Goal: Task Accomplishment & Management: Manage account settings

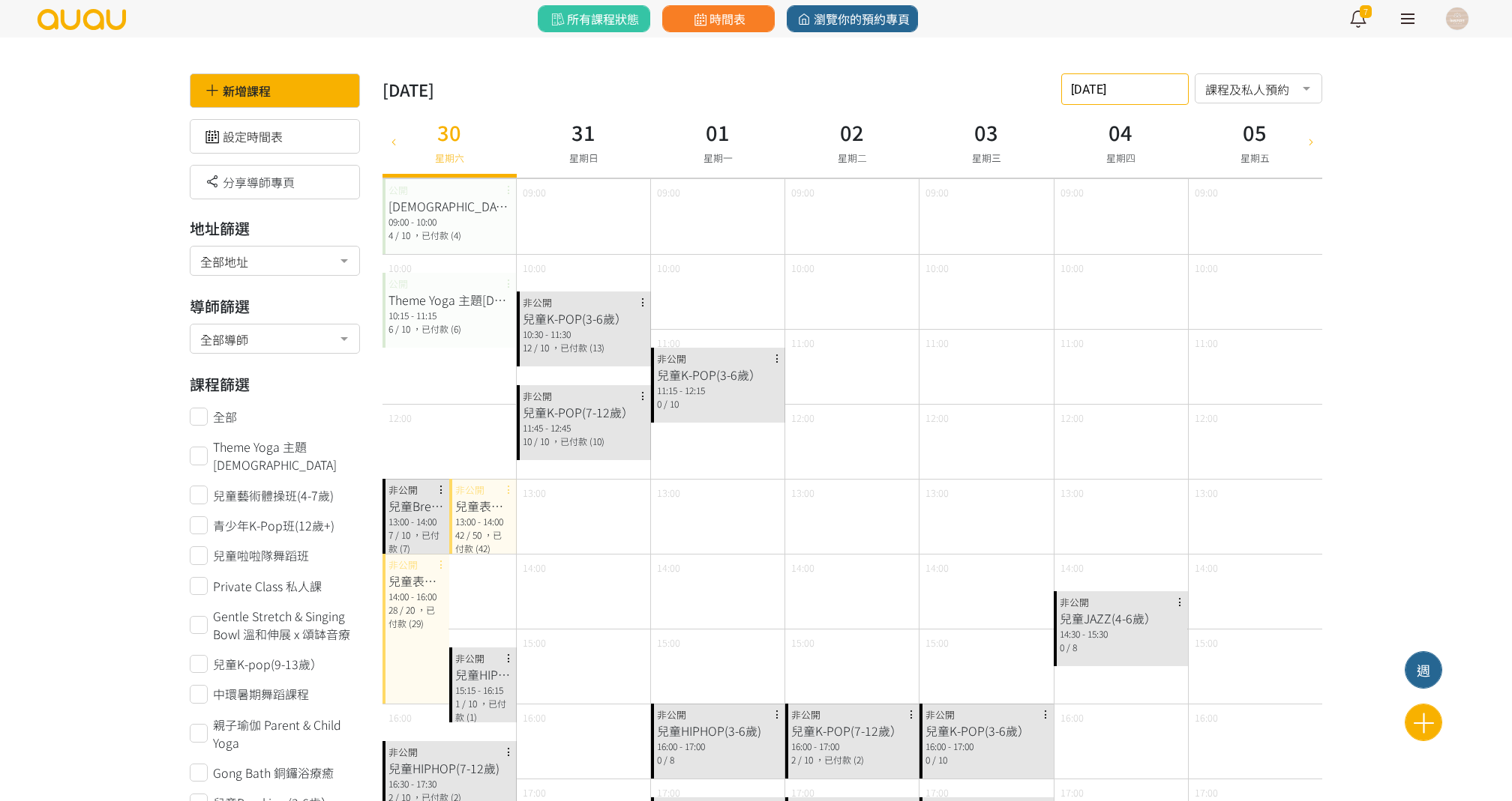
click at [1110, 83] on input "2025-08-30" at bounding box center [1125, 89] width 128 height 32
click at [1226, 129] on button "button" at bounding box center [1236, 126] width 28 height 42
click at [1125, 200] on span "2" at bounding box center [1132, 193] width 18 height 15
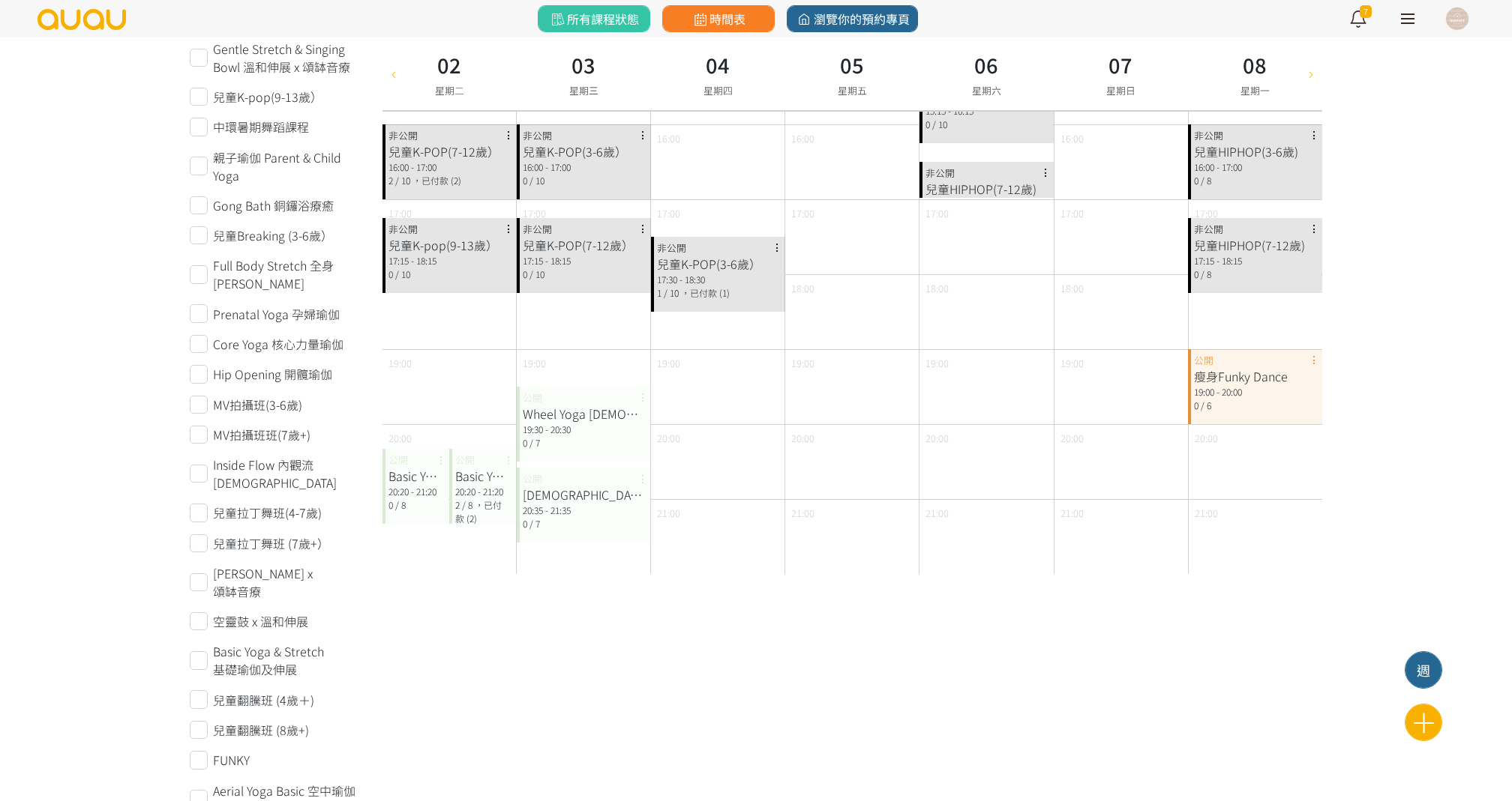
scroll to position [578, 0]
click at [411, 465] on div "Basic Yoga & Stretch 基礎瑜伽及伸展 20:20 - 21:20 0 / 8 公開" at bounding box center [416, 487] width 68 height 75
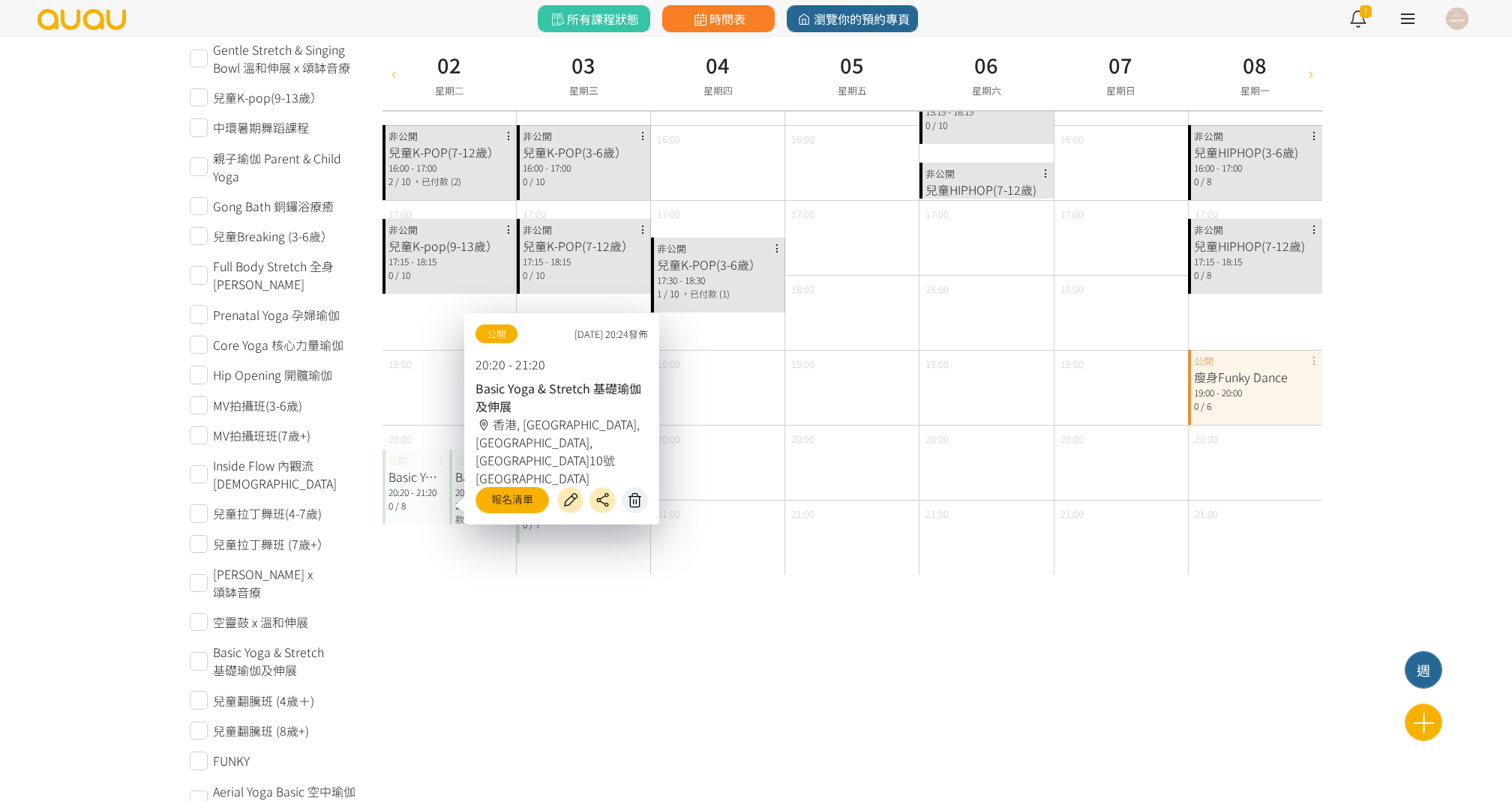
click at [642, 501] on icon at bounding box center [635, 501] width 24 height 18
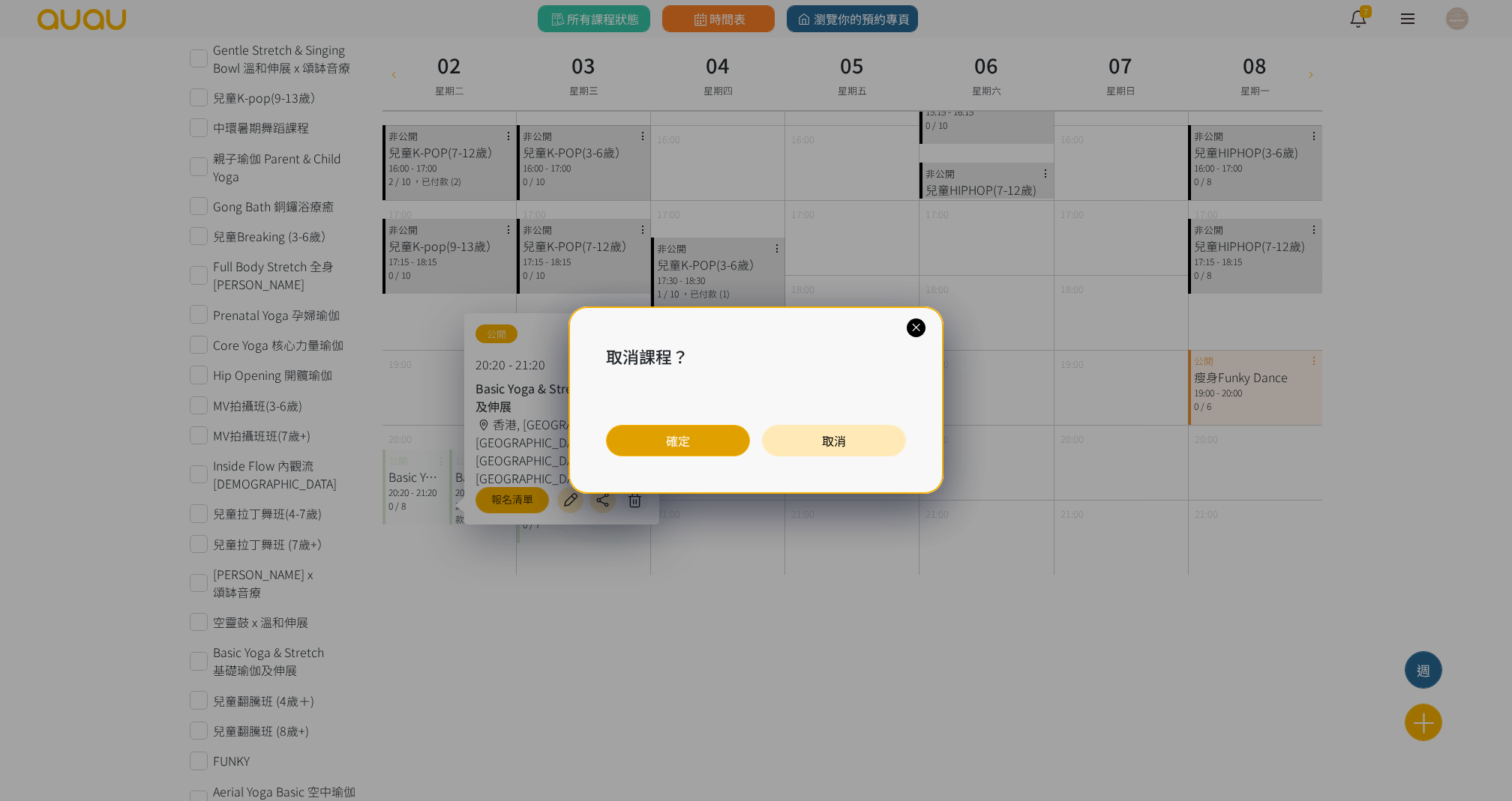
click at [670, 441] on button "確定" at bounding box center [678, 441] width 144 height 32
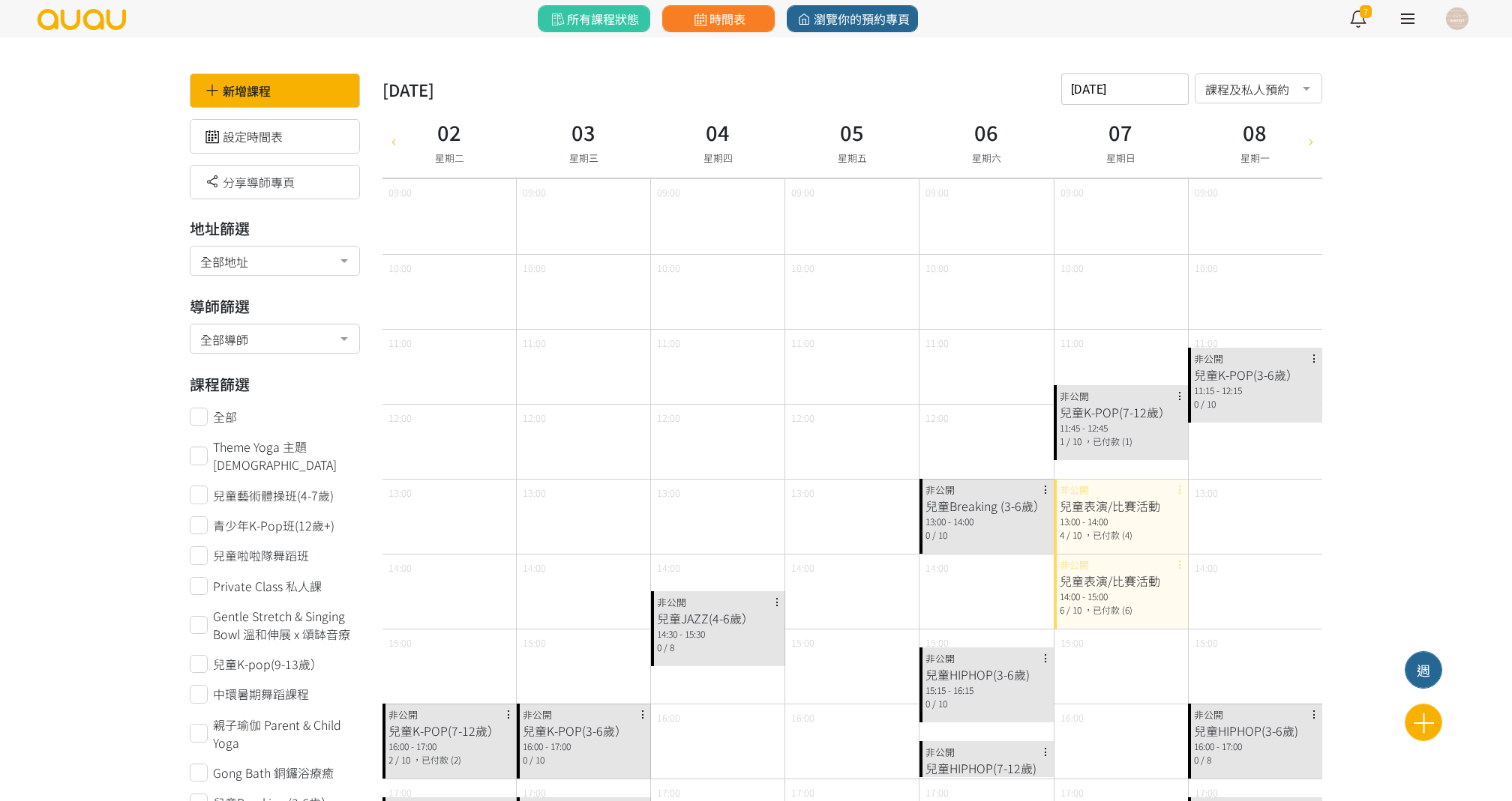
scroll to position [0, 0]
click at [1116, 85] on input "[DATE]" at bounding box center [1125, 89] width 128 height 32
click at [1132, 223] on span "9" at bounding box center [1132, 224] width 18 height 15
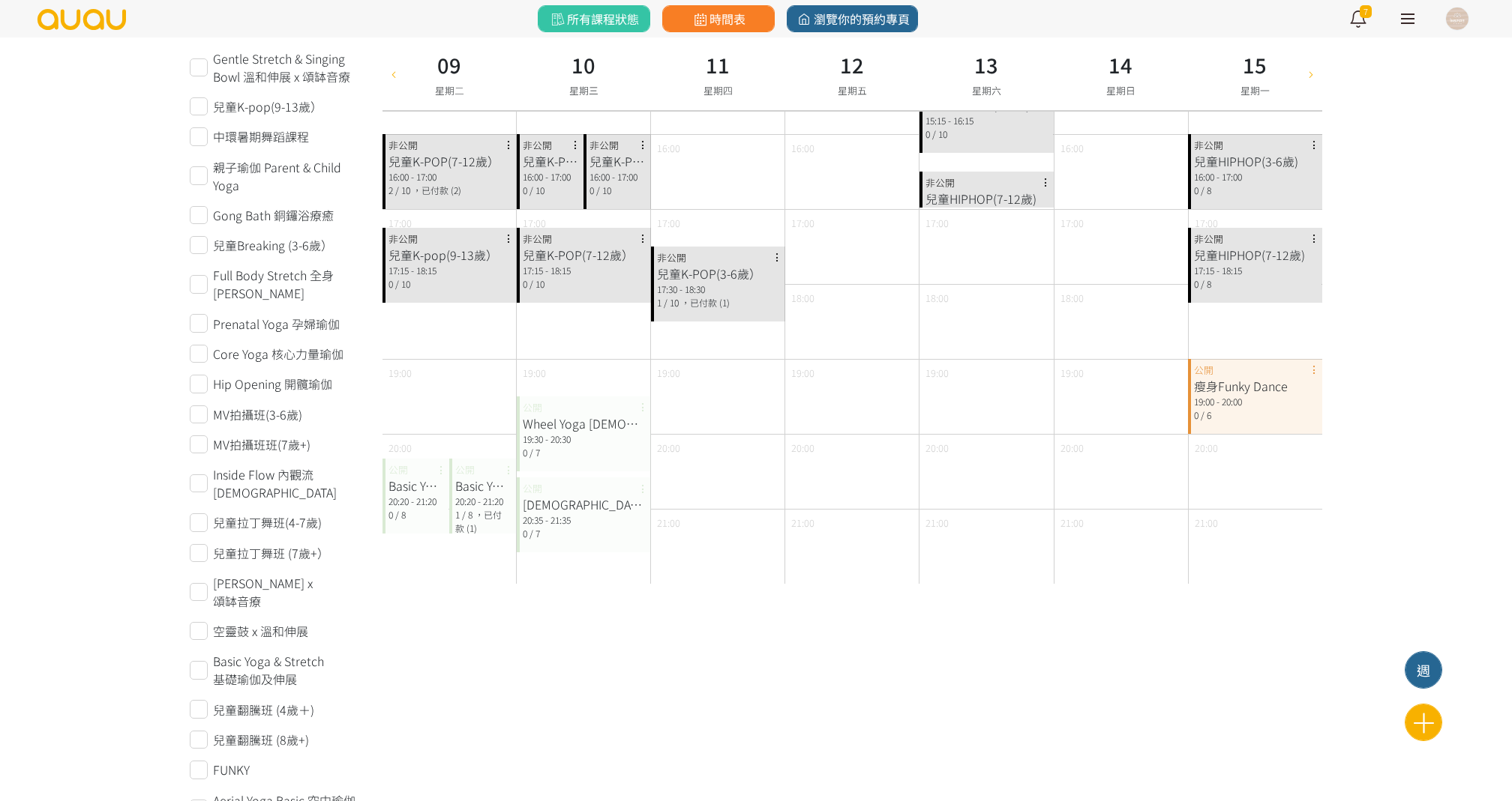
scroll to position [576, 0]
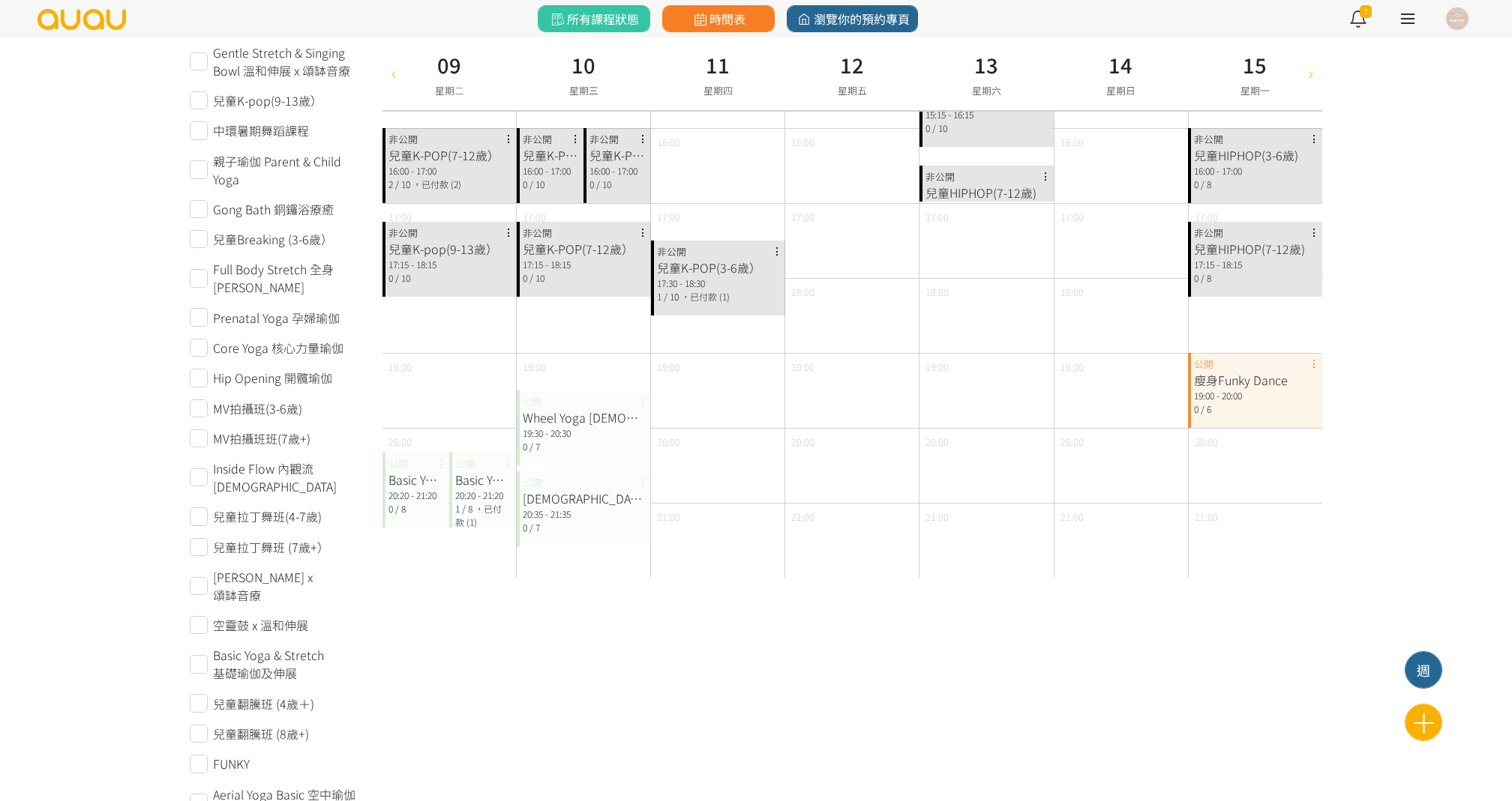
click at [418, 487] on div "Basic Yoga & Stretch 基礎瑜伽及伸展" at bounding box center [416, 480] width 55 height 18
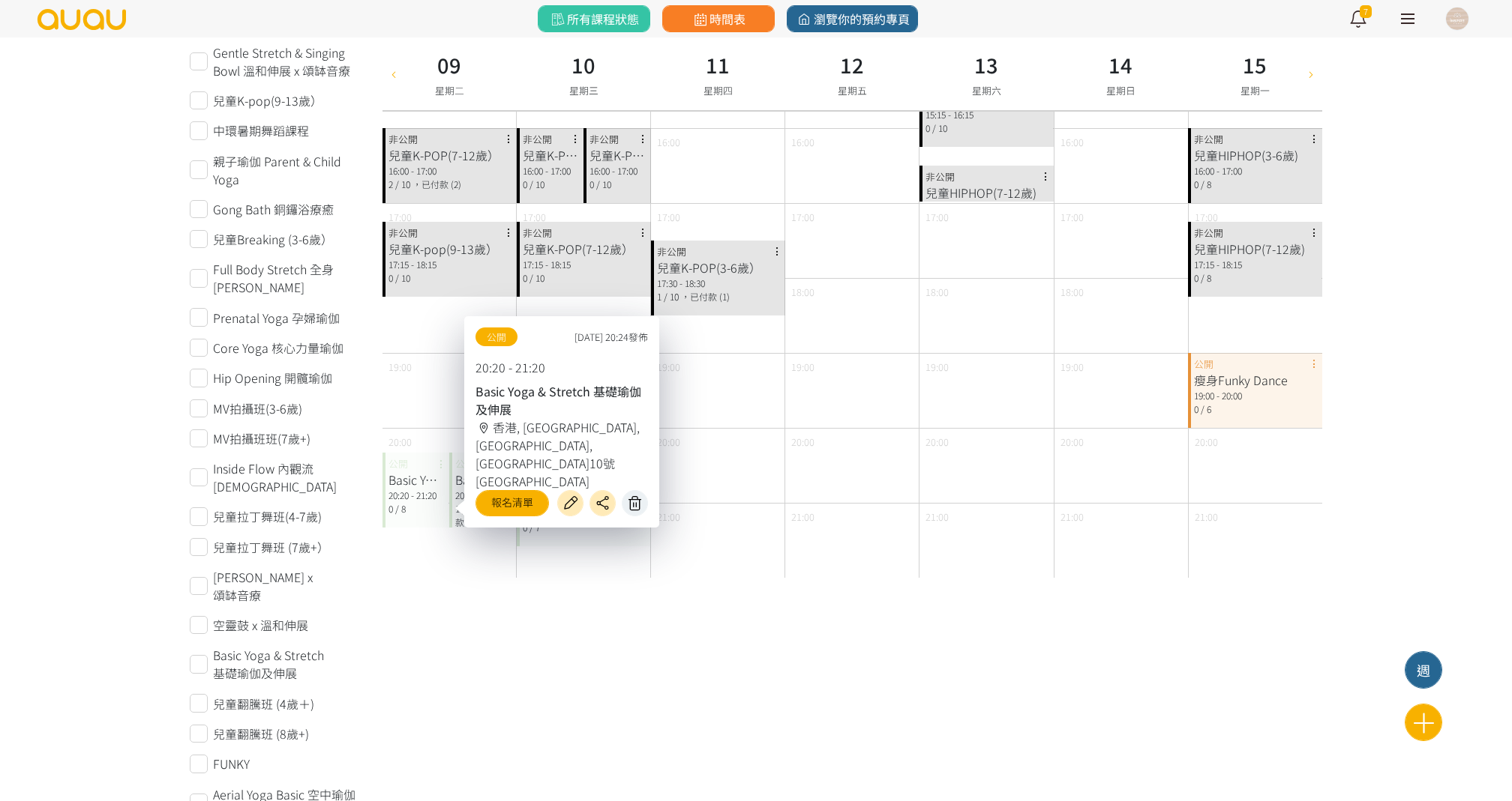
click at [639, 503] on icon at bounding box center [635, 503] width 24 height 18
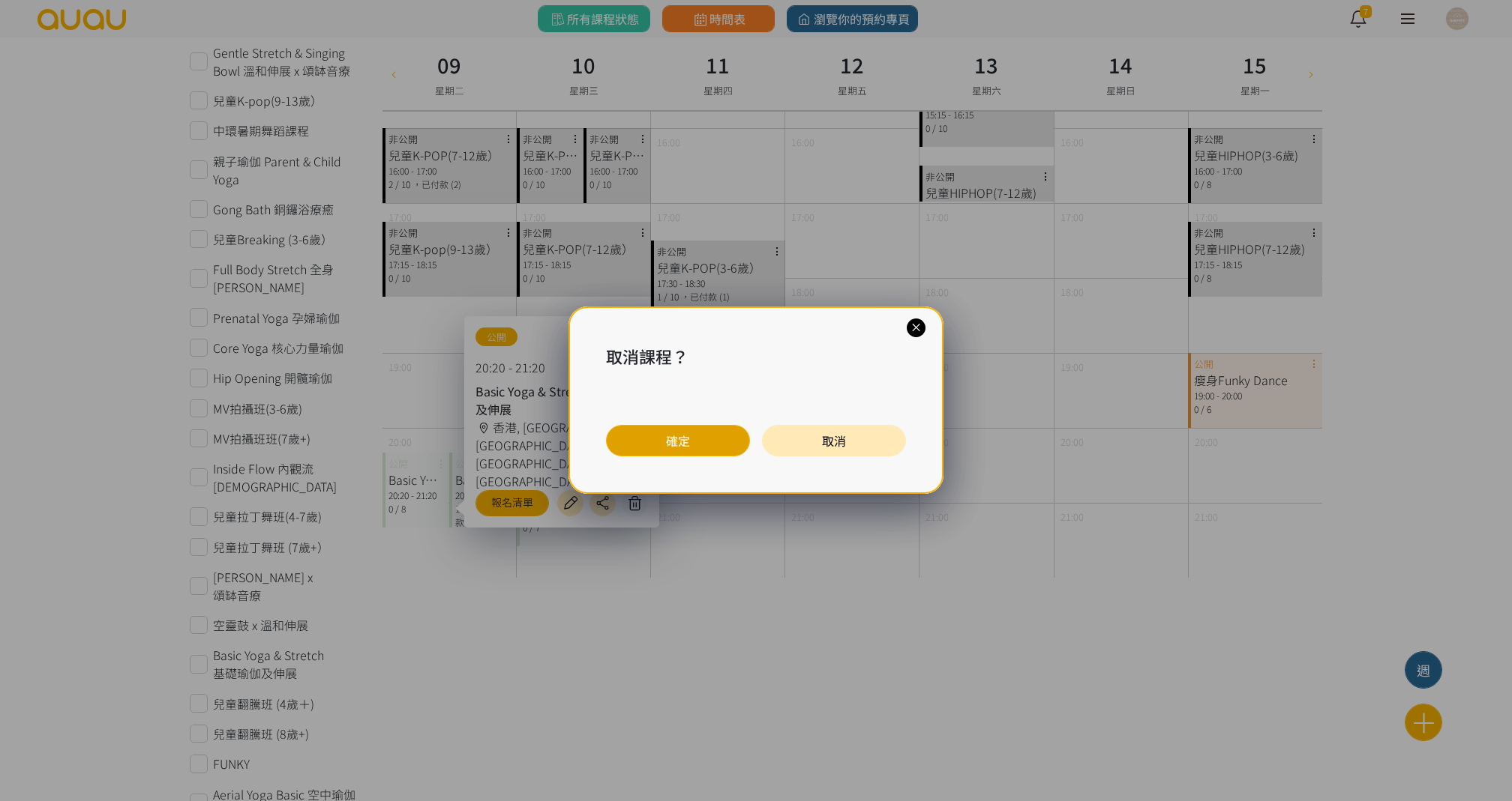
click at [654, 448] on button "確定" at bounding box center [678, 441] width 144 height 32
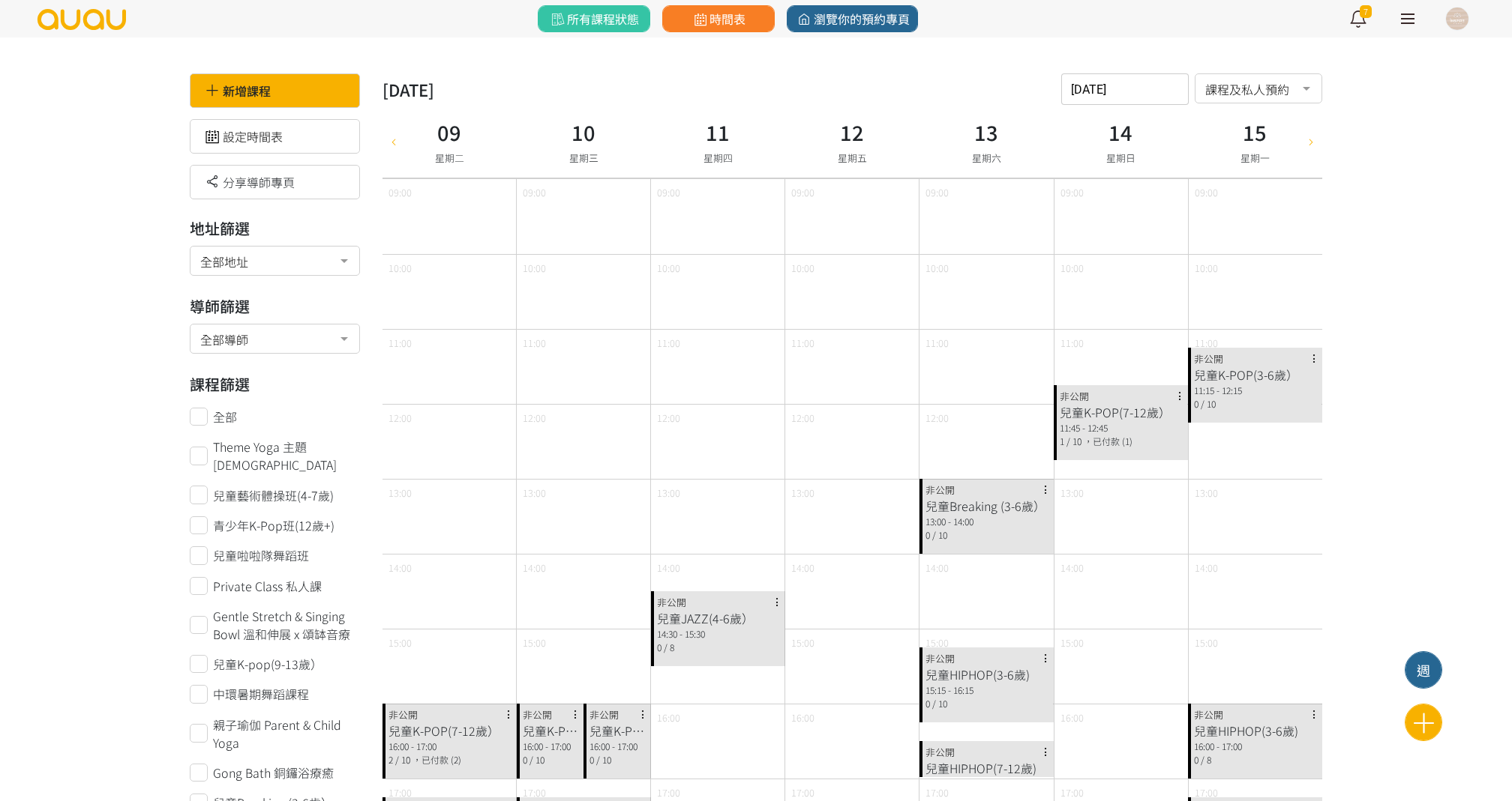
scroll to position [0, 0]
click at [1084, 82] on input "2025-09-09" at bounding box center [1125, 89] width 128 height 32
click at [1129, 255] on span "16" at bounding box center [1132, 254] width 18 height 15
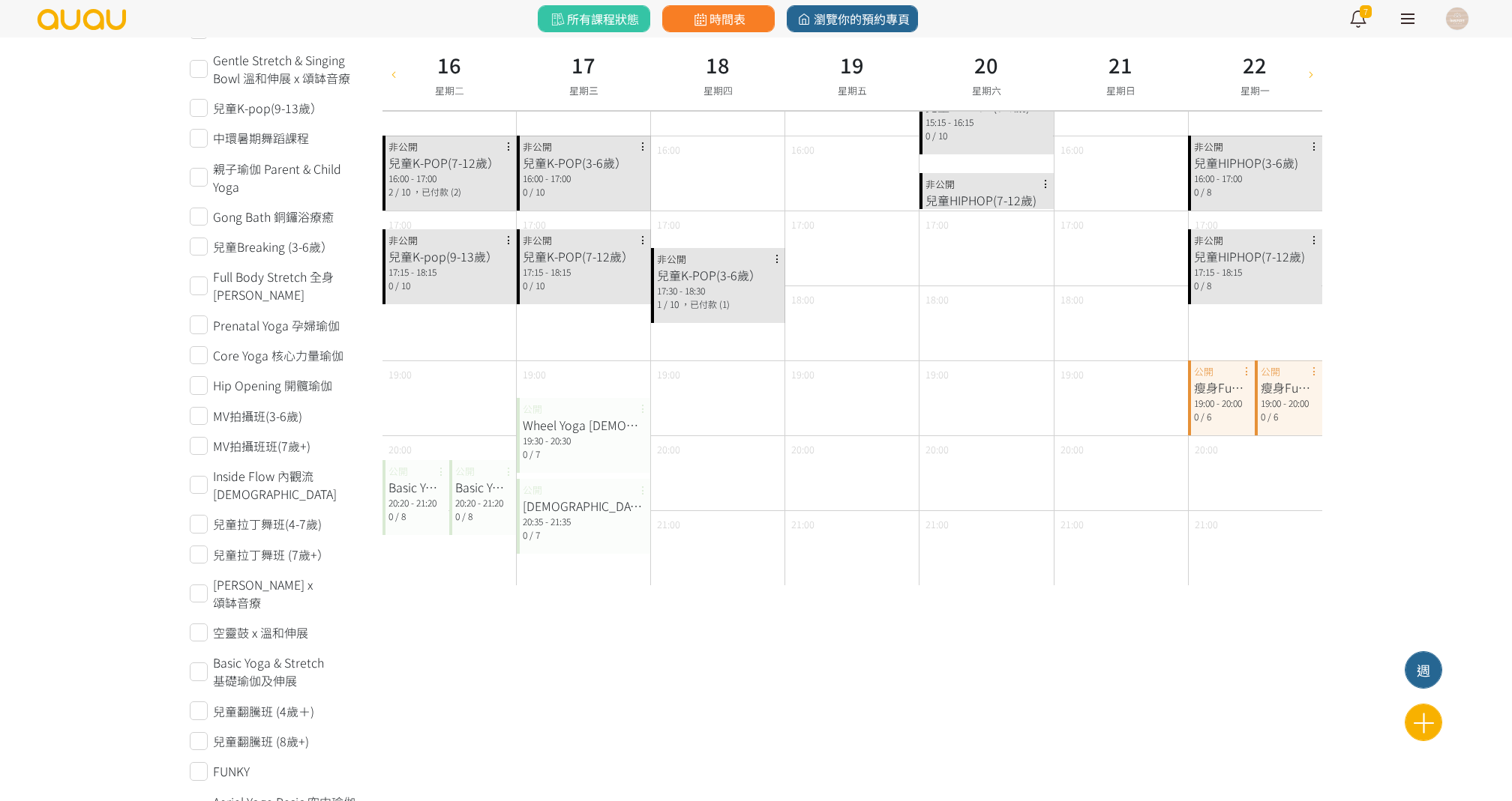
scroll to position [558, 0]
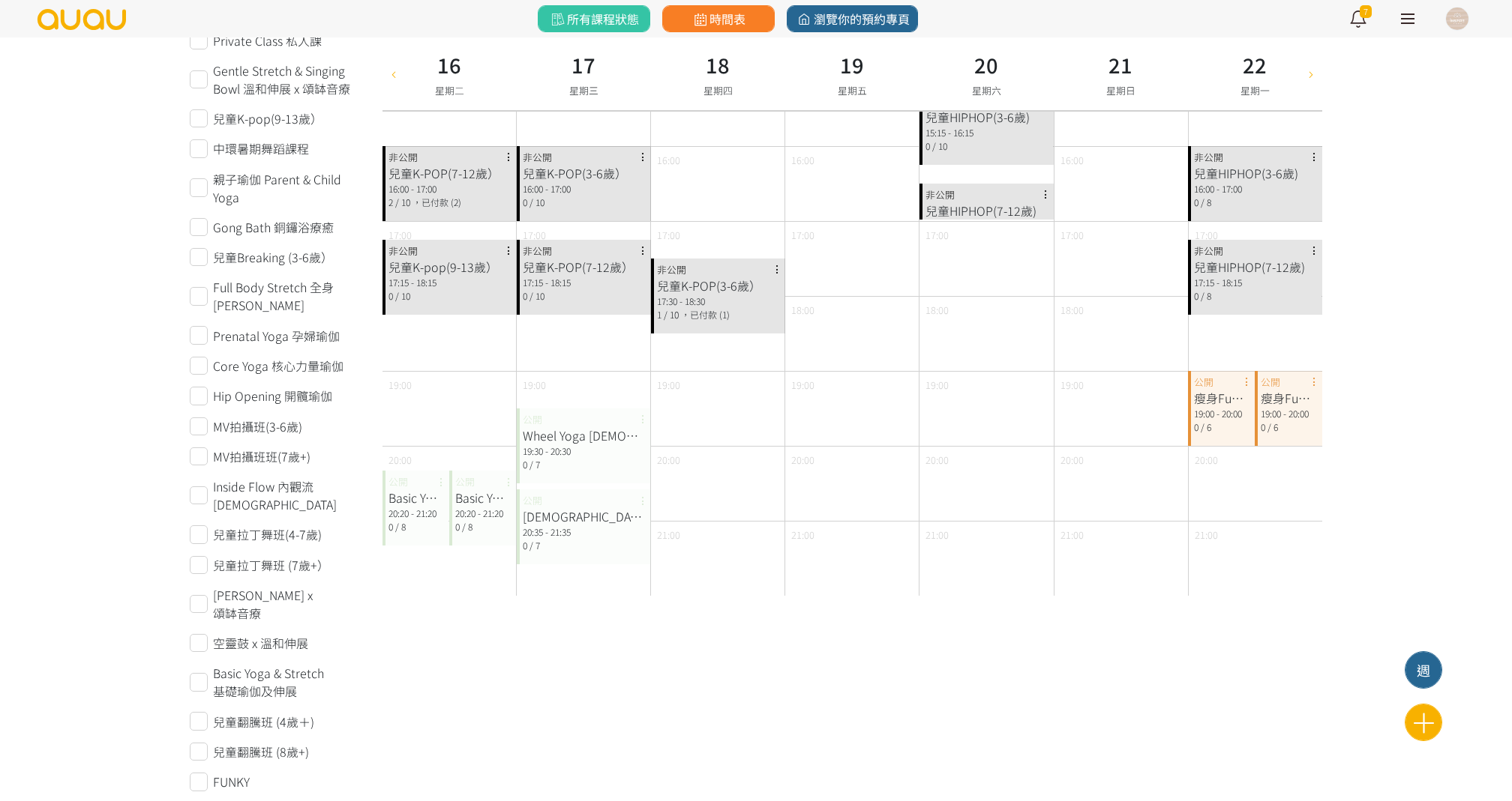
click at [420, 486] on div "Basic Yoga & Stretch 基礎瑜伽及伸展 20:20 - 21:20 0 / 8 公開" at bounding box center [416, 508] width 68 height 75
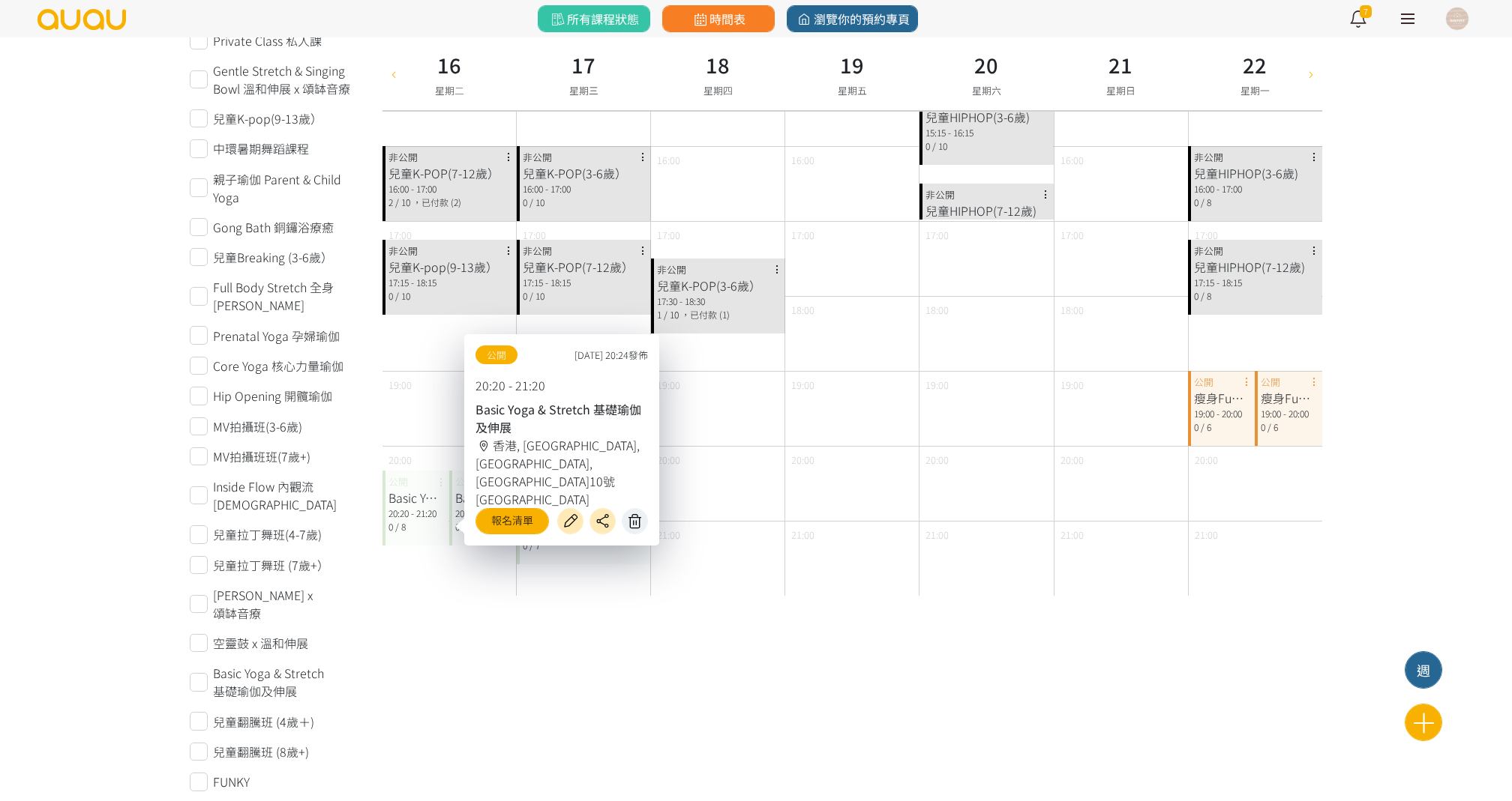
click at [636, 522] on icon at bounding box center [635, 522] width 24 height 18
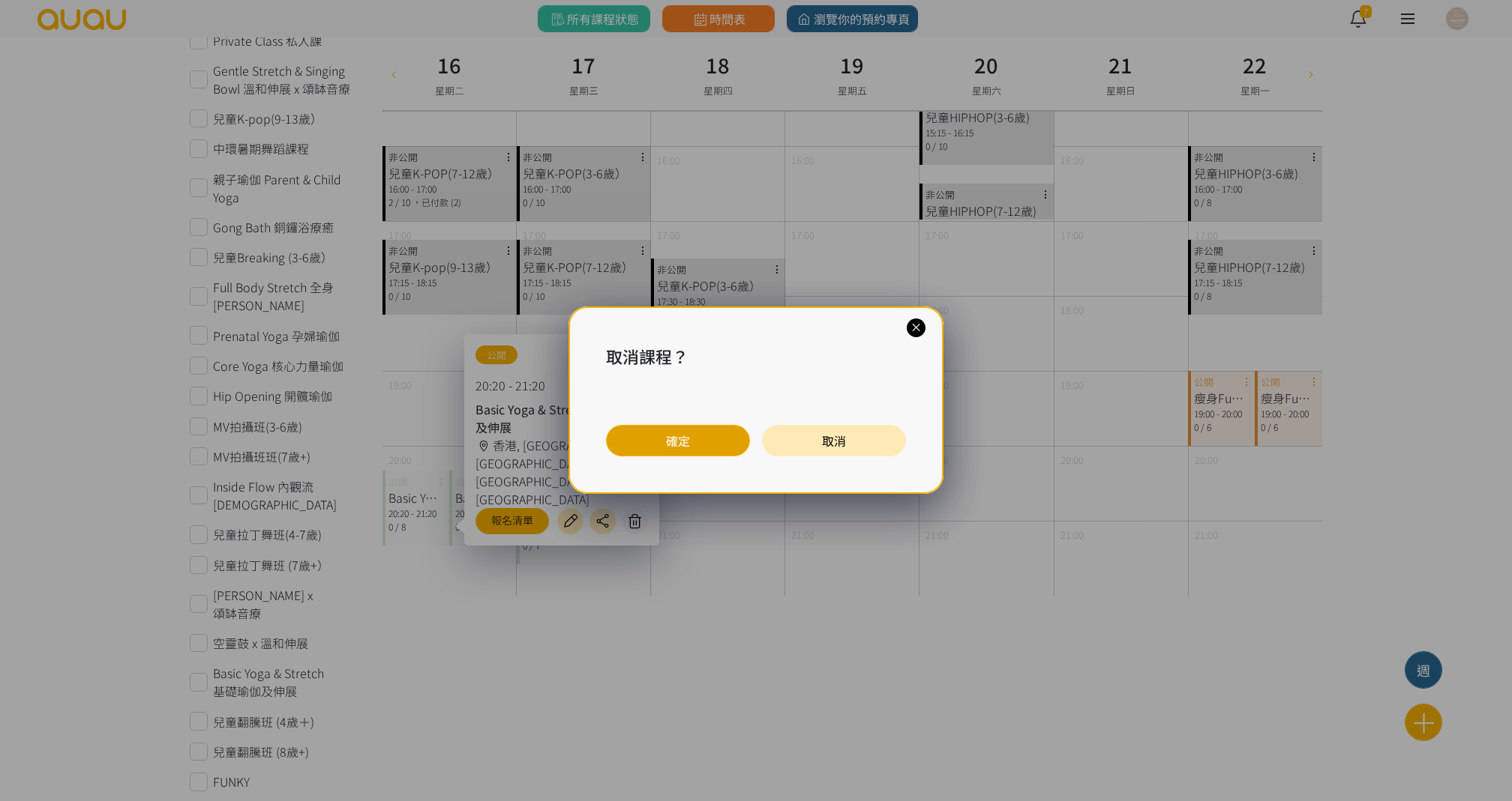
click at [700, 447] on button "確定" at bounding box center [678, 441] width 144 height 32
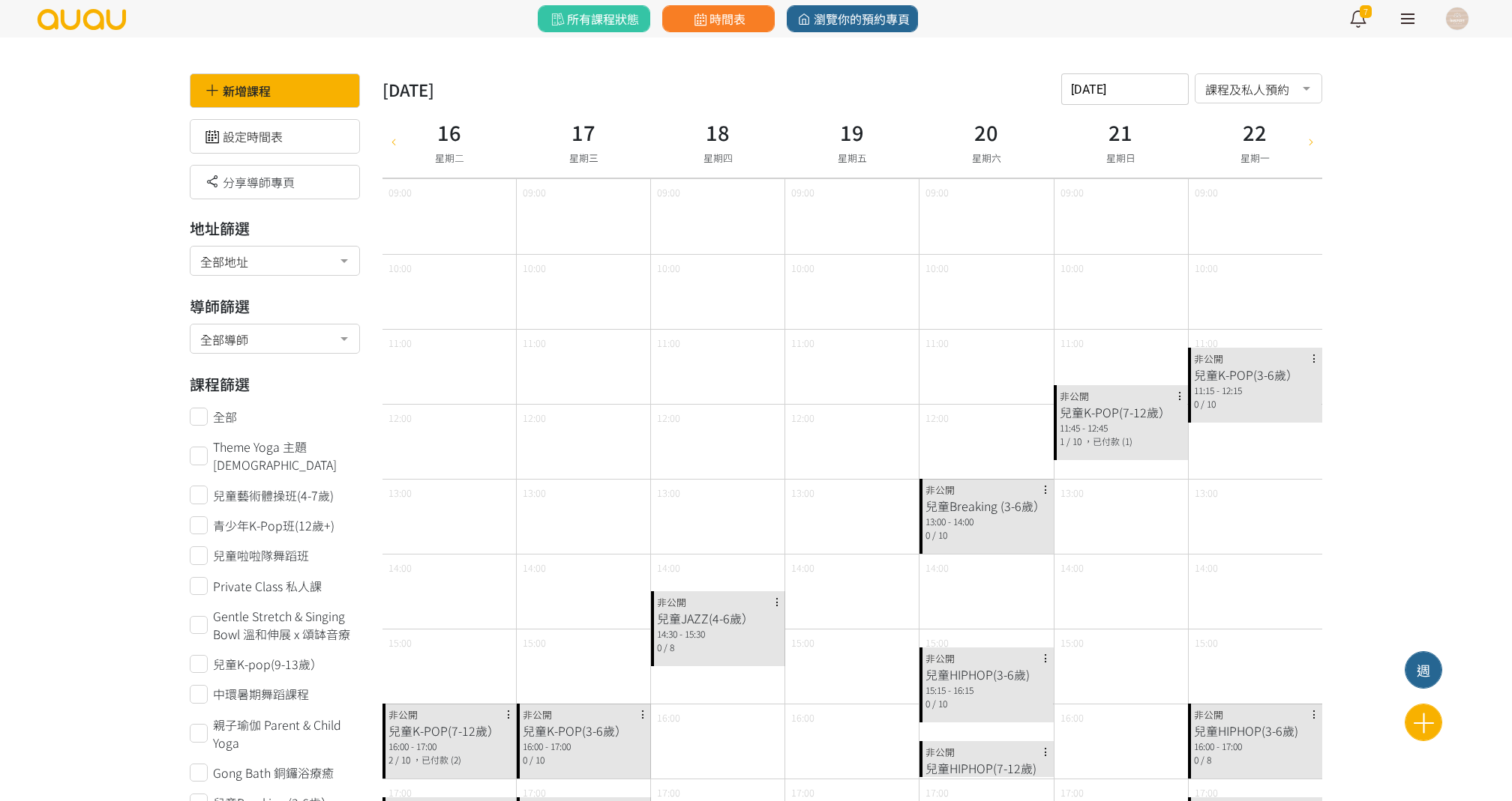
scroll to position [0, 0]
click at [1103, 87] on input "2025-09-16" at bounding box center [1125, 89] width 128 height 32
click at [1137, 290] on span "23" at bounding box center [1132, 285] width 18 height 15
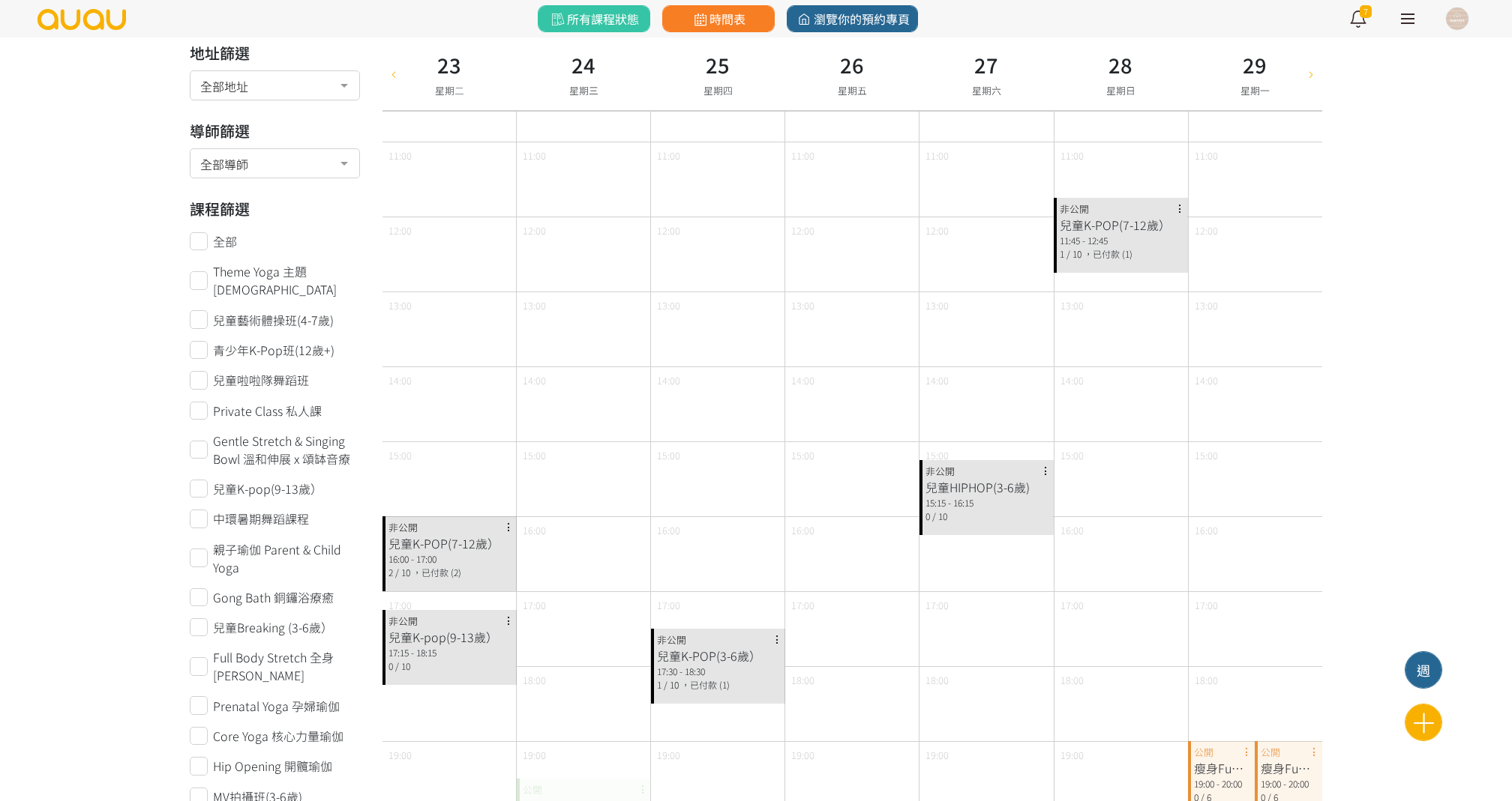
scroll to position [361, 0]
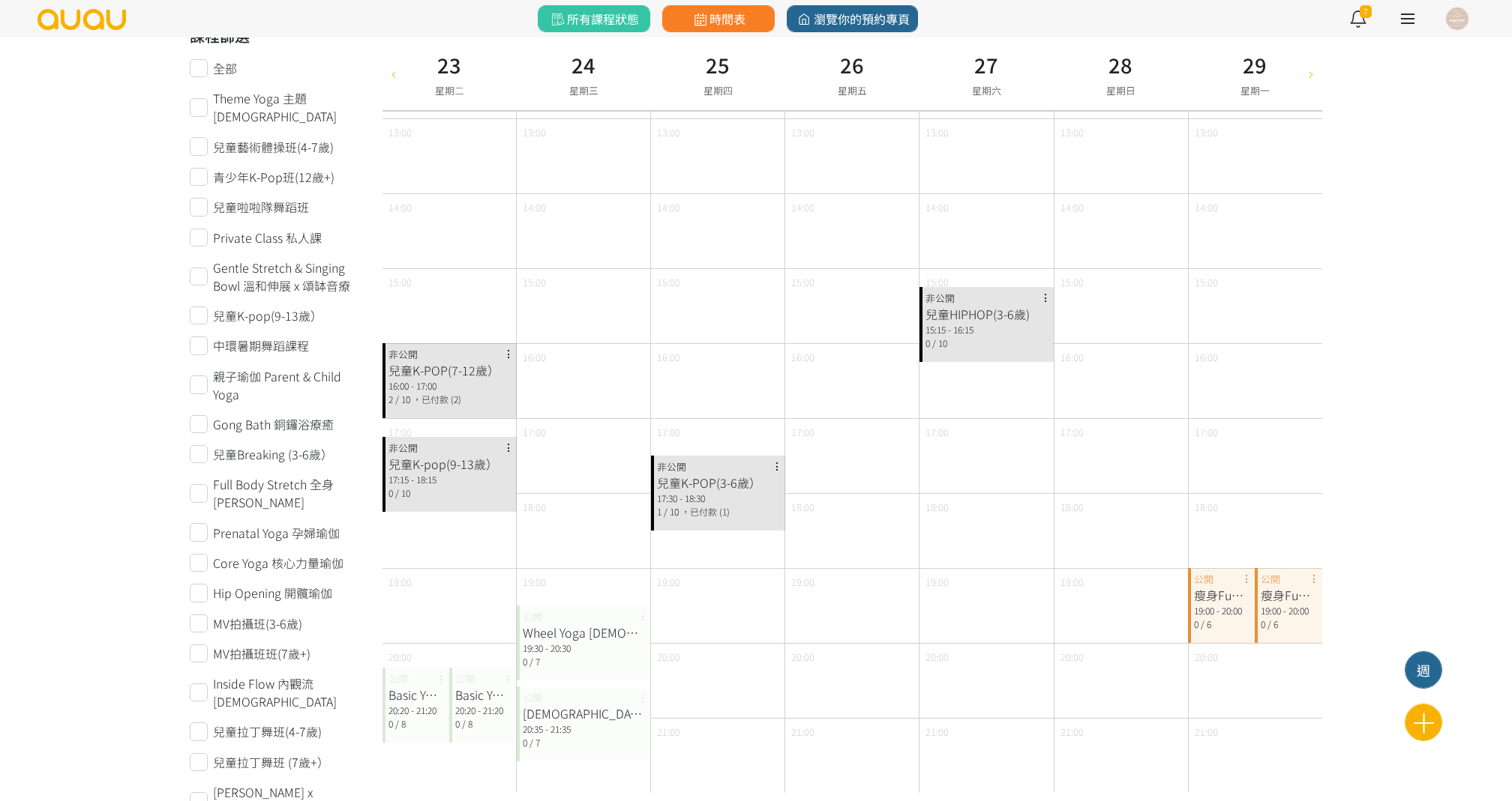
click at [420, 700] on div "Basic Yoga & Stretch 基礎瑜伽及伸展" at bounding box center [416, 694] width 55 height 18
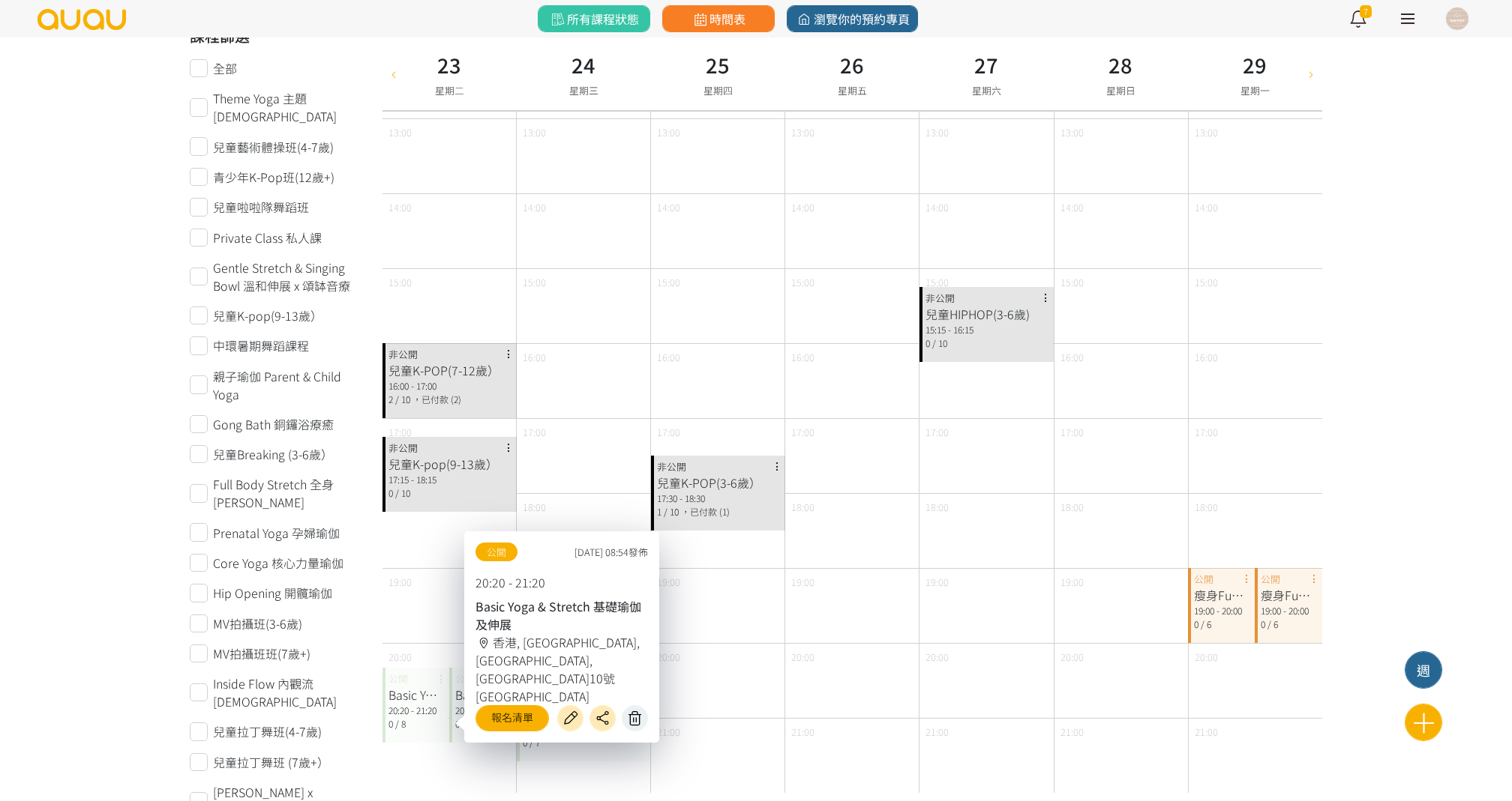
click at [630, 716] on icon at bounding box center [635, 718] width 24 height 18
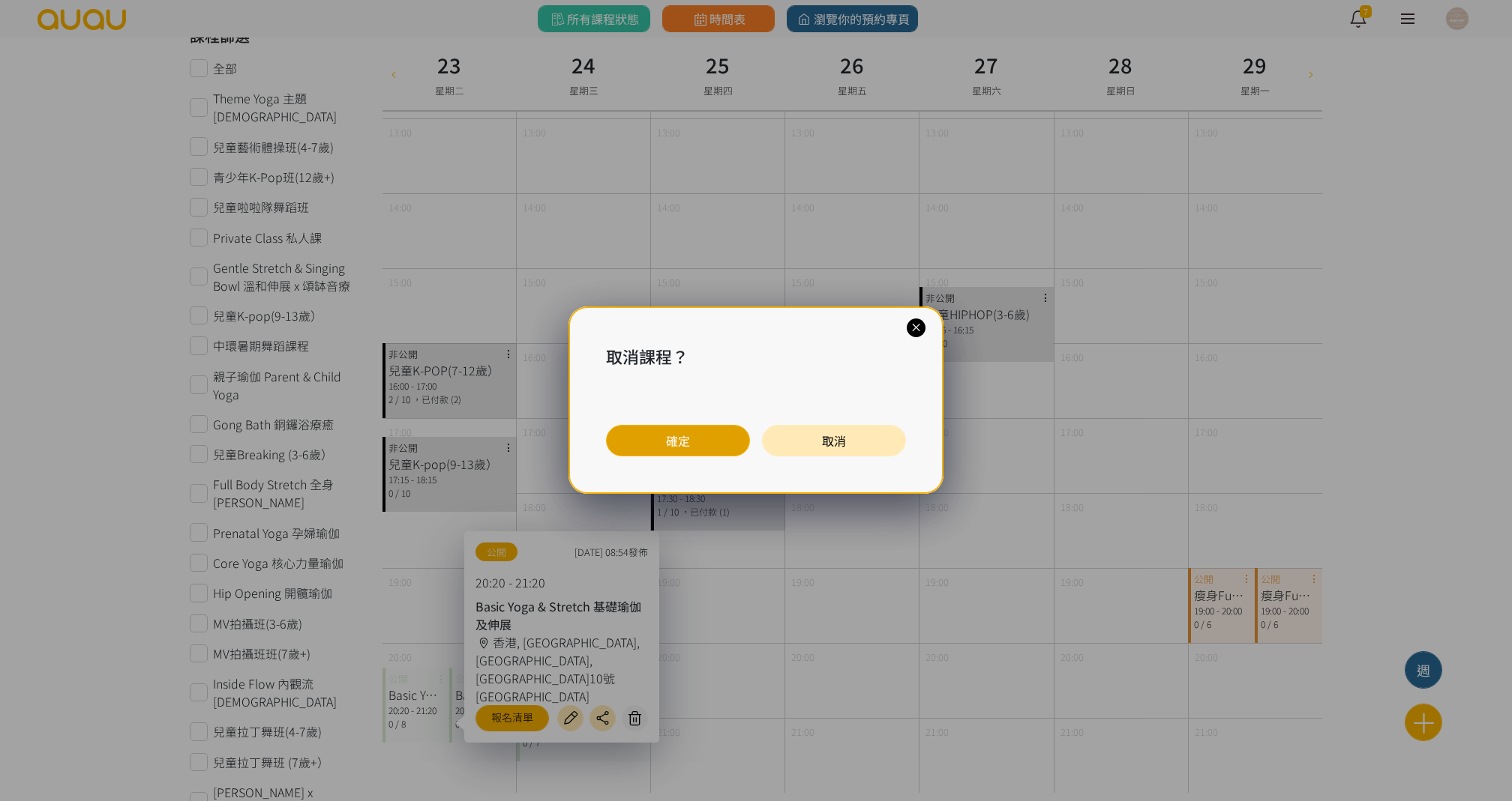
click at [703, 447] on button "確定" at bounding box center [678, 441] width 144 height 32
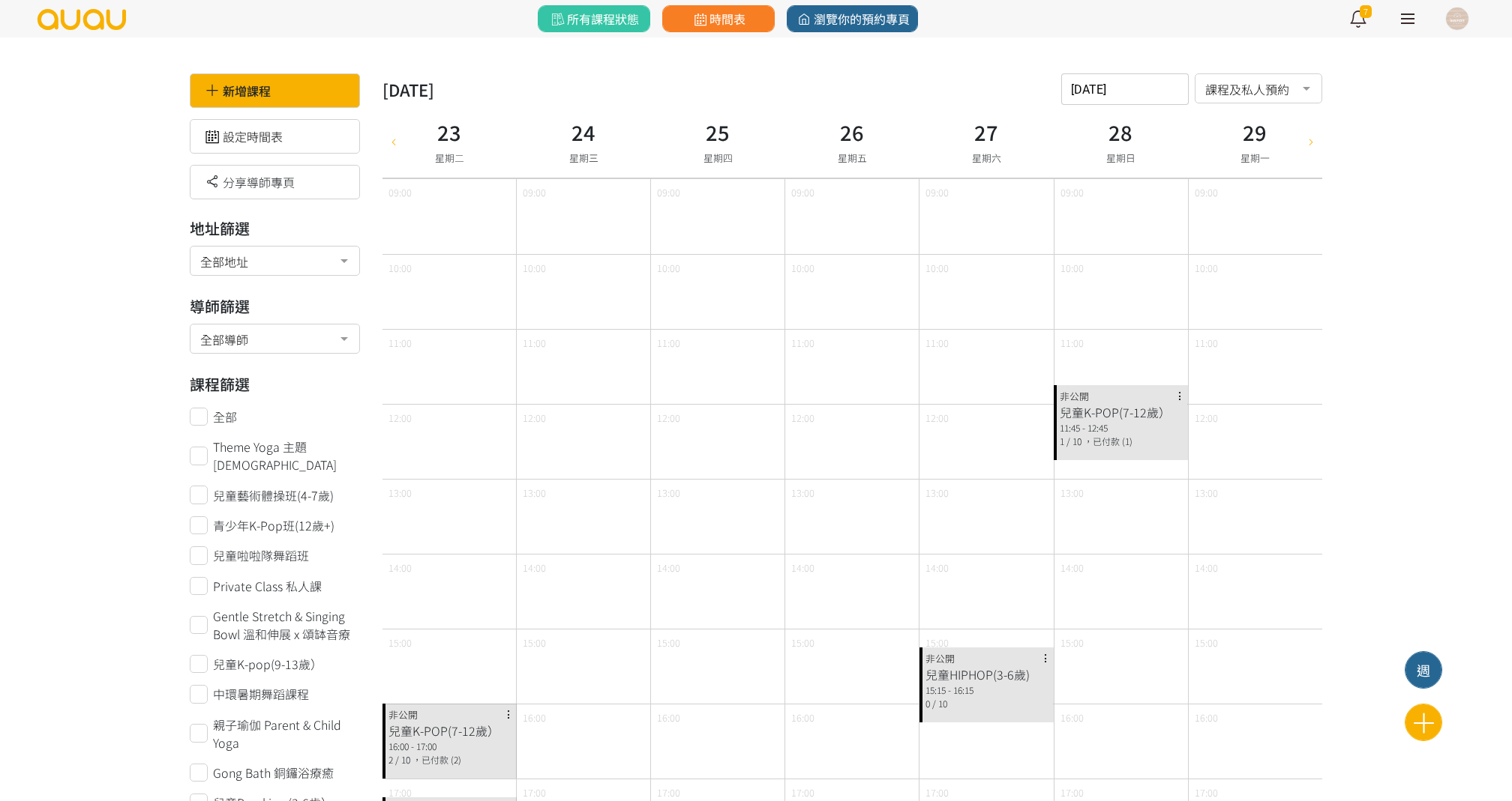
scroll to position [0, 0]
click at [1138, 91] on input "2025-09-23" at bounding box center [1125, 89] width 128 height 32
click at [1124, 306] on span "button" at bounding box center [1132, 317] width 23 height 23
type input "2025-09-30"
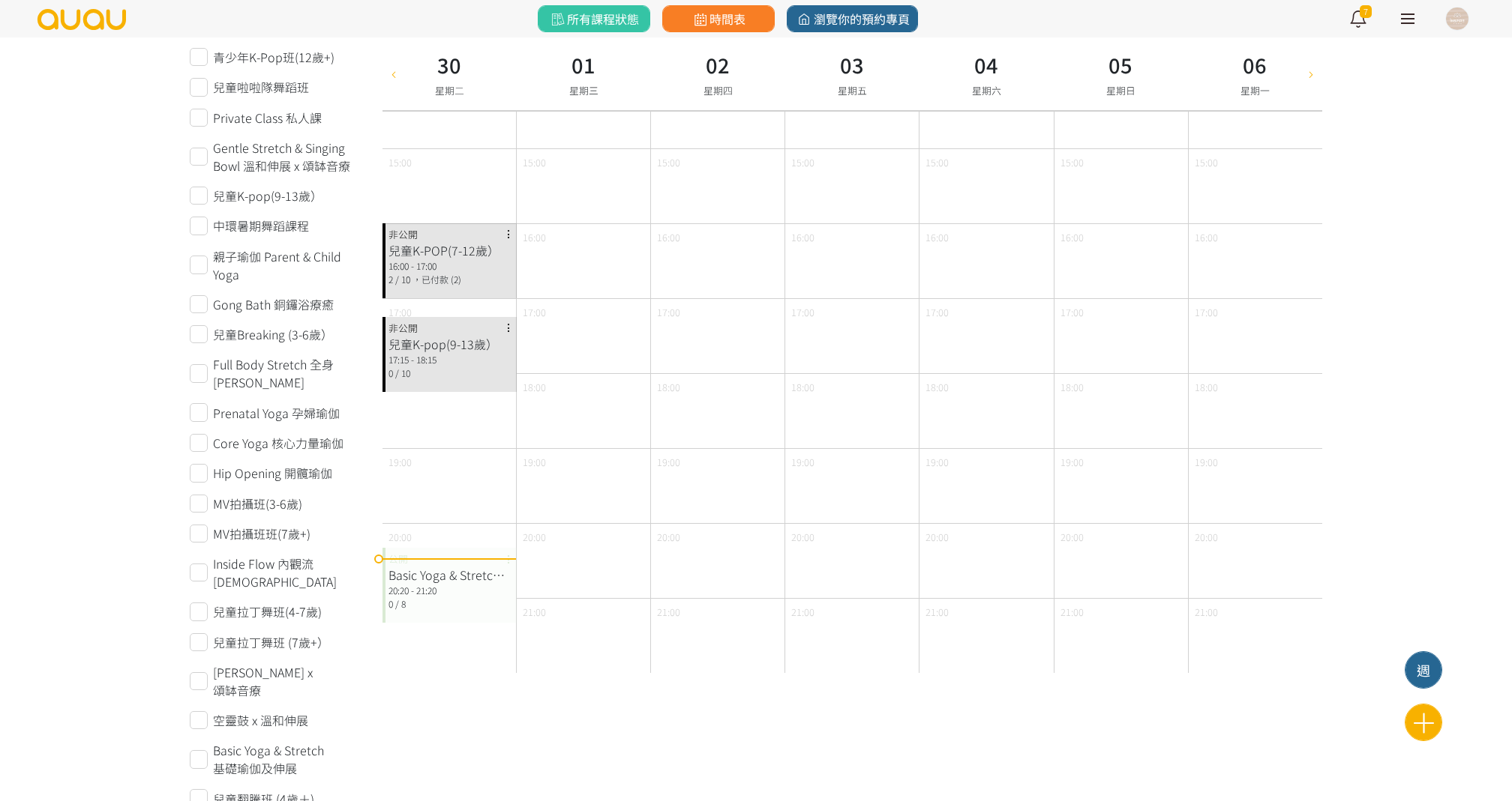
scroll to position [550, 0]
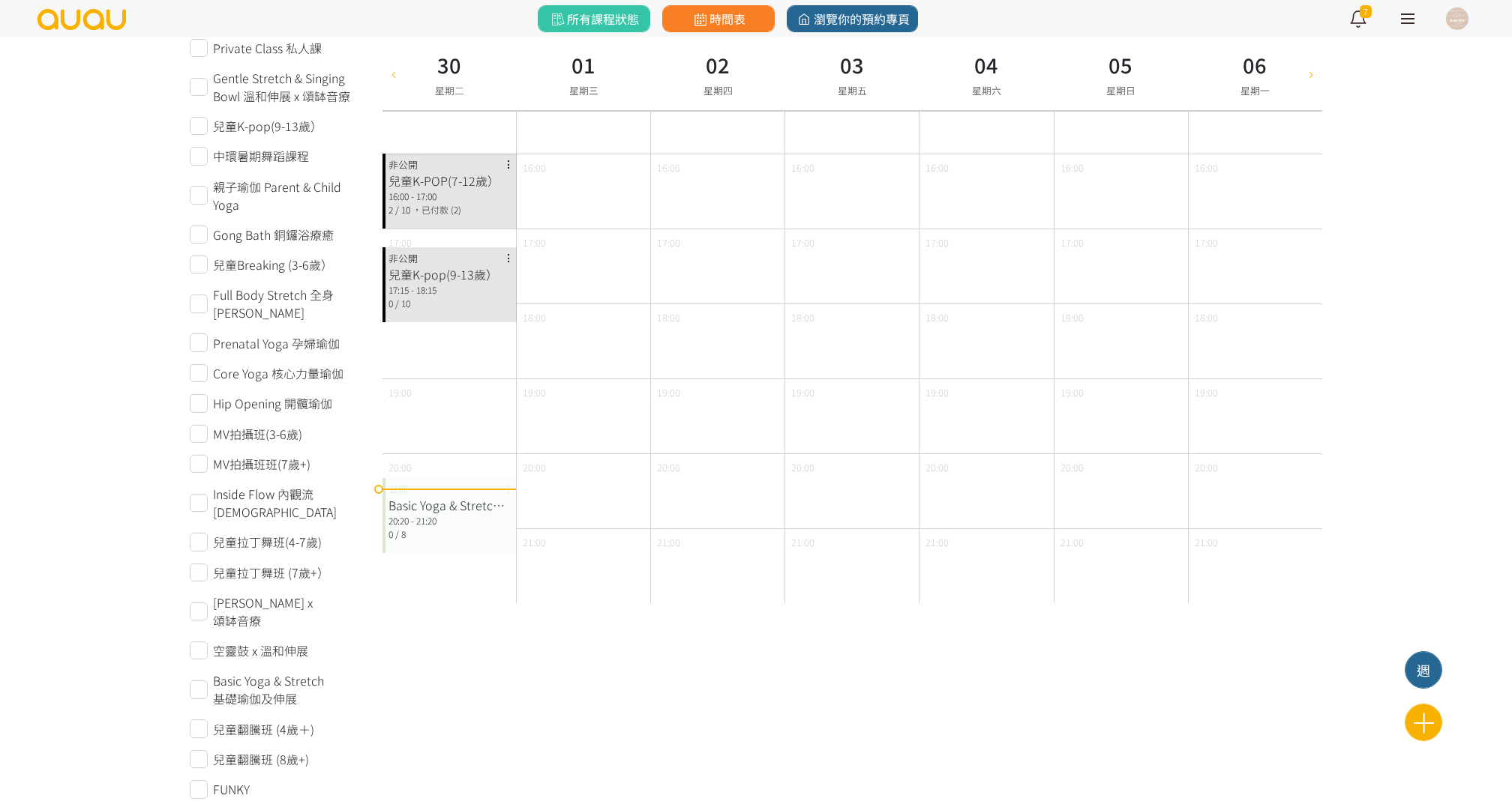
click at [427, 514] on div "20:20 - 21:20" at bounding box center [449, 520] width 122 height 13
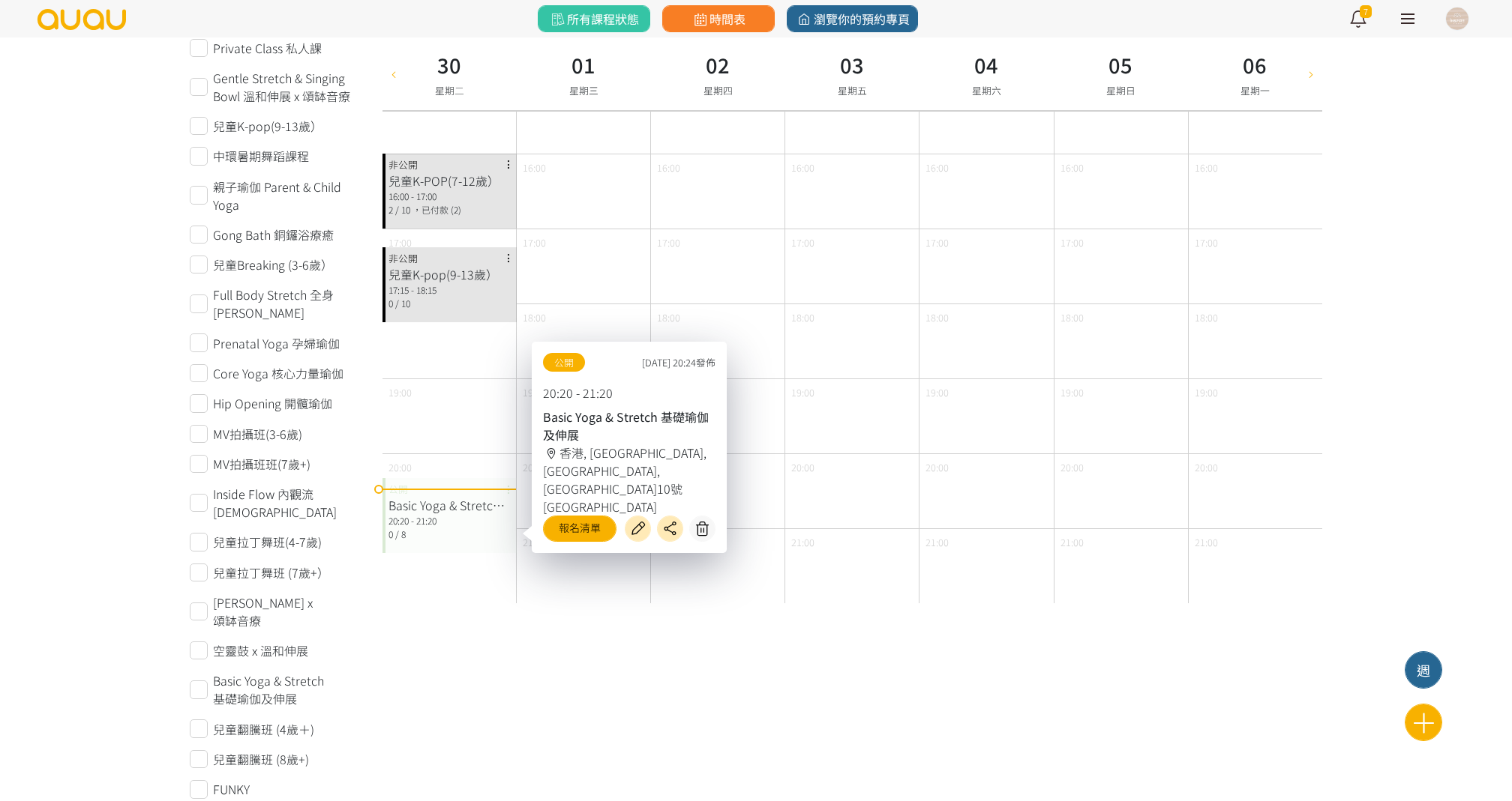
click at [874, 381] on div "19:00" at bounding box center [852, 415] width 134 height 75
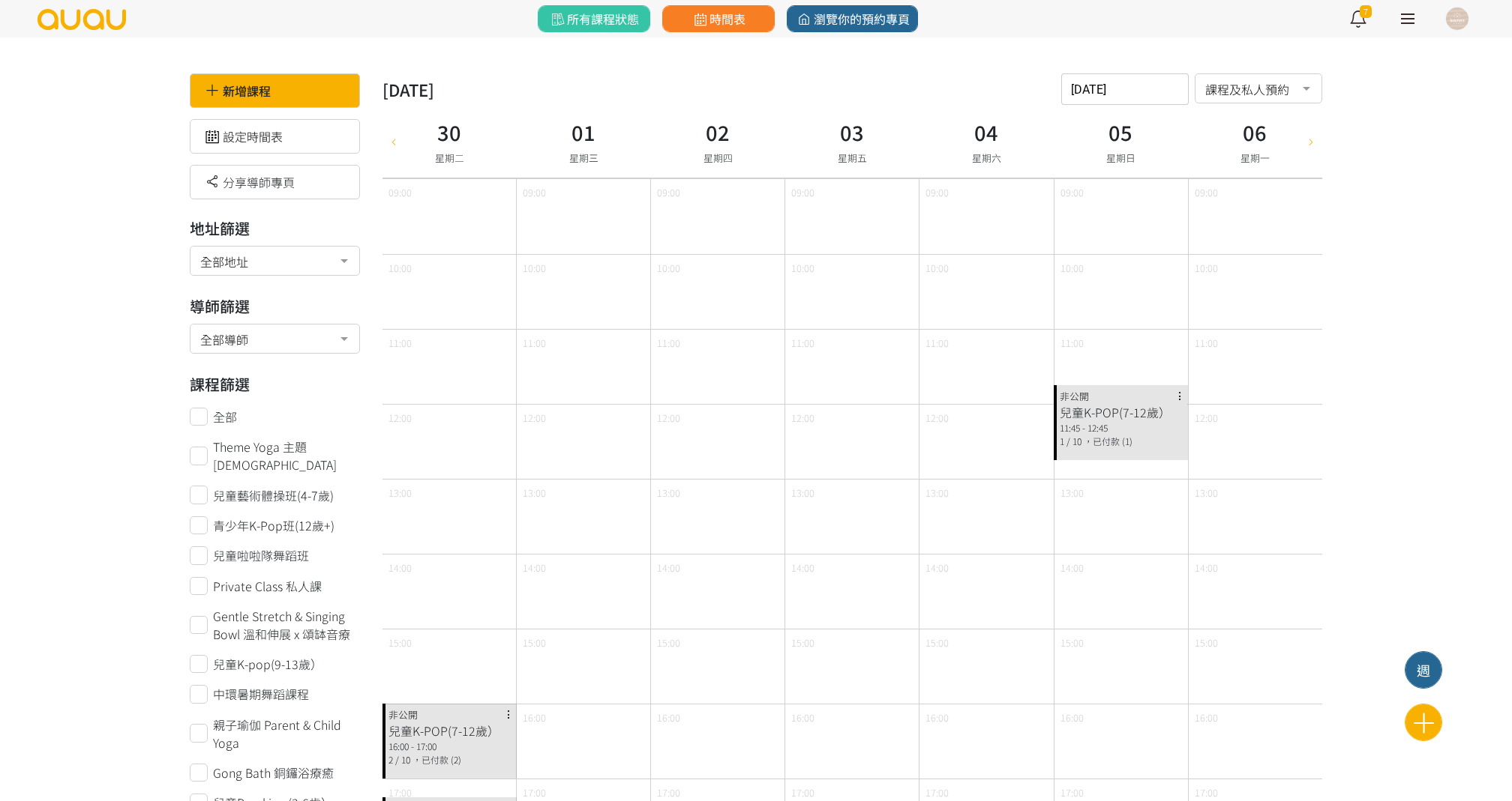
scroll to position [0, 0]
click at [298, 91] on div "新增課程" at bounding box center [274, 90] width 170 height 34
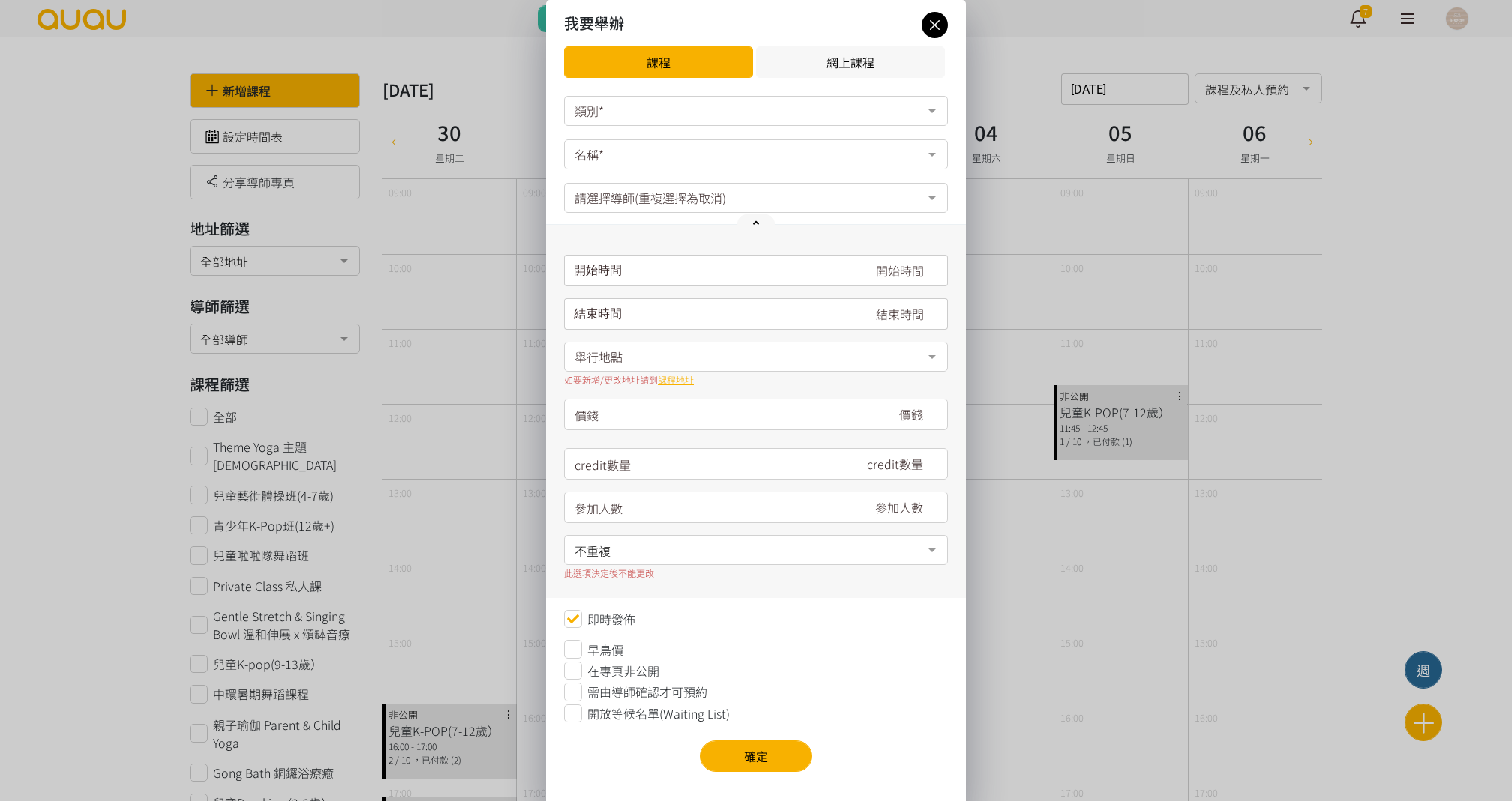
click at [600, 123] on div "類別*" at bounding box center [756, 111] width 384 height 30
click at [599, 138] on div "瑜伽" at bounding box center [756, 141] width 365 height 12
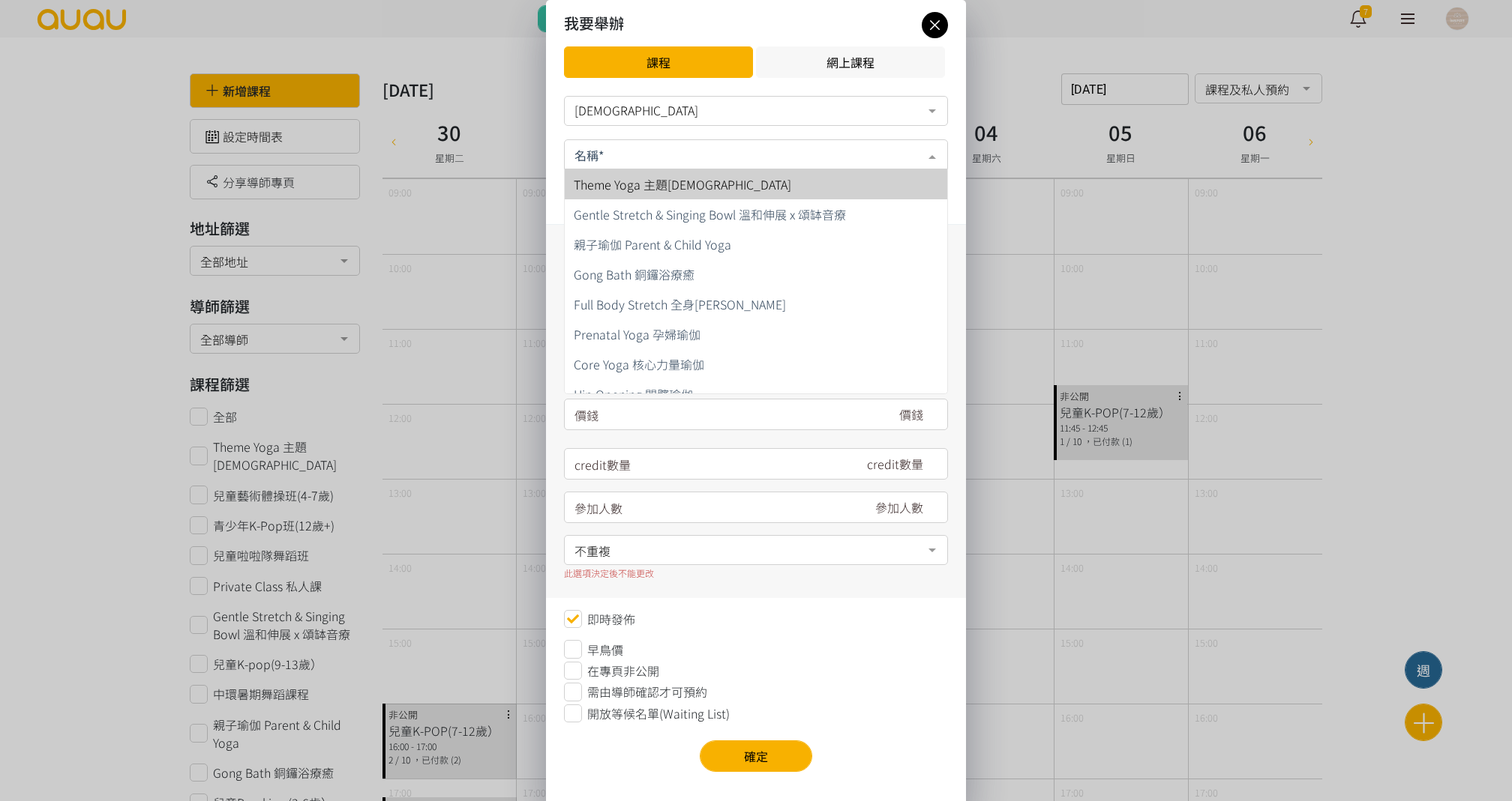
click at [607, 108] on div "瑜伽" at bounding box center [756, 110] width 363 height 15
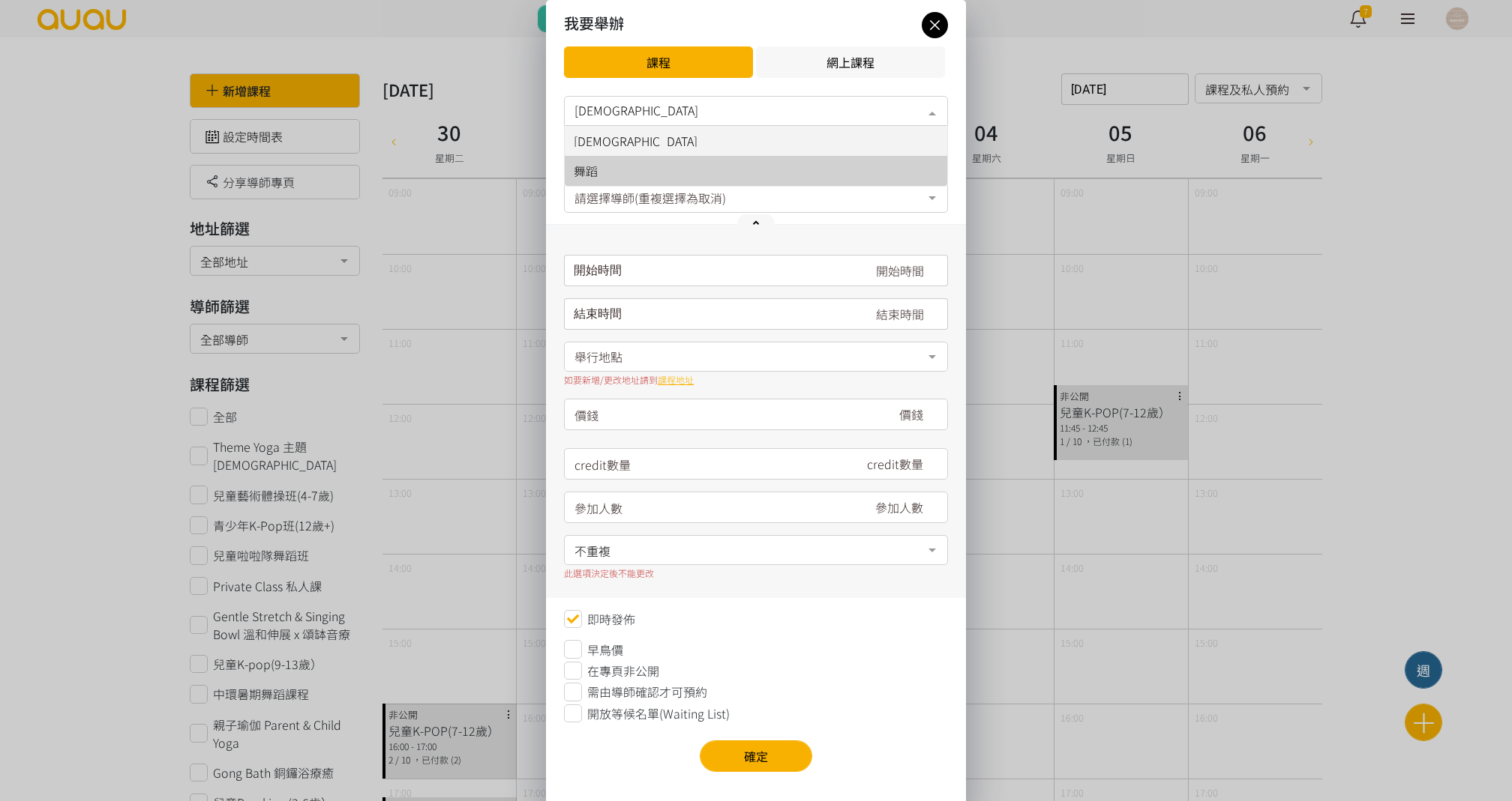
click at [606, 159] on span "舞蹈" at bounding box center [756, 171] width 382 height 30
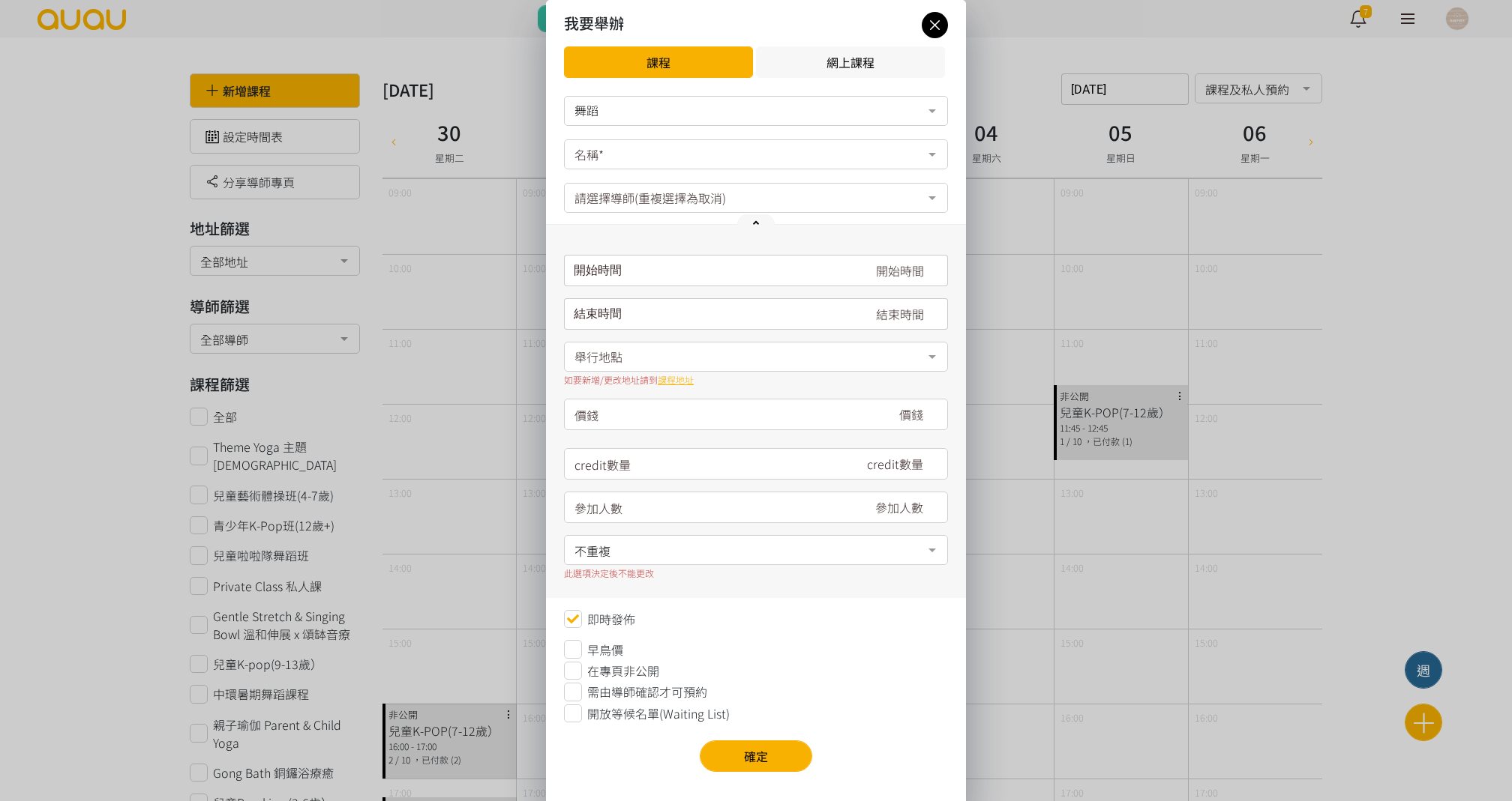
click at [606, 159] on div "名稱*" at bounding box center [756, 154] width 384 height 30
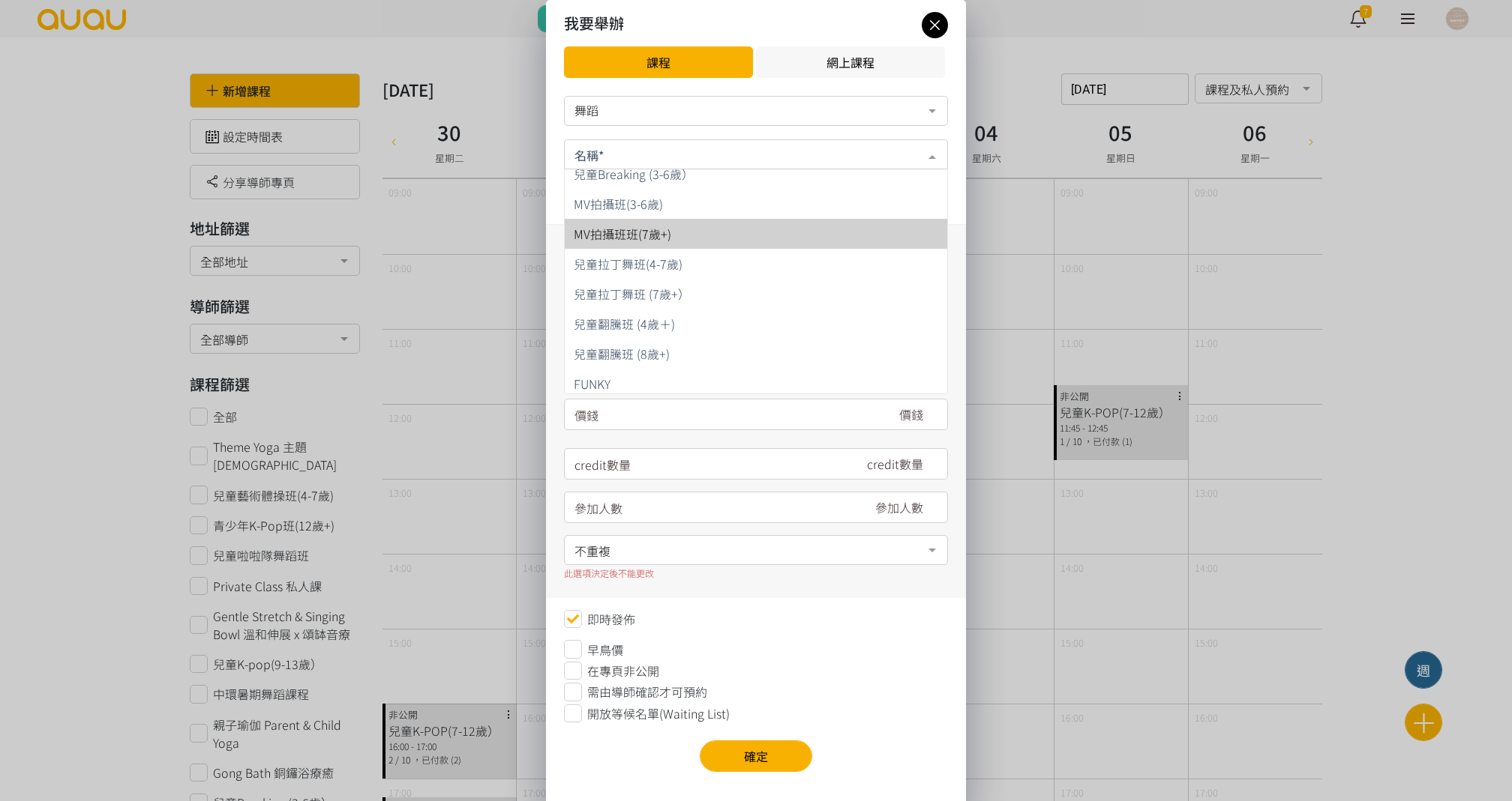
scroll to position [158, 0]
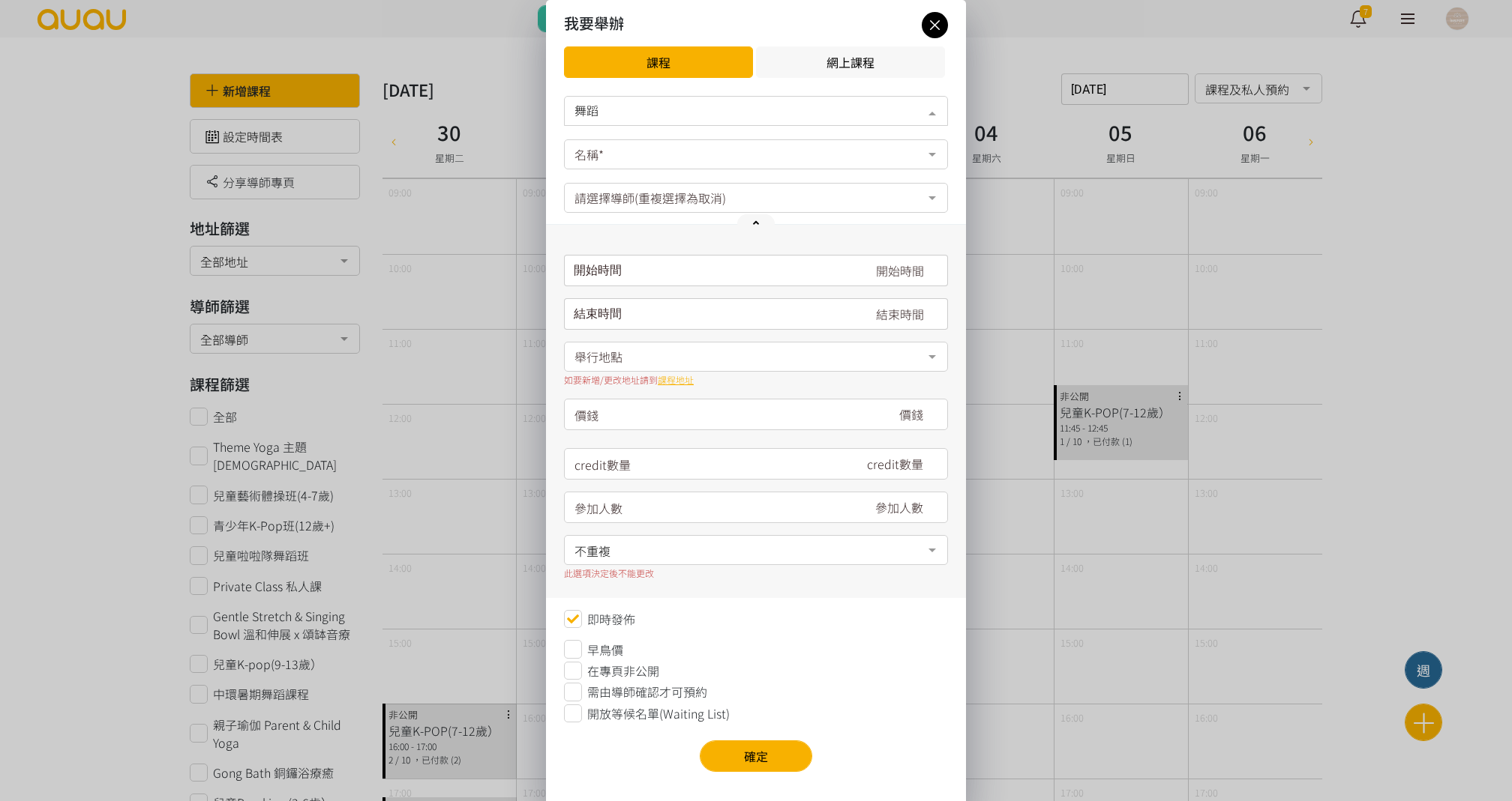
click at [659, 107] on div "舞蹈" at bounding box center [756, 110] width 363 height 15
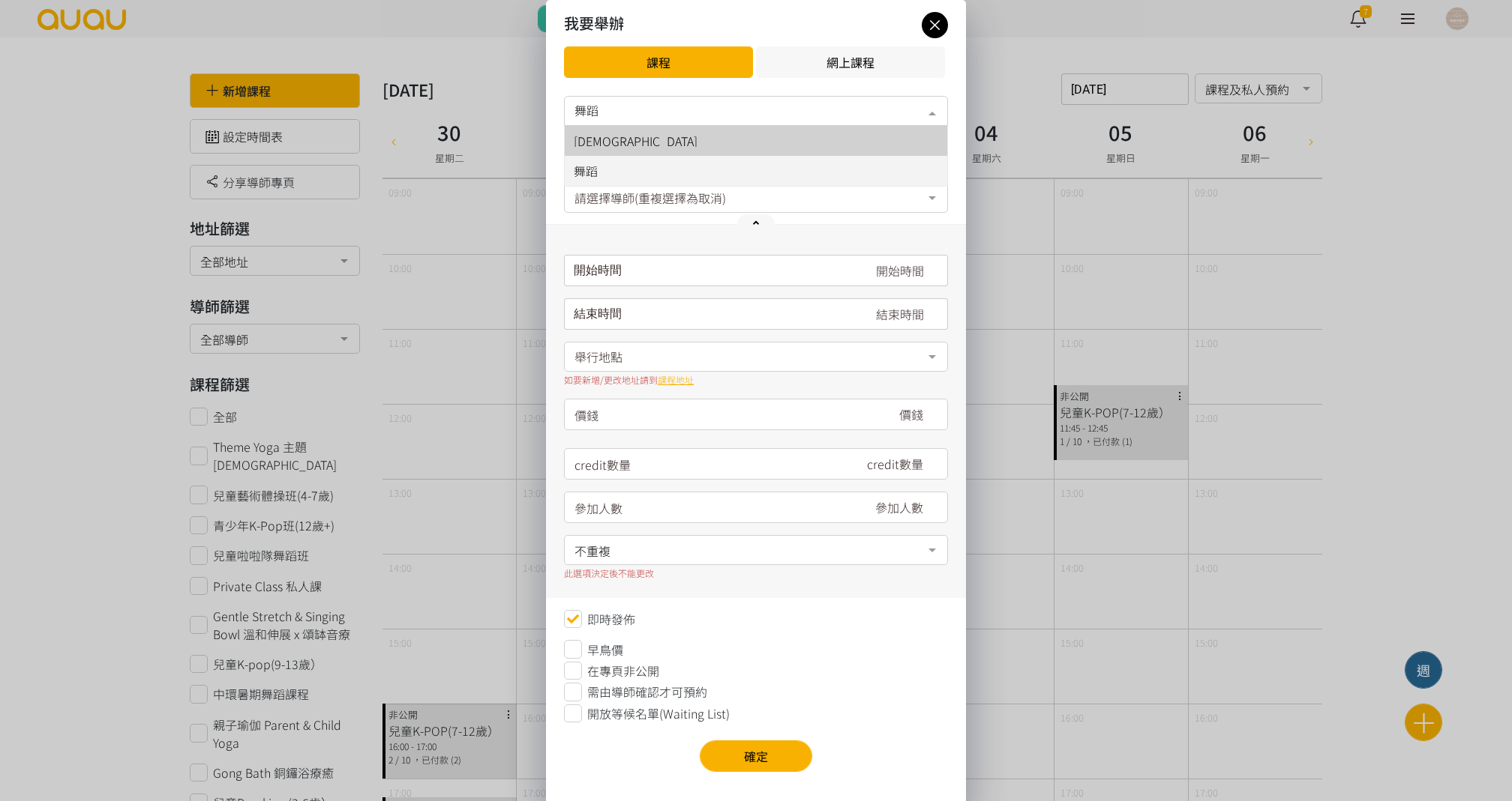
click at [645, 133] on span "瑜伽" at bounding box center [756, 141] width 382 height 30
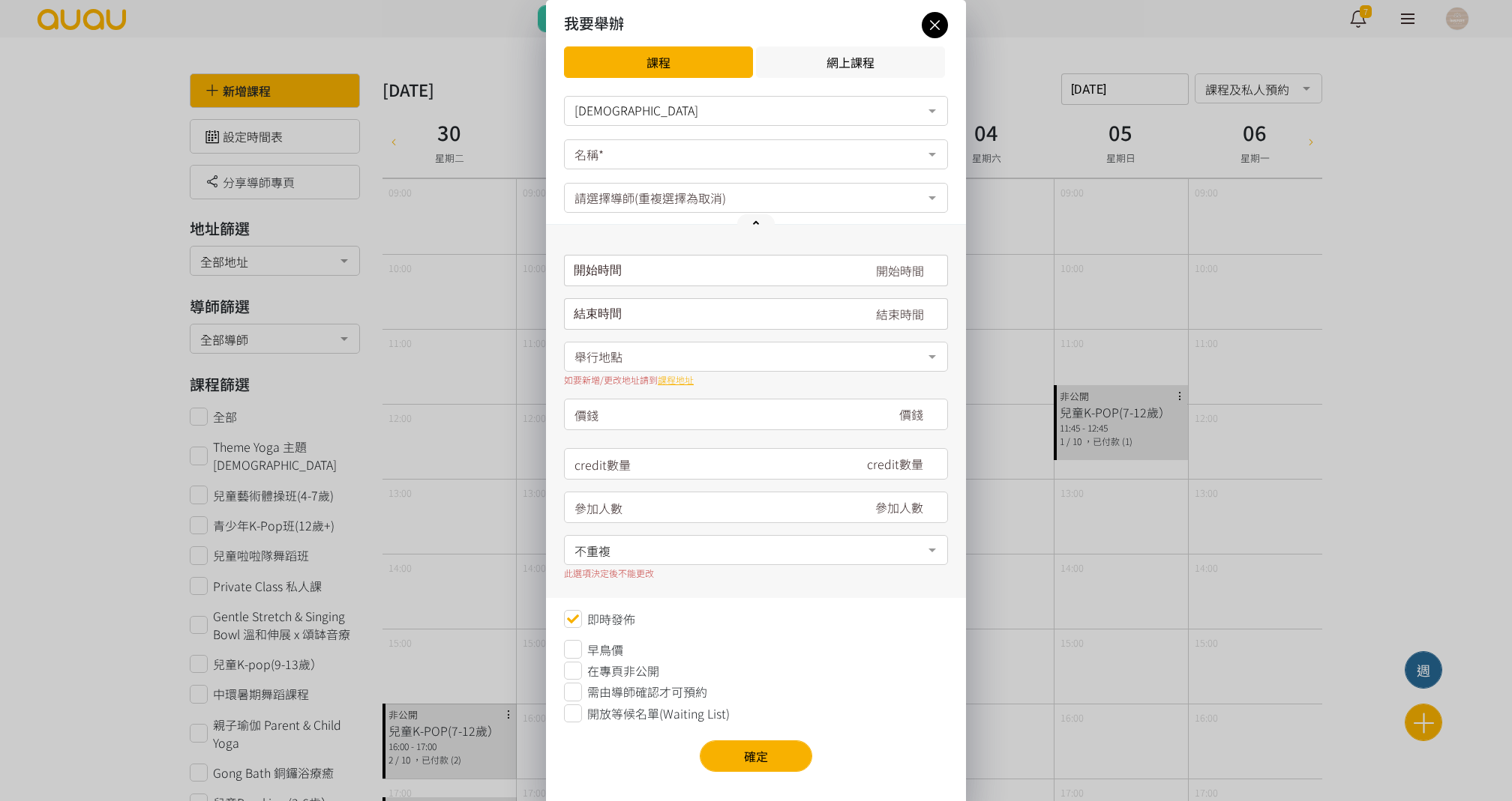
click at [643, 150] on div "名稱*" at bounding box center [756, 154] width 384 height 30
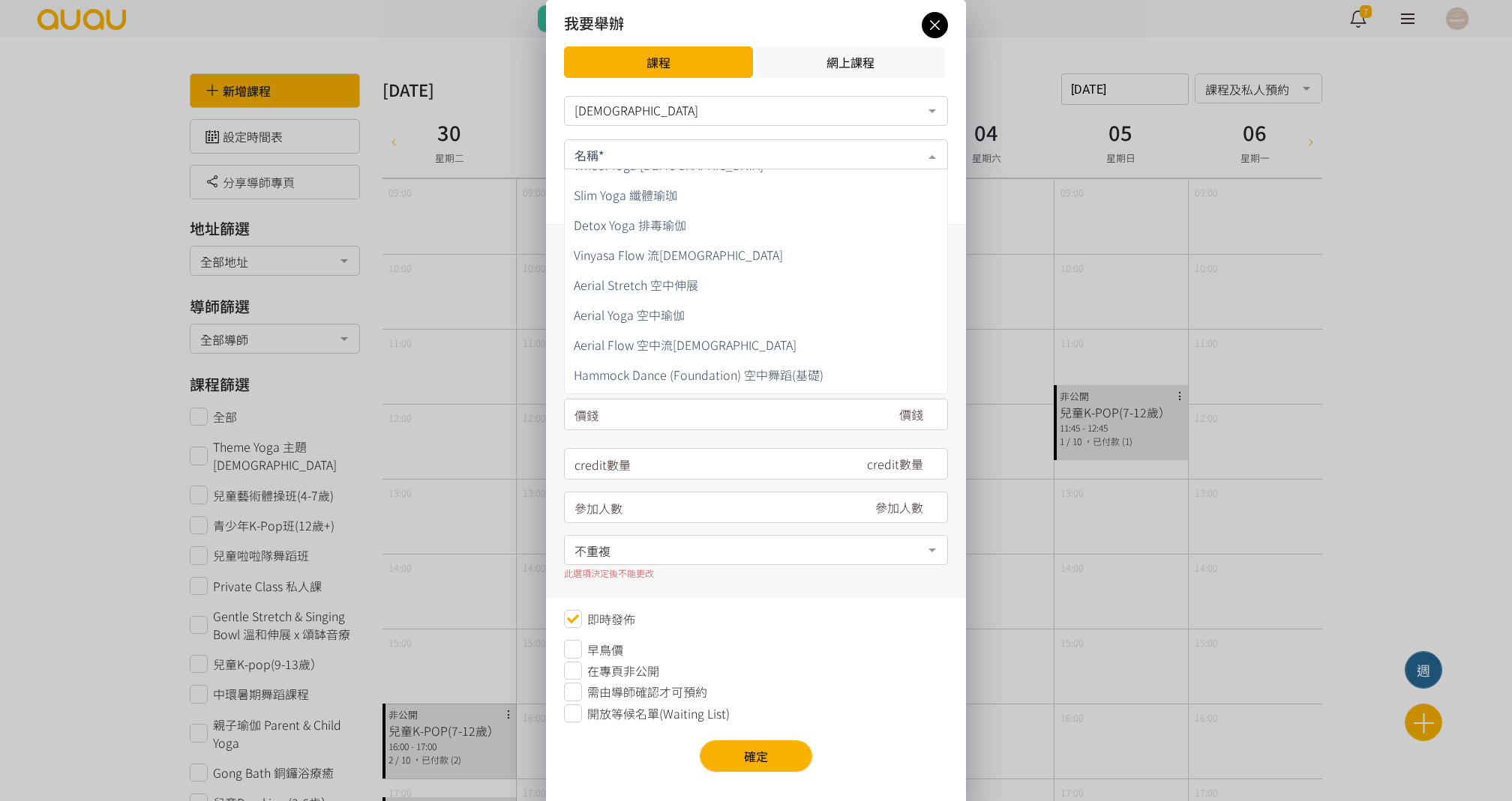
scroll to position [718, 0]
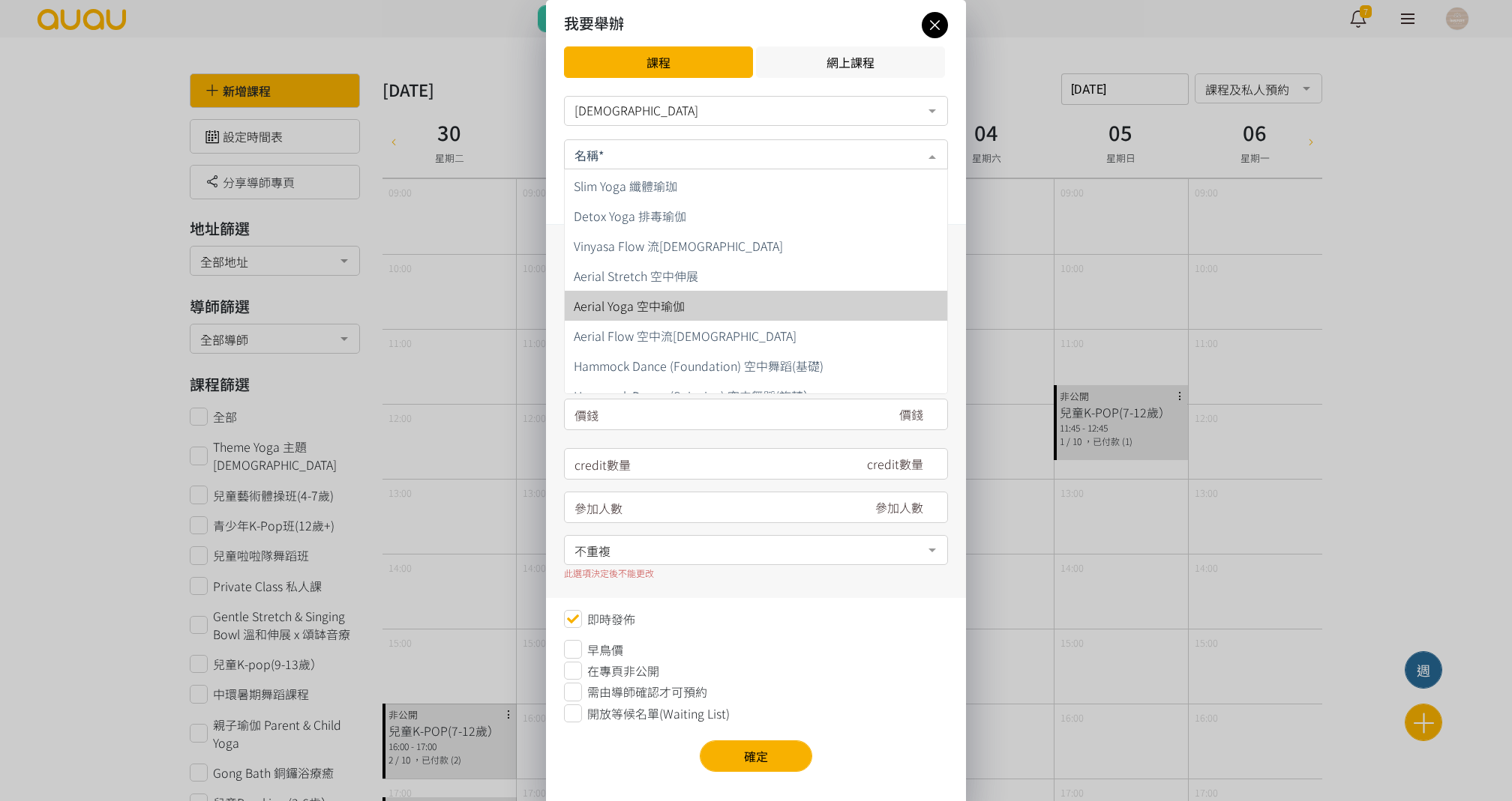
click at [645, 300] on span "Aerial Yoga 空中瑜伽" at bounding box center [629, 305] width 111 height 18
type input "190"
type input "6"
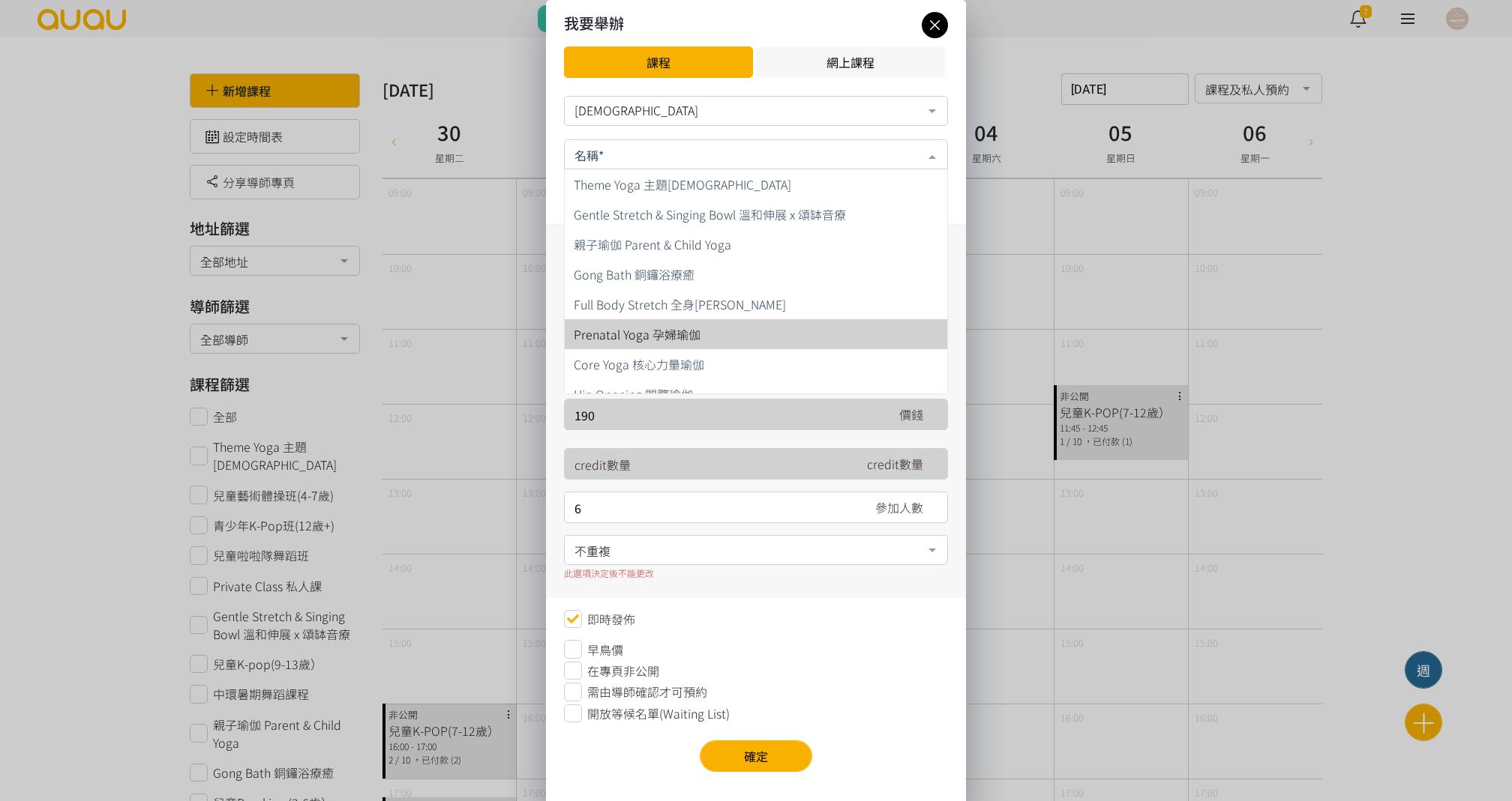
scroll to position [53, 0]
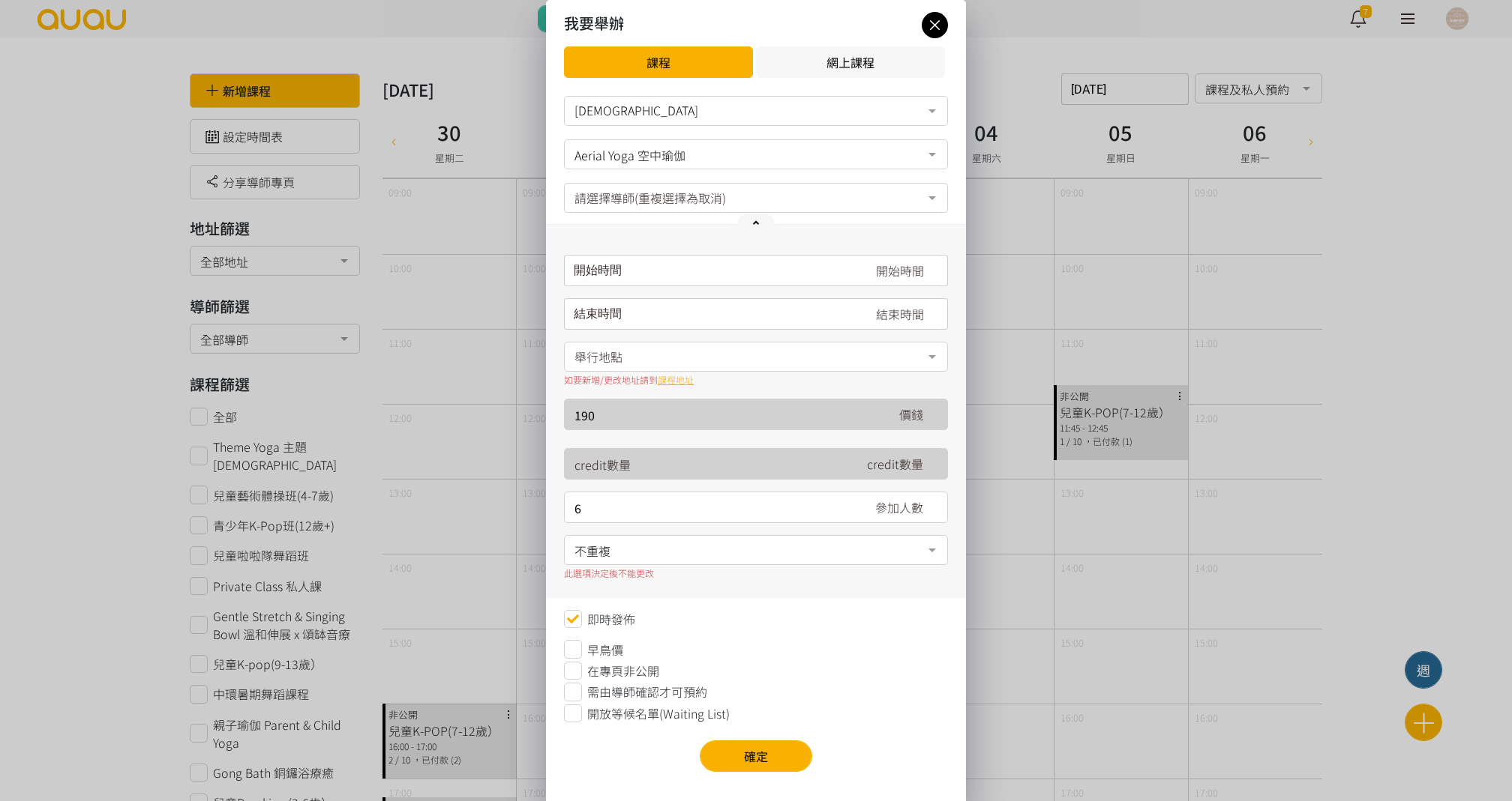
click at [429, 386] on div "我要舉辦 課程 網上課程 瑜伽 瑜伽 舞蹈 No elements found. Consider changing the search query. Li…" at bounding box center [756, 407] width 1512 height 814
click at [940, 33] on icon at bounding box center [935, 25] width 26 height 18
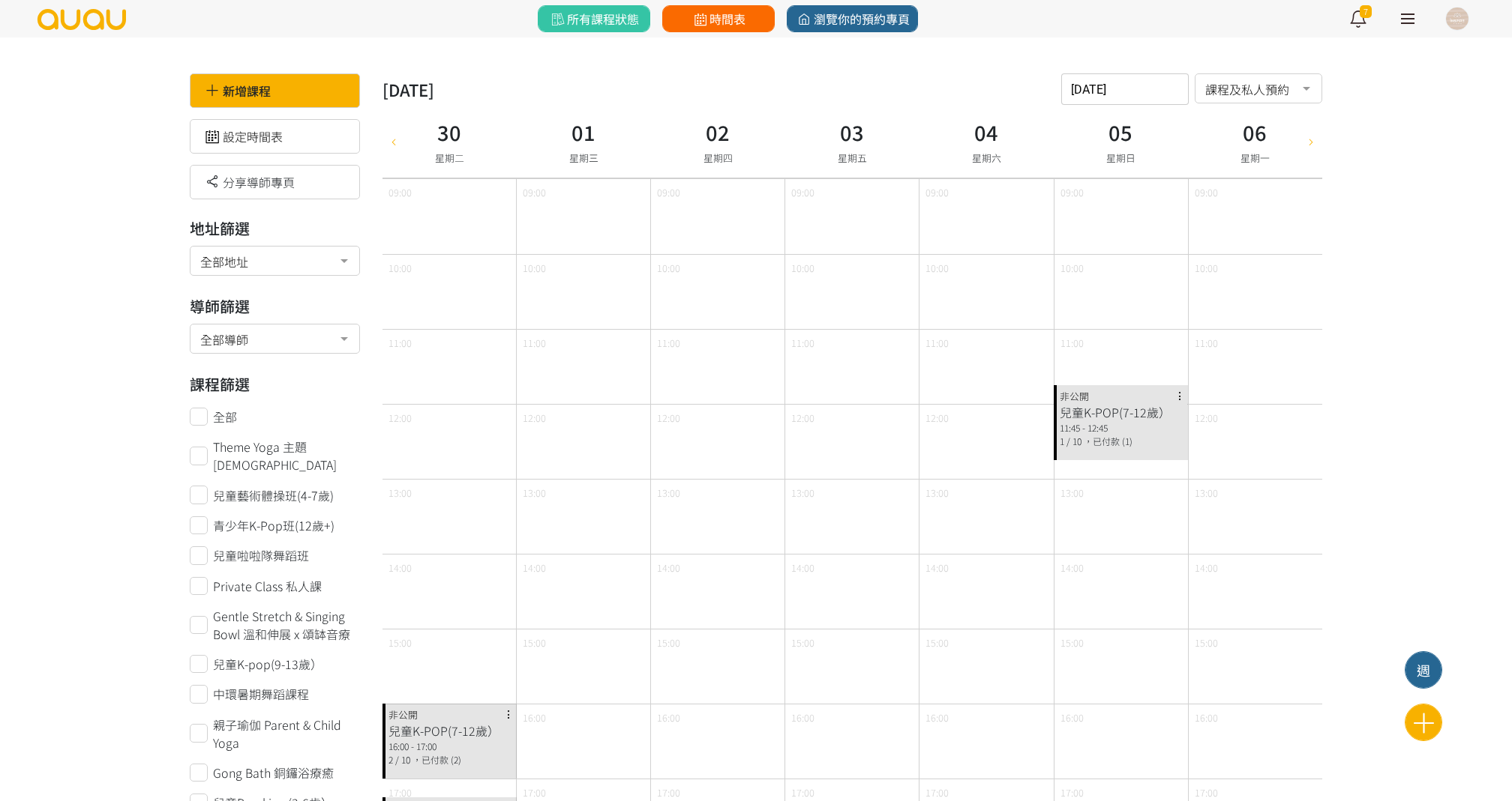
click at [730, 18] on span "時間表" at bounding box center [718, 18] width 55 height 18
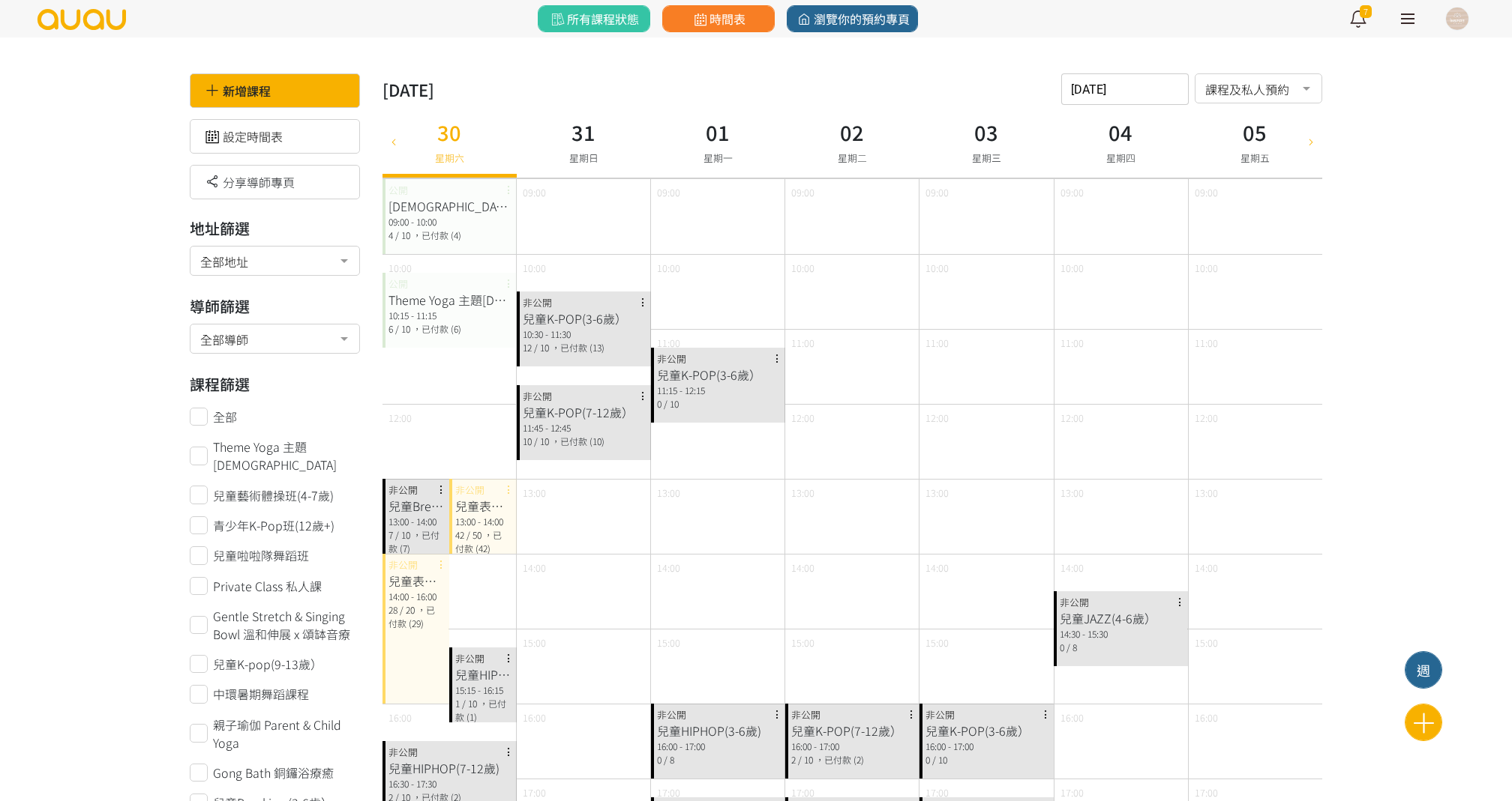
click at [1128, 93] on div "[DATE] 請選擇時間表日期 [DATE] Sun Mon Tue Wed Thu Fri Sat 1 2 3 4 5 6 7 8 9 10 11 12 1…" at bounding box center [1125, 89] width 128 height 32
click at [1240, 130] on icon "button" at bounding box center [1236, 126] width 12 height 12
click at [1126, 194] on span "2" at bounding box center [1132, 193] width 18 height 15
type input "2025-09-02"
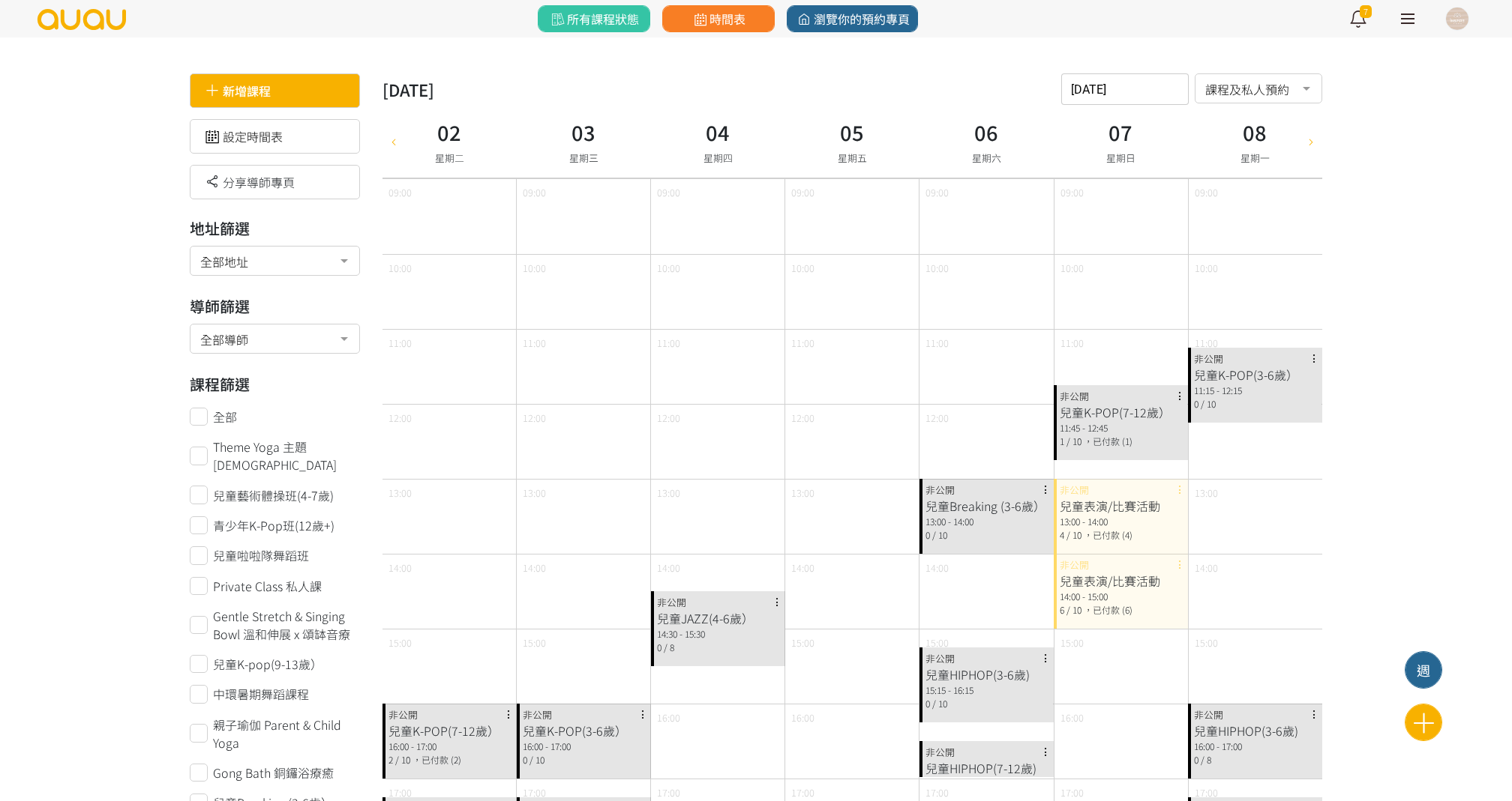
click at [291, 84] on div "新增課程" at bounding box center [274, 90] width 170 height 34
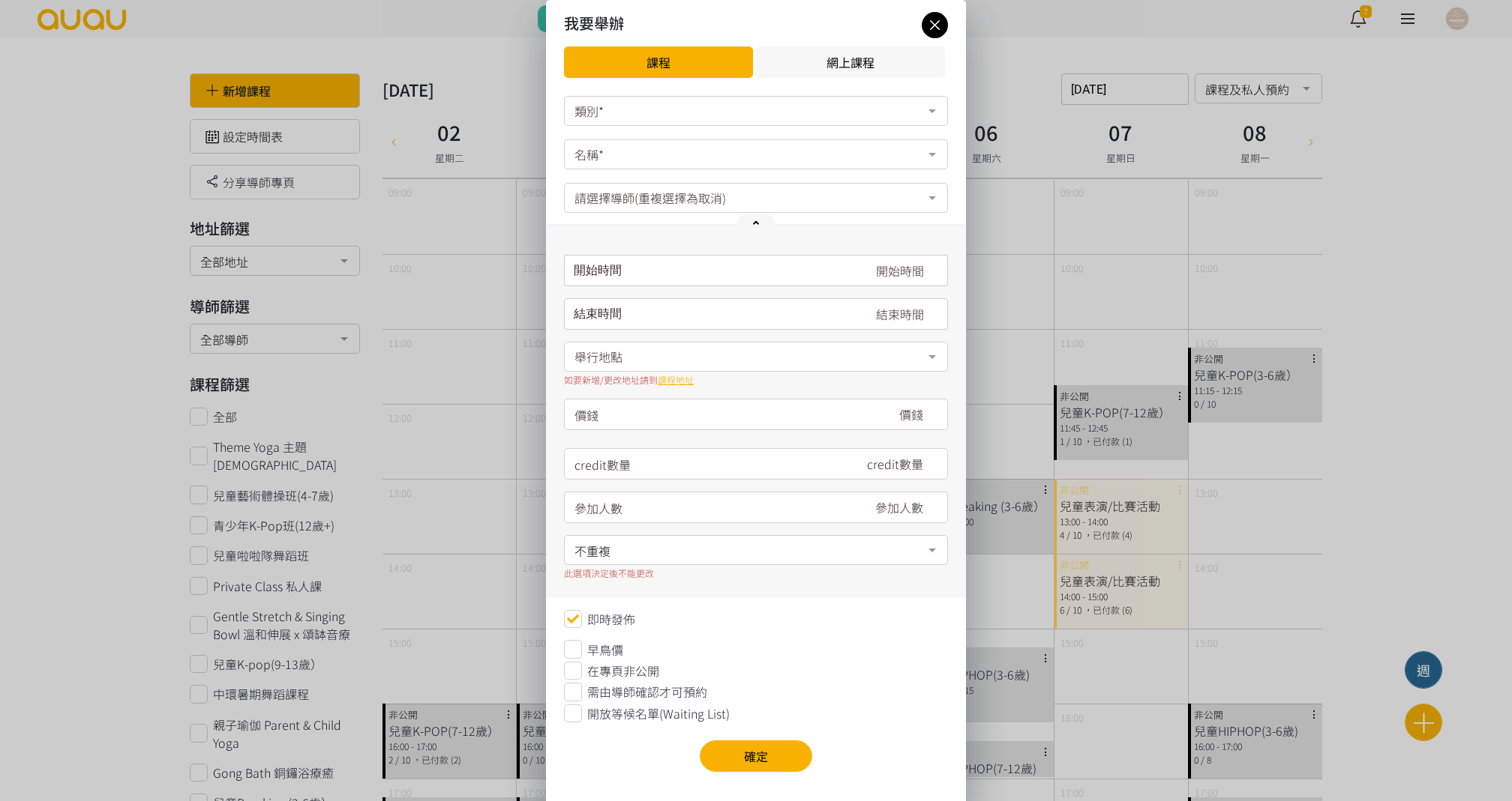
click at [646, 109] on div "類別*" at bounding box center [756, 111] width 384 height 30
click at [639, 144] on div "瑜伽" at bounding box center [756, 141] width 365 height 12
click at [639, 144] on div "名稱*" at bounding box center [756, 154] width 384 height 30
click at [630, 104] on div "瑜伽" at bounding box center [756, 110] width 363 height 15
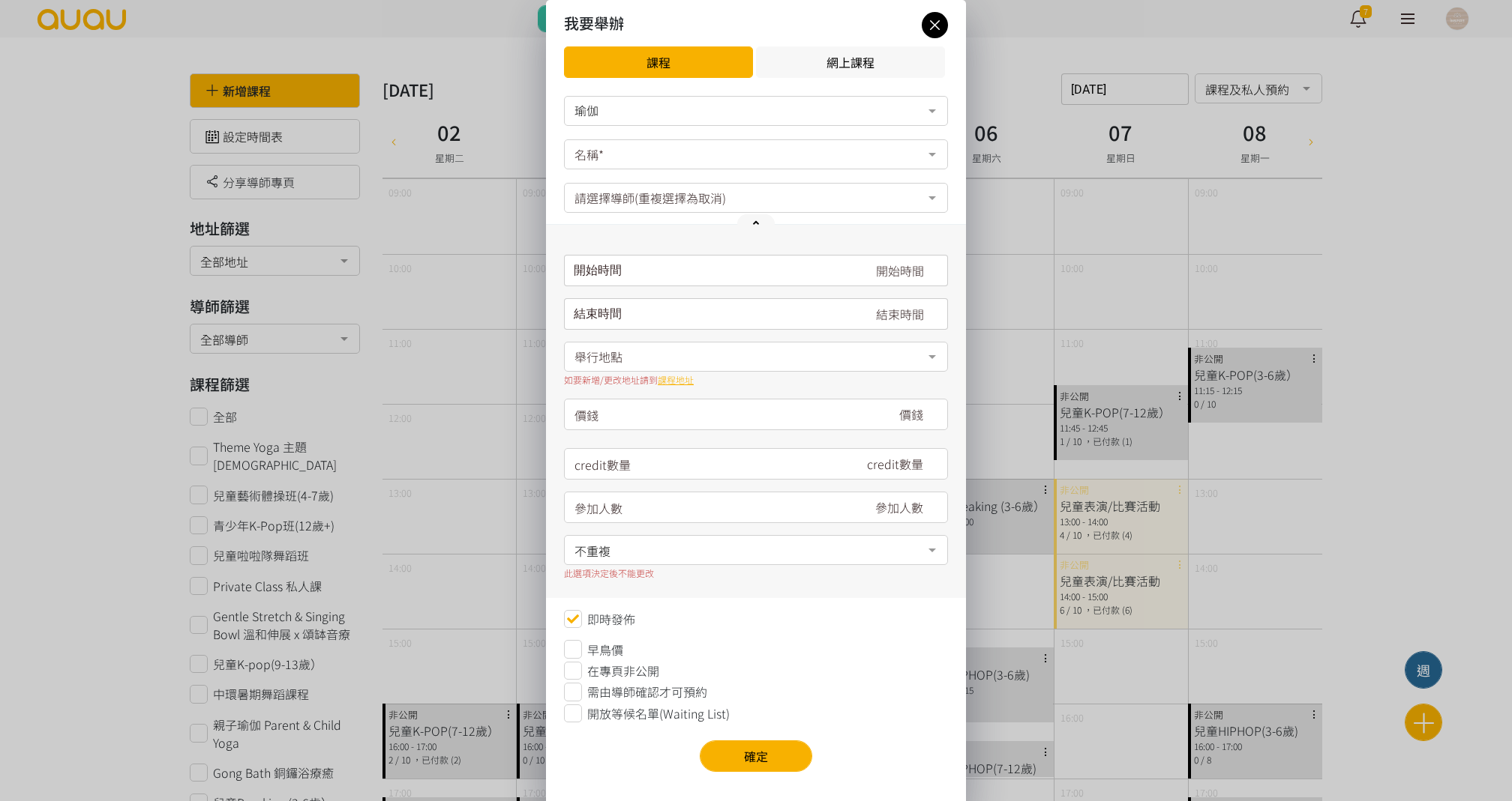
click at [612, 148] on div "名稱*" at bounding box center [756, 154] width 384 height 30
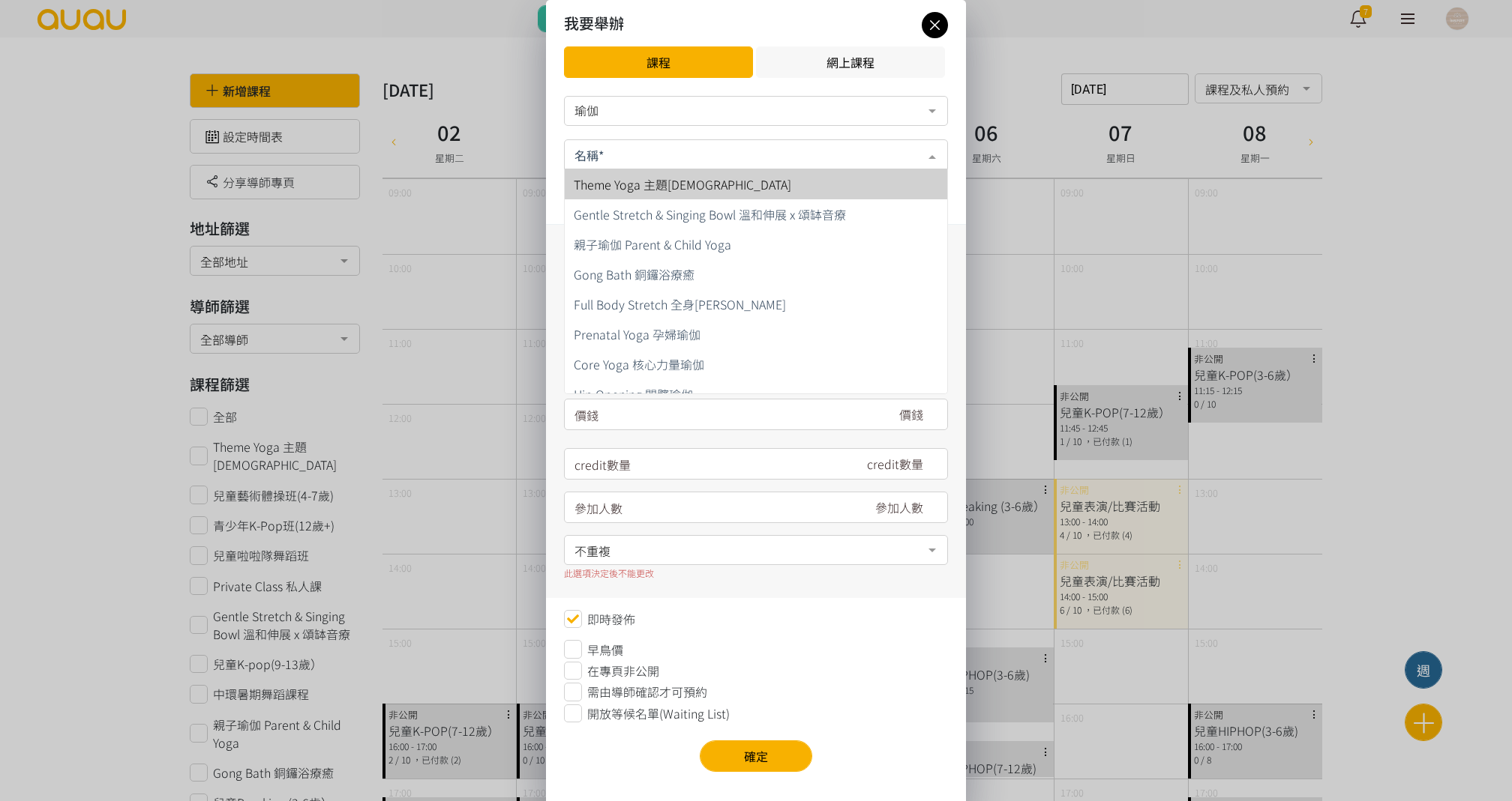
click at [616, 119] on div "瑜伽" at bounding box center [756, 111] width 384 height 30
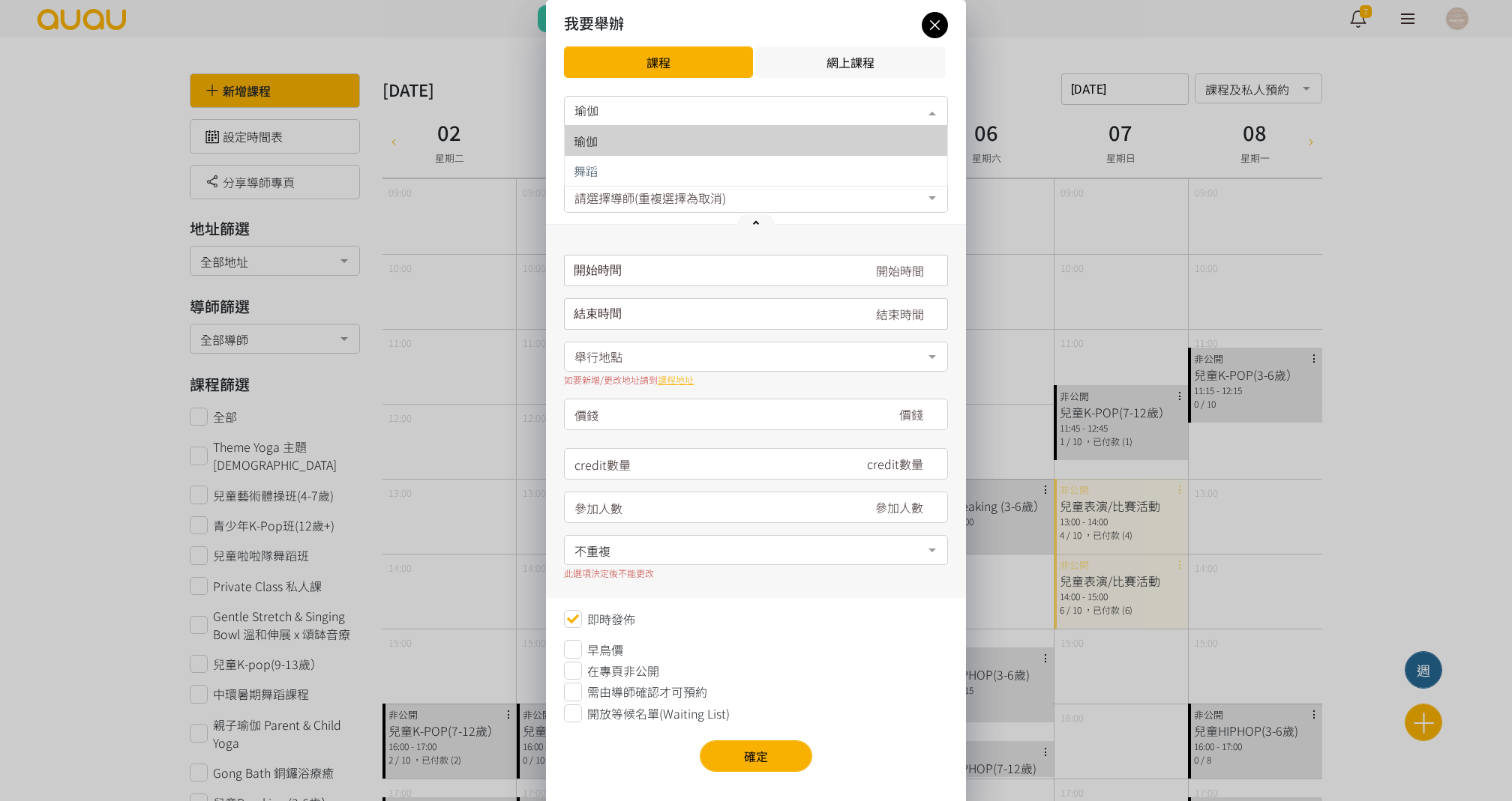
click at [606, 139] on div "瑜伽" at bounding box center [756, 141] width 365 height 12
click at [609, 178] on form "瑜伽 瑜伽 舞蹈 No elements found. Consider changing the search query. List is empty. …" at bounding box center [756, 409] width 384 height 627
click at [634, 143] on div "名稱*" at bounding box center [756, 154] width 384 height 30
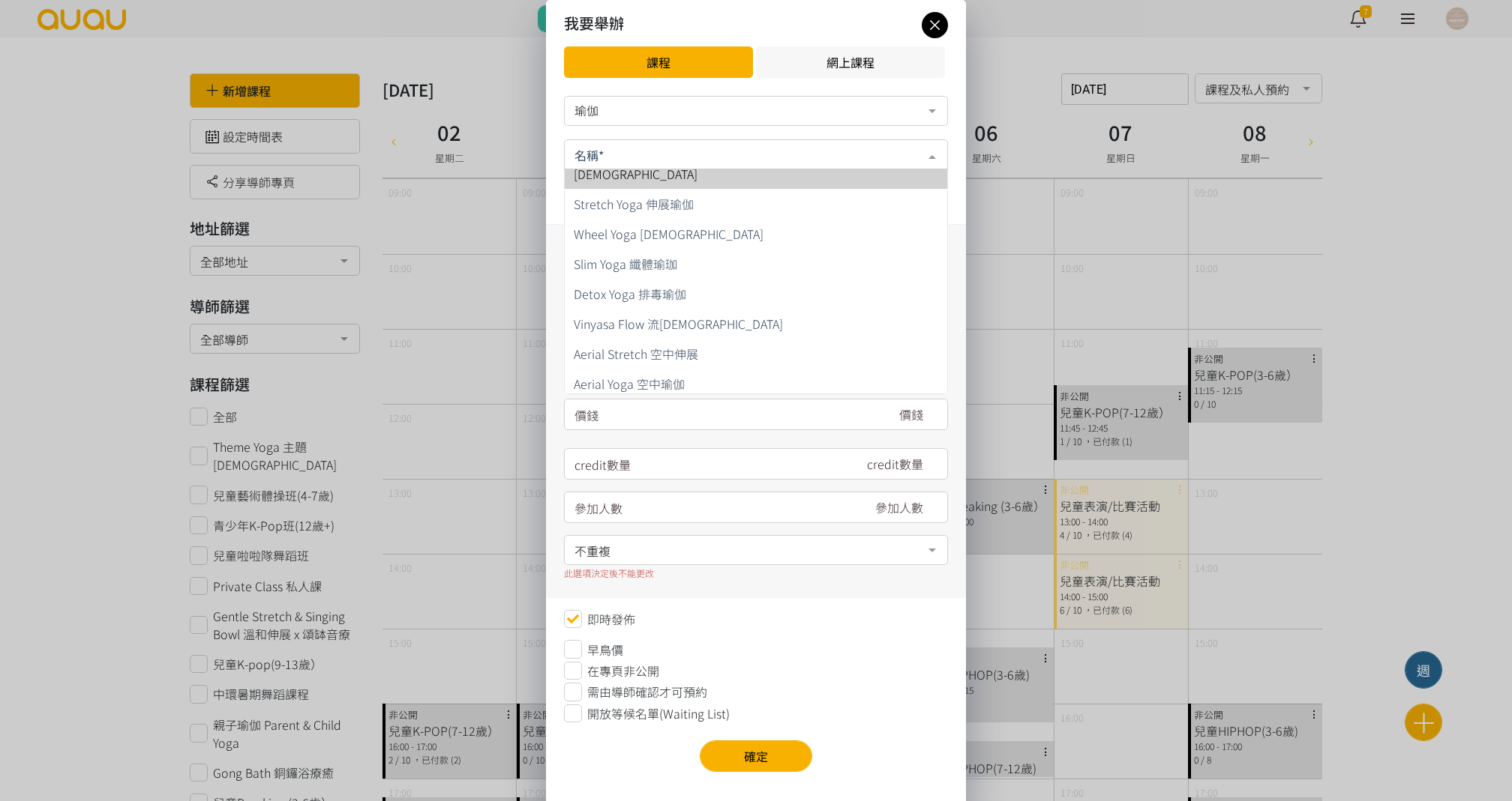
scroll to position [642, 0]
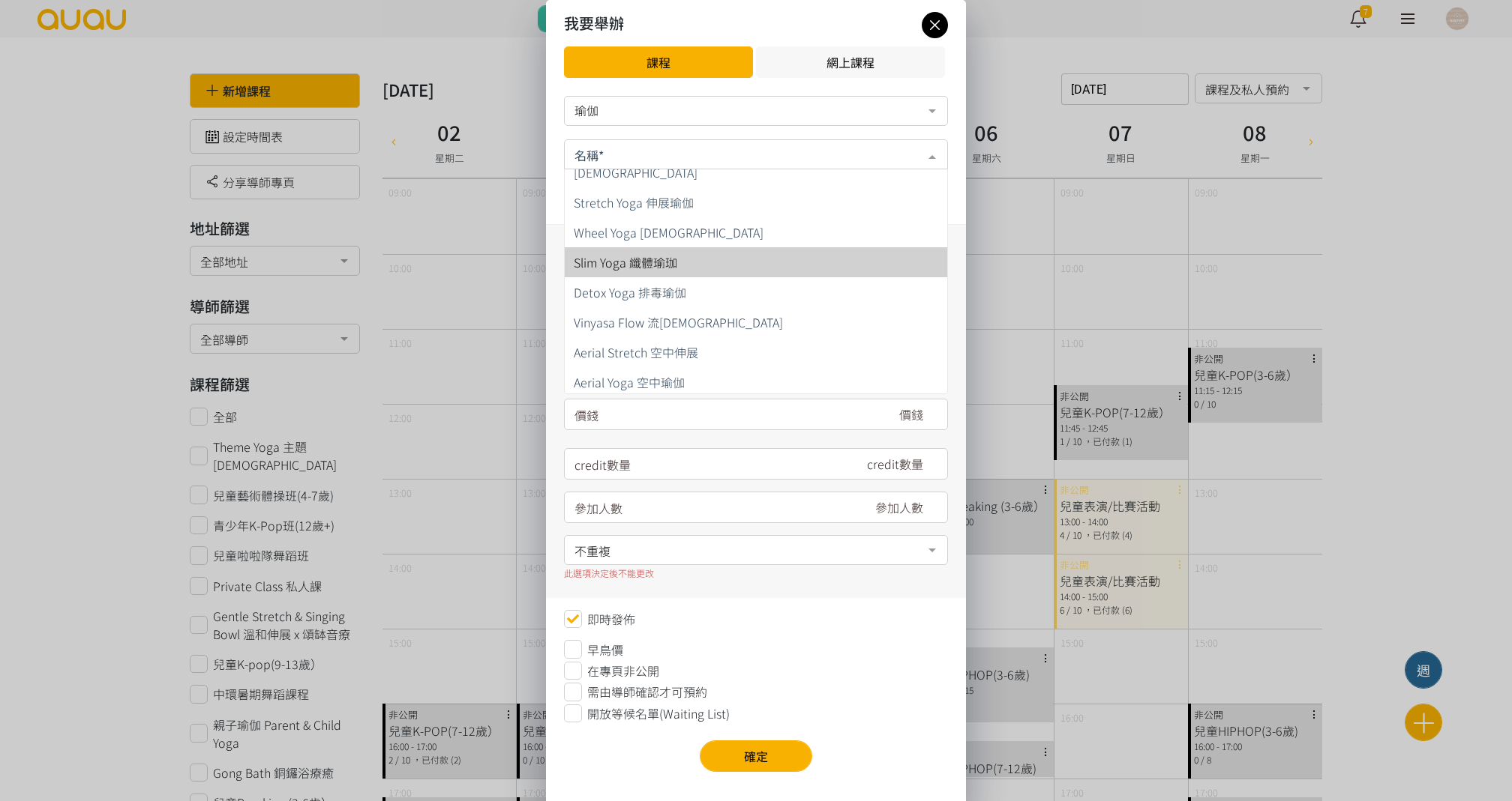
click at [680, 255] on span "Slim Yoga 纖體瑜珈" at bounding box center [756, 262] width 382 height 30
type input "180"
type input "7"
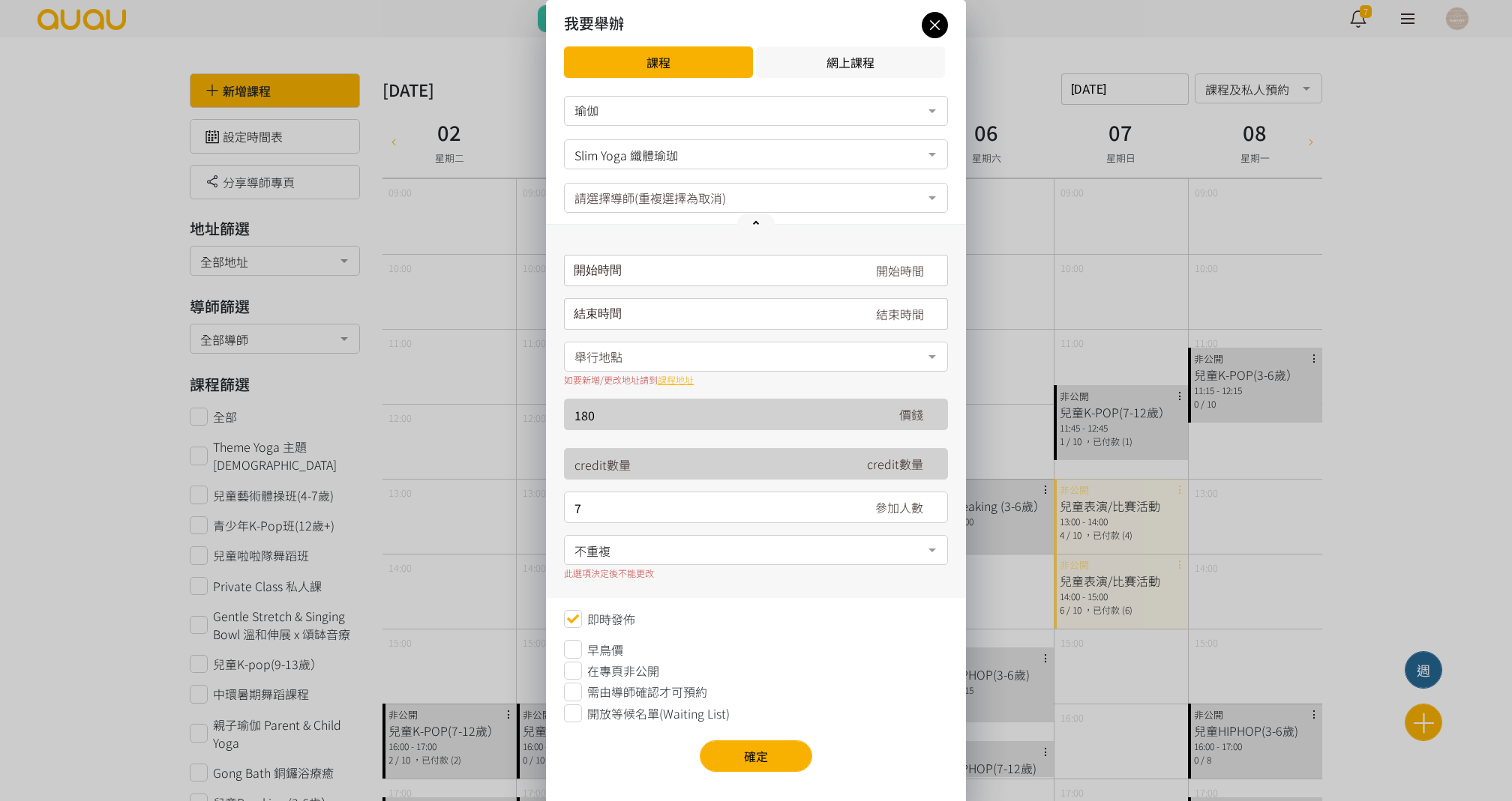
click at [640, 262] on input "請選擇時間表日期" at bounding box center [756, 271] width 384 height 32
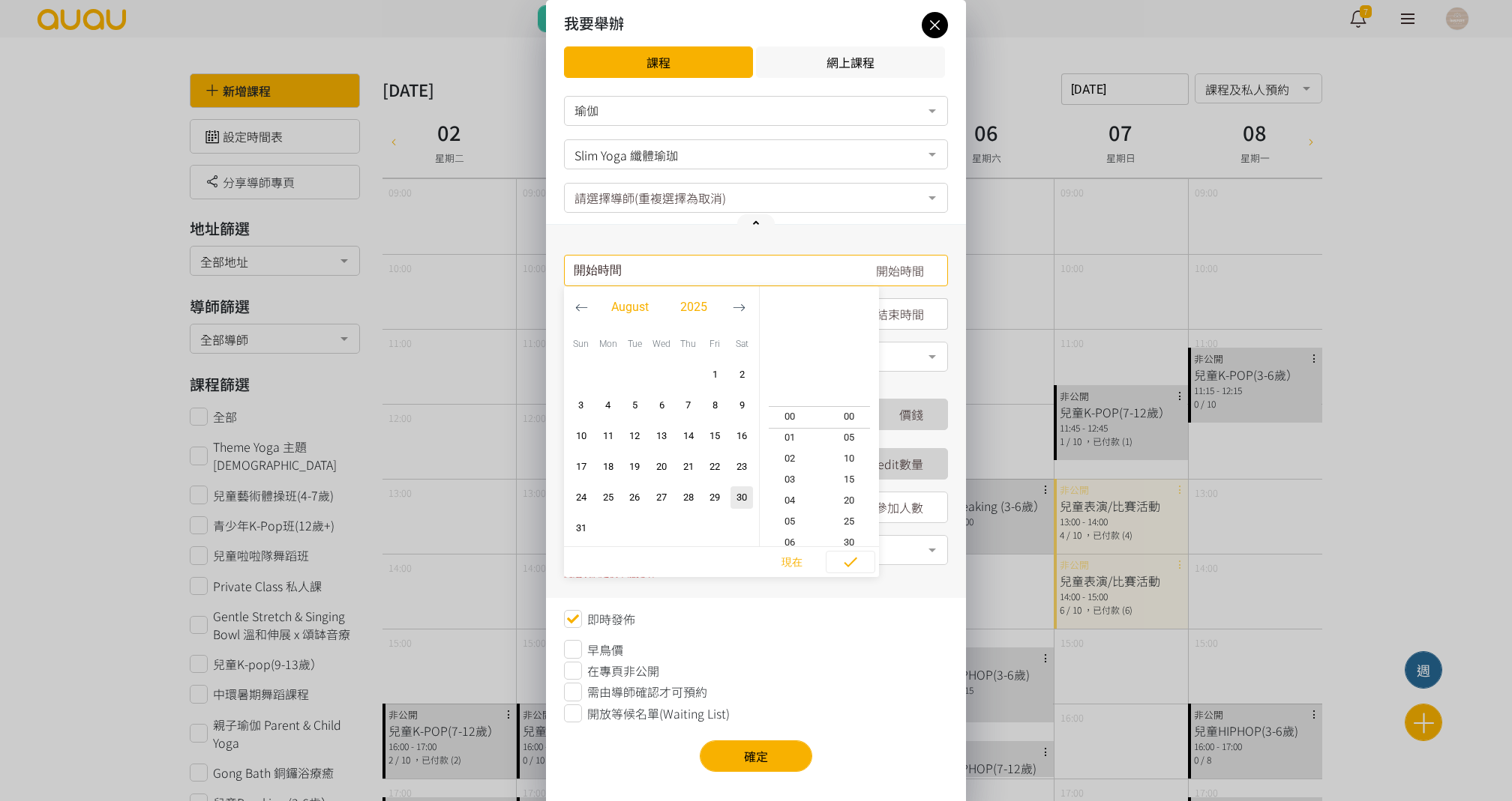
click at [836, 270] on input "請選擇時間表日期" at bounding box center [756, 271] width 384 height 32
click at [786, 240] on div "開始時間 August 2025 Sun Mon Tue Wed Thu Fri Sat 1 2 3 4 5 6 7 8 9 10 11 12 13 14 1…" at bounding box center [756, 411] width 420 height 373
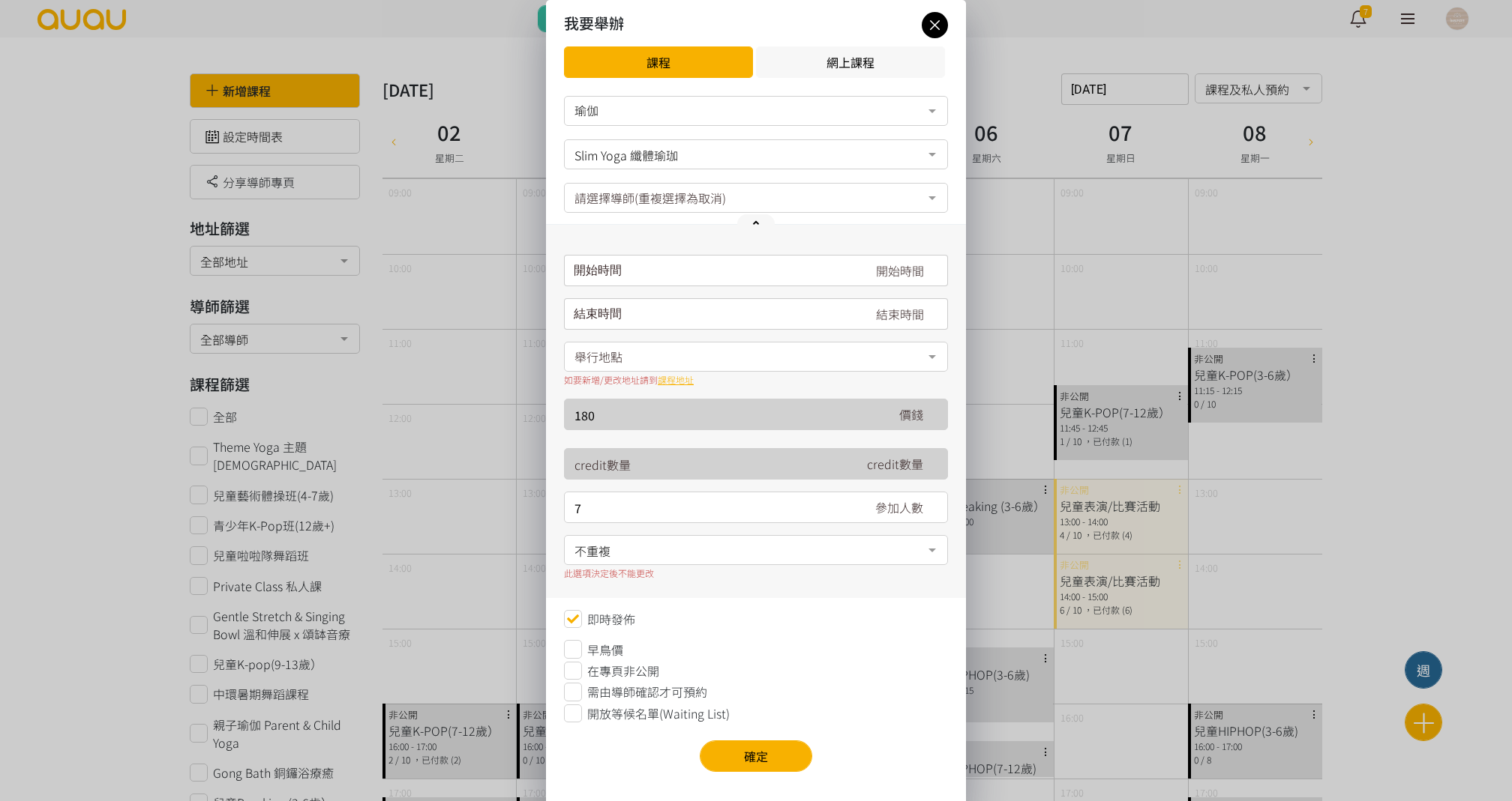
click at [610, 273] on div "開始時間 August 2025 Sun Mon Tue Wed Thu Fri Sat 1 2 3 4 5 6 7 8 9 10 11 12 13 14 1…" at bounding box center [756, 271] width 384 height 32
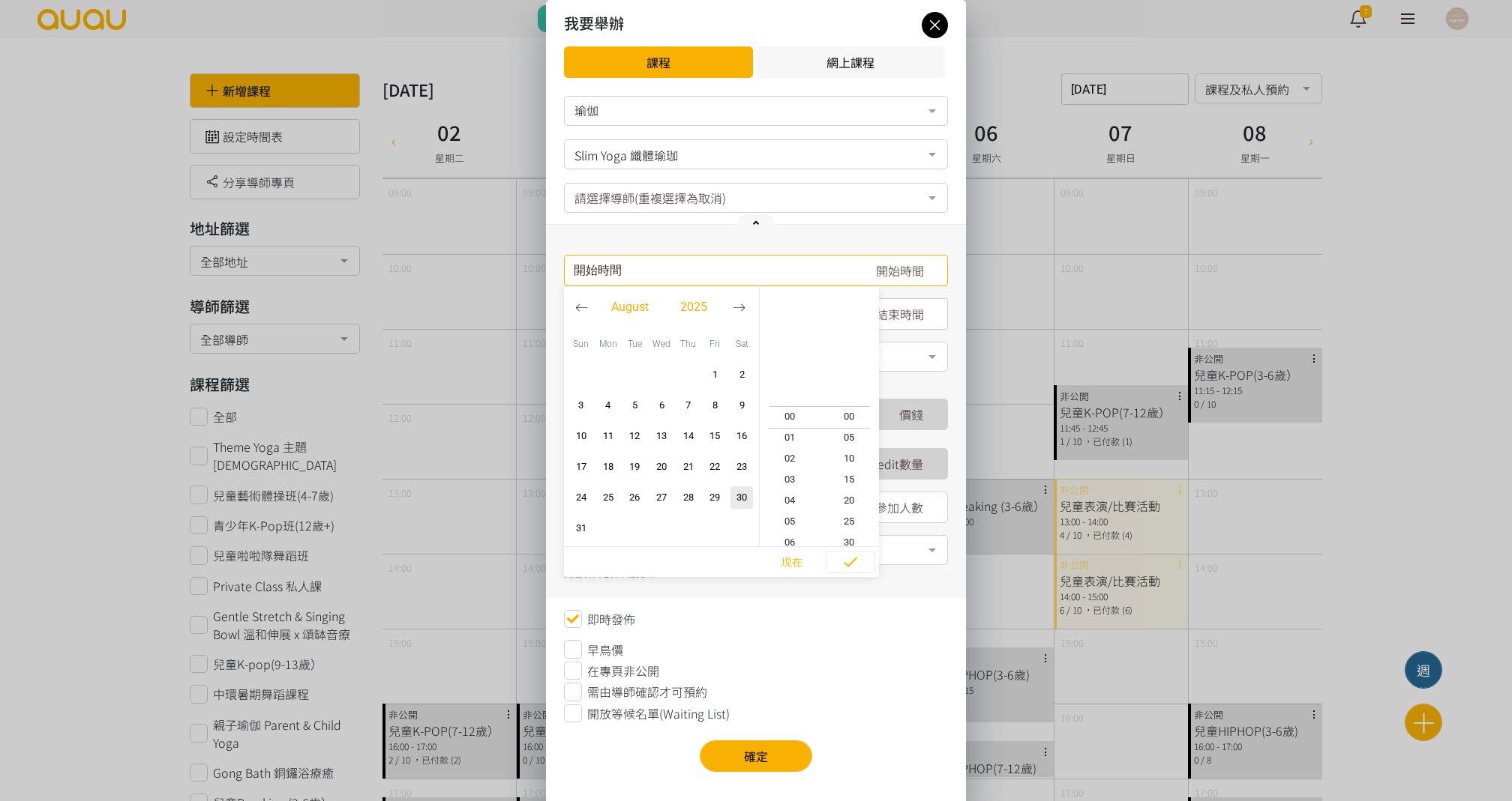
click at [736, 307] on icon "button" at bounding box center [739, 308] width 11 height 7
click at [636, 372] on span "2" at bounding box center [634, 374] width 18 height 15
type input "2025-09-02, 20:30"
type input "2025-09-02, 21:30"
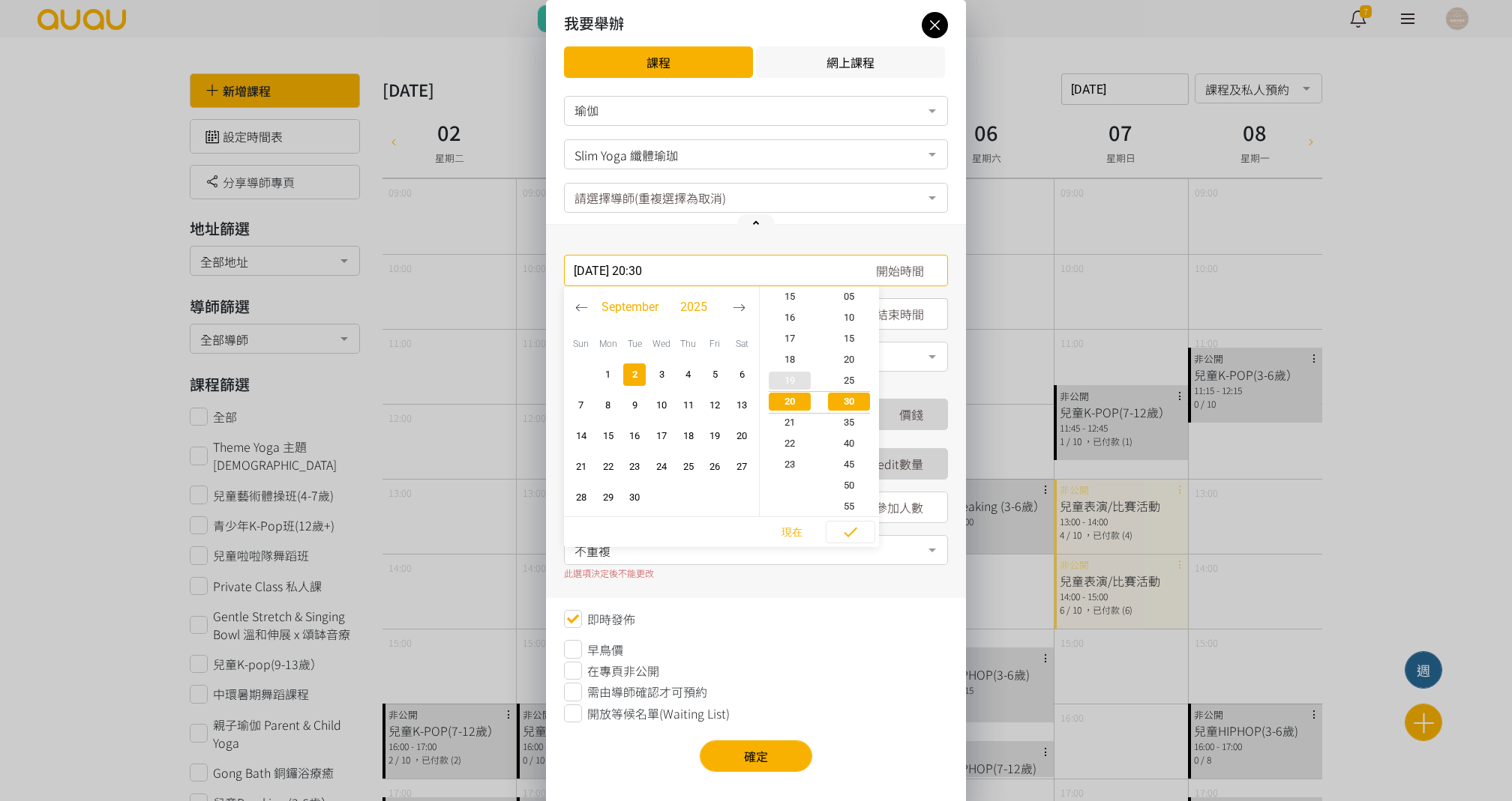
click at [798, 384] on span "19" at bounding box center [790, 380] width 60 height 15
type input "2025-09-02, 19:30"
type input "2025-09-02, 20:30"
click at [853, 342] on span "15" at bounding box center [850, 338] width 60 height 15
type input "2025-09-02, 19:15"
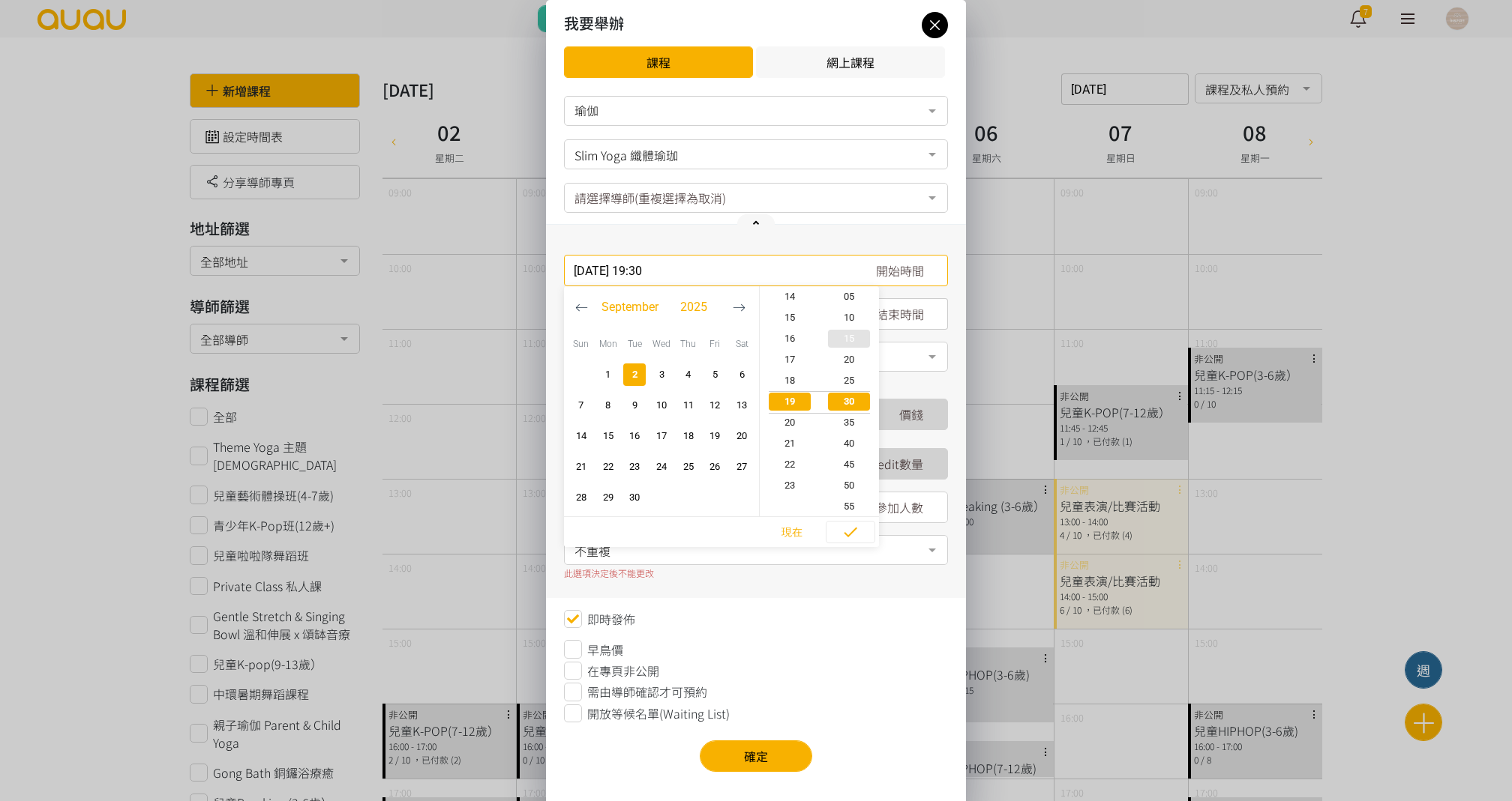
type input "2025-09-02, 20:15"
click at [855, 540] on icon "button" at bounding box center [851, 532] width 18 height 18
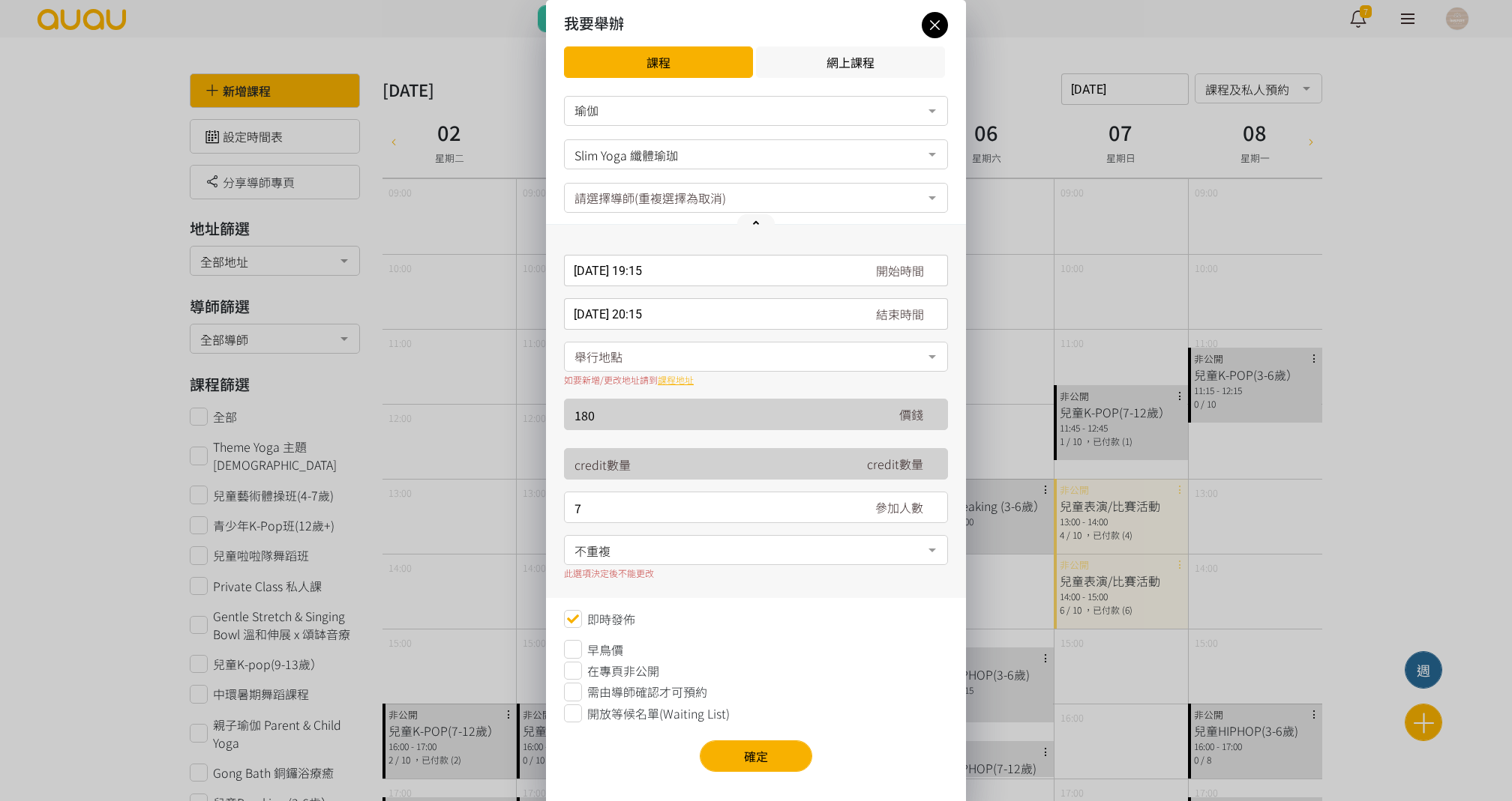
click at [604, 258] on input "2025-09-02, 19:15" at bounding box center [756, 271] width 384 height 32
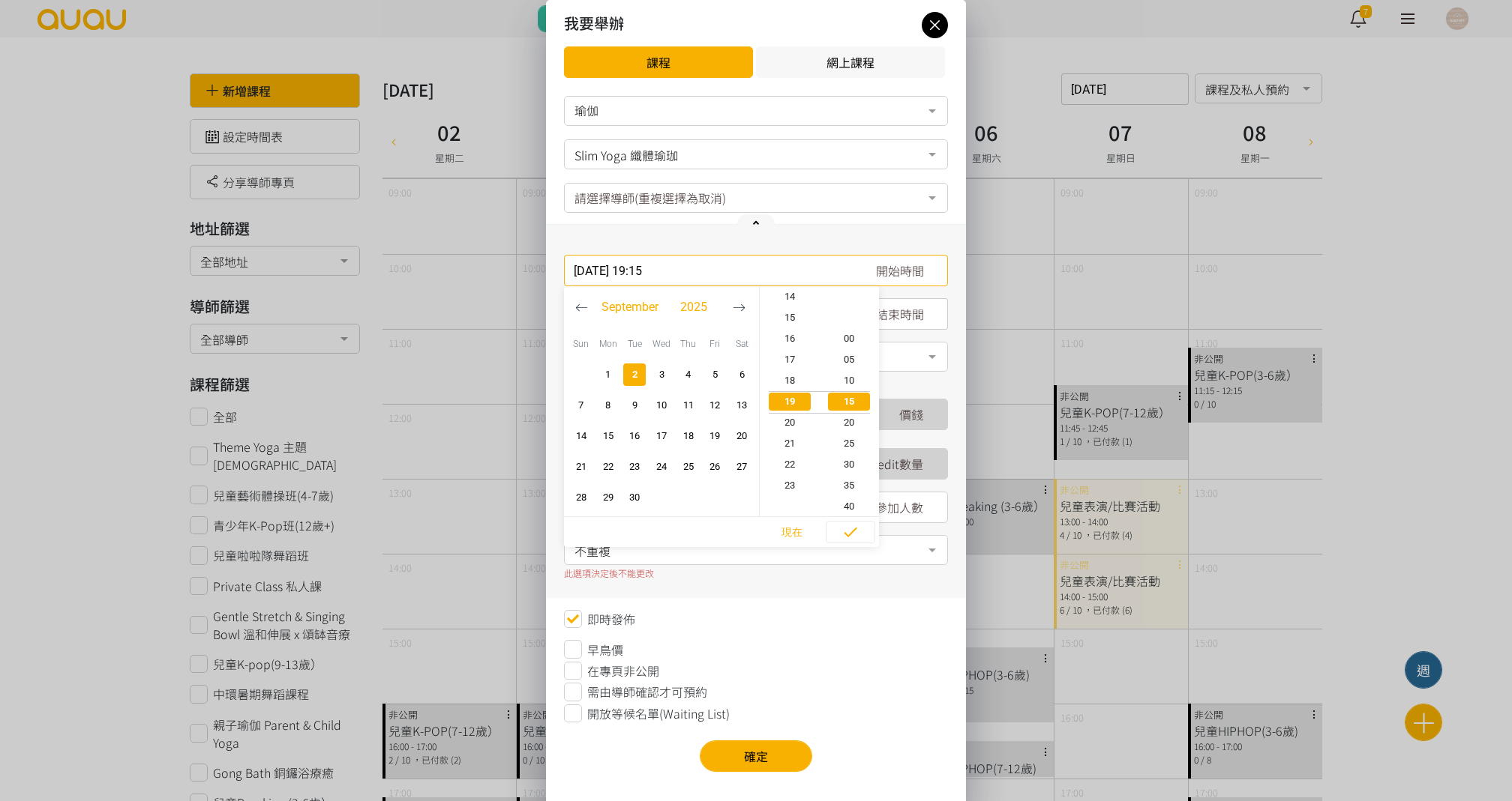
click at [604, 258] on input "2025-09-02, 19:15" at bounding box center [756, 271] width 384 height 32
click at [639, 229] on div "2025-09-02, 19:15 開始時間 September 2025 Sun Mon Tue Wed Thu Fri Sat 1 2 3 4 5 6 7…" at bounding box center [756, 411] width 420 height 373
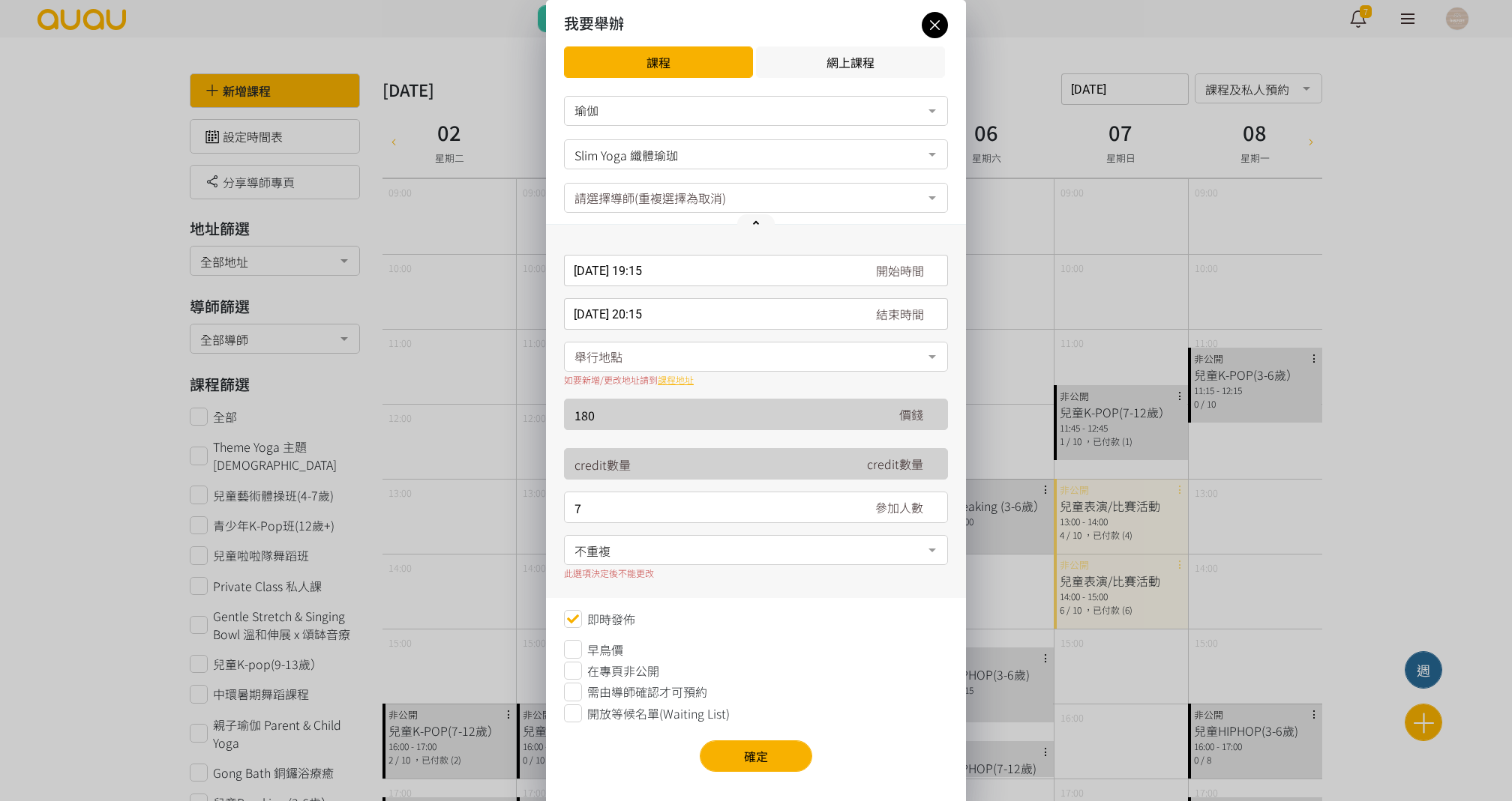
click at [645, 360] on div "舉行地點" at bounding box center [756, 356] width 384 height 30
click at [650, 418] on span "[STREET_ADDRESS]" at bounding box center [641, 416] width 136 height 18
click at [636, 550] on span "不重複" at bounding box center [756, 548] width 363 height 18
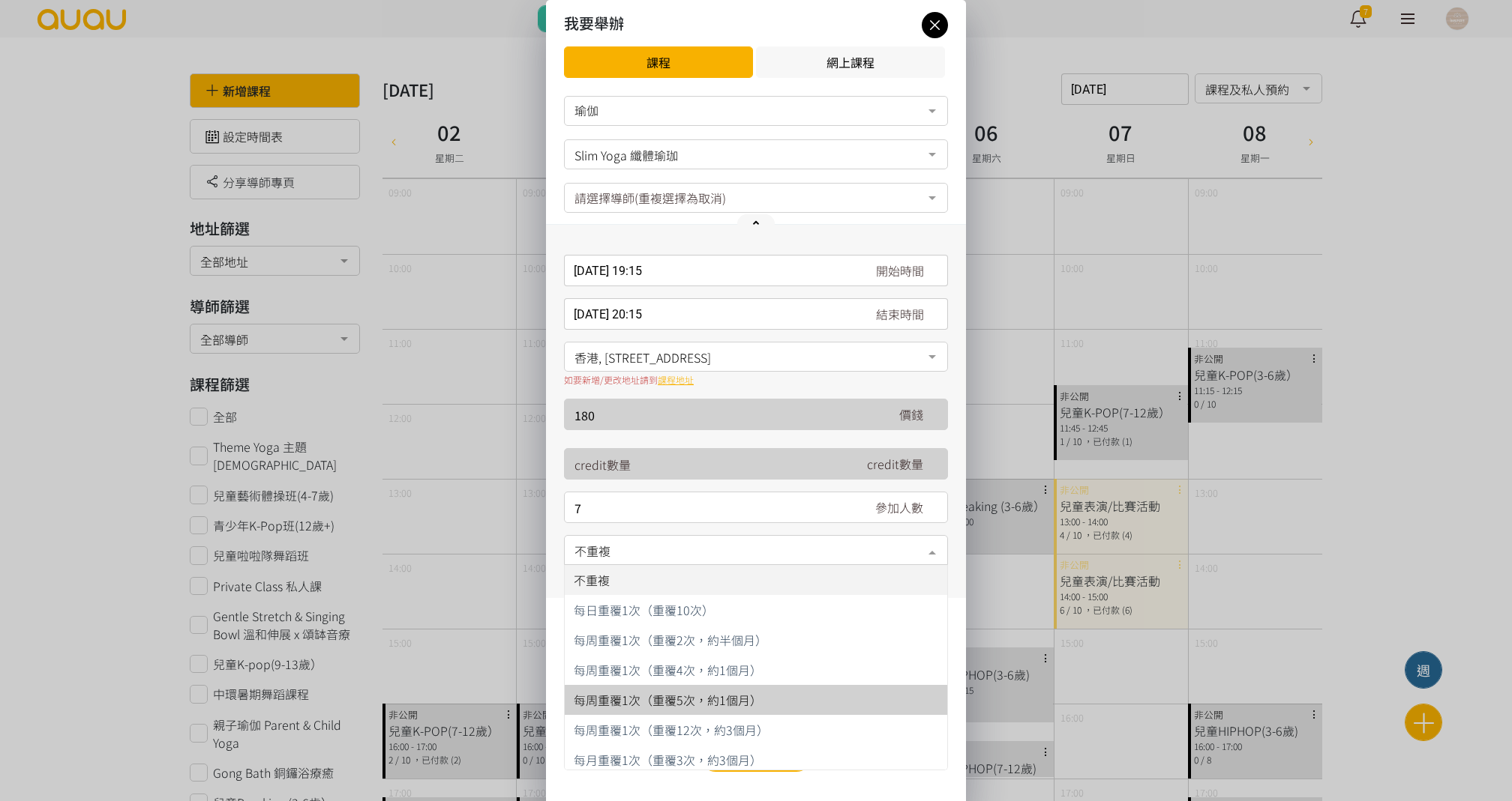
click at [678, 694] on span "每周重覆1次（重覆5次，約1個月）" at bounding box center [667, 700] width 188 height 18
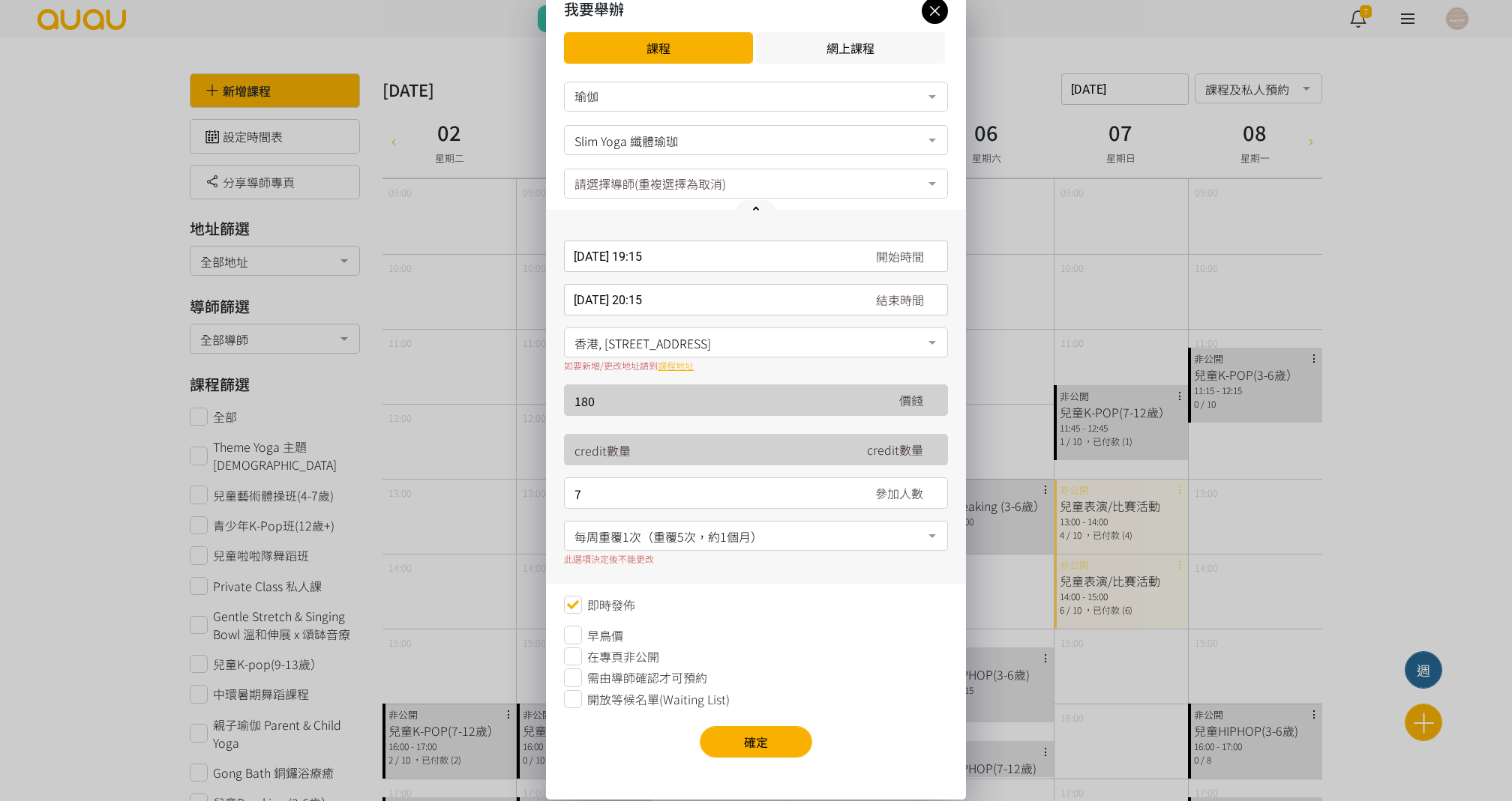
scroll to position [16, 0]
click at [619, 691] on span "開放等候名單(Waiting List)" at bounding box center [659, 699] width 143 height 18
click at [748, 745] on button "確定" at bounding box center [756, 742] width 113 height 32
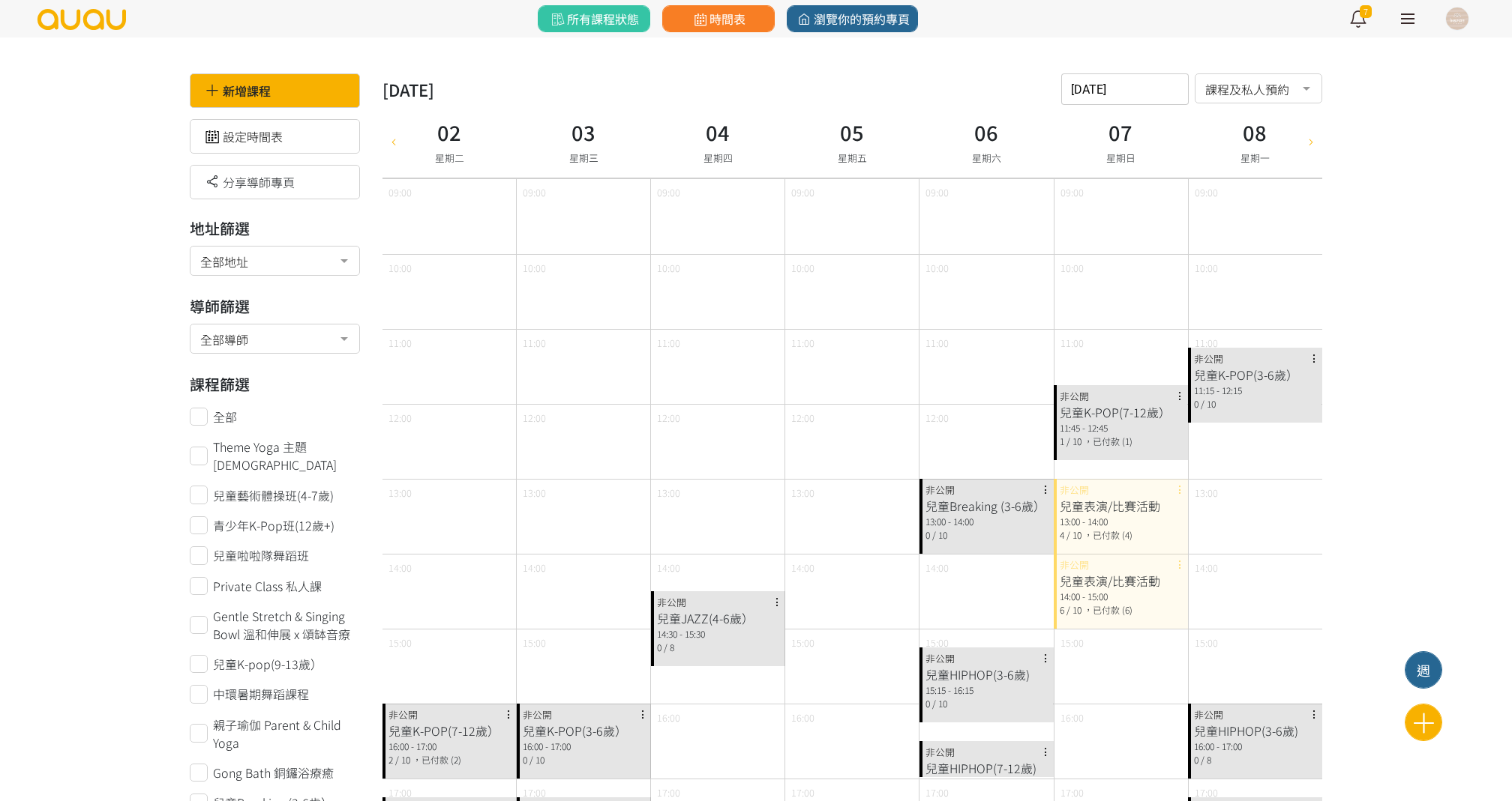
scroll to position [0, 0]
click at [1084, 92] on div "2025-09-02 請選擇時間表日期 September 2025 Sun Mon Tue Wed Thu Fri Sat 1 2 3 4 5 6 7 8 …" at bounding box center [1125, 89] width 128 height 32
click at [1074, 220] on span "7" at bounding box center [1078, 224] width 18 height 15
type input "2025-09-07"
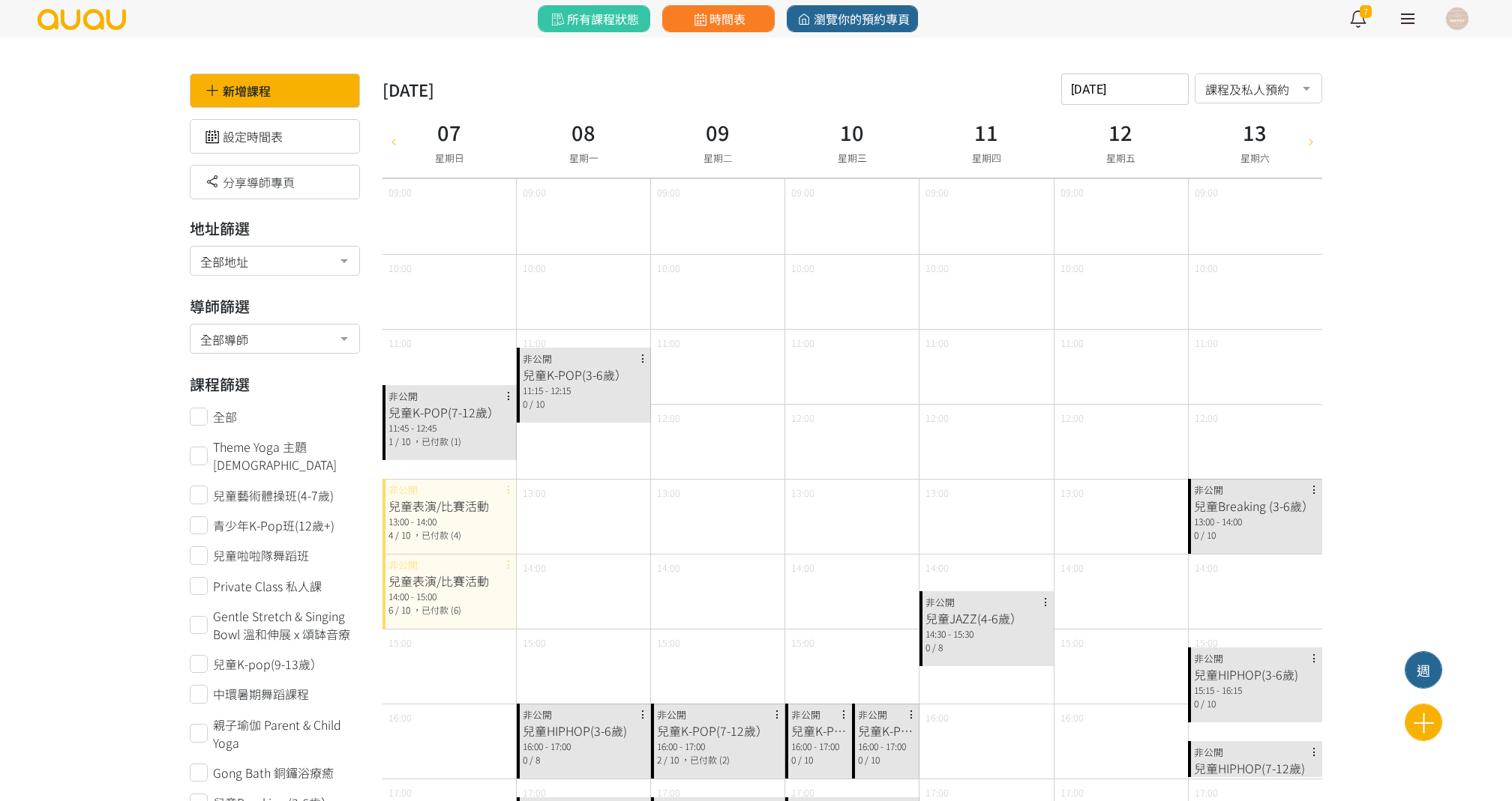
click at [431, 515] on div "13:00 - 14:00" at bounding box center [449, 521] width 122 height 13
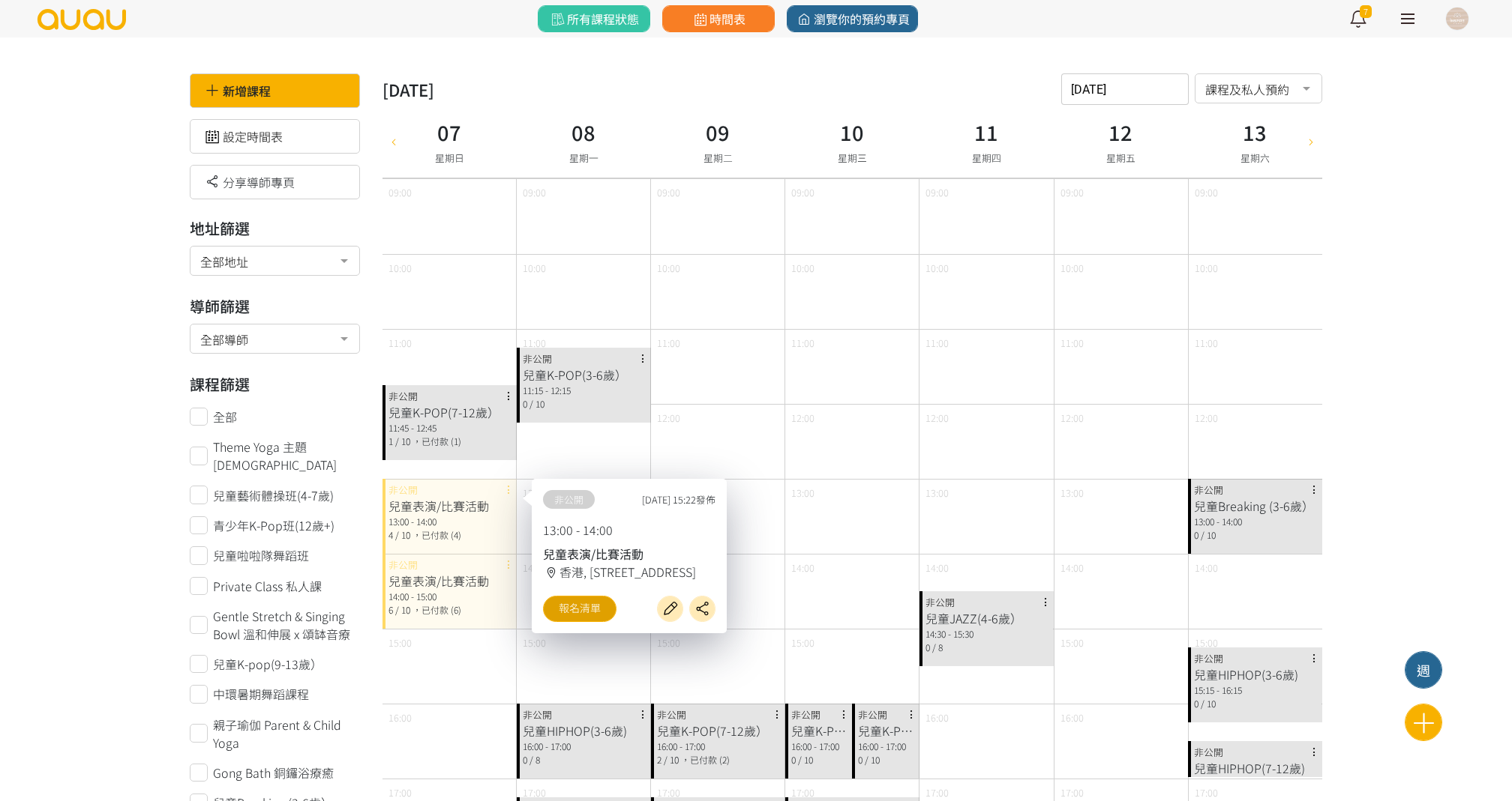
click at [561, 609] on link "報名清單" at bounding box center [579, 609] width 73 height 26
click at [712, 424] on div "12:00" at bounding box center [718, 441] width 134 height 75
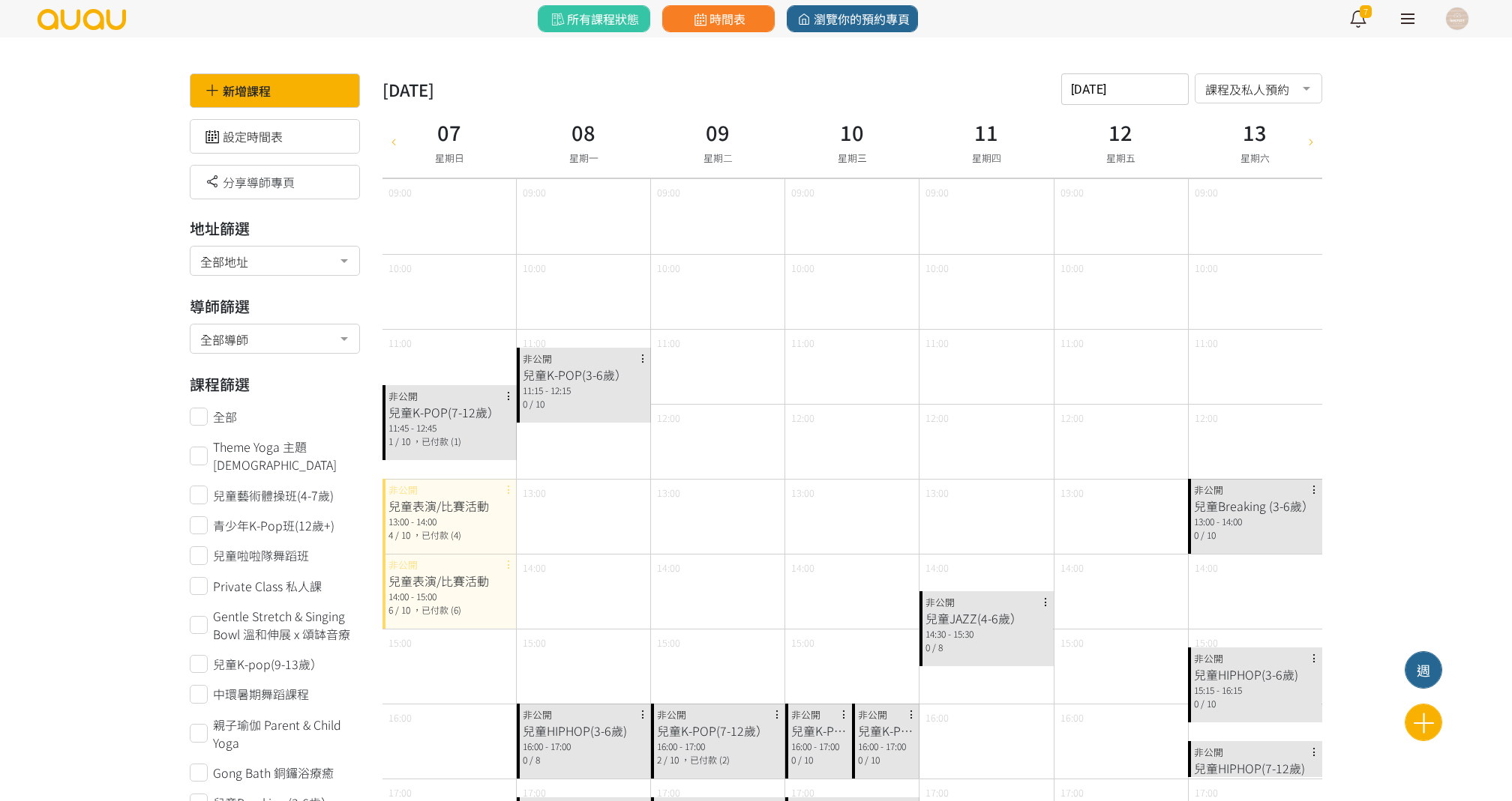
click at [402, 615] on div "兒童表演/比賽活動 14:00 - 15:00 6 / 10 ，已付款 (6) 非公開" at bounding box center [449, 591] width 134 height 75
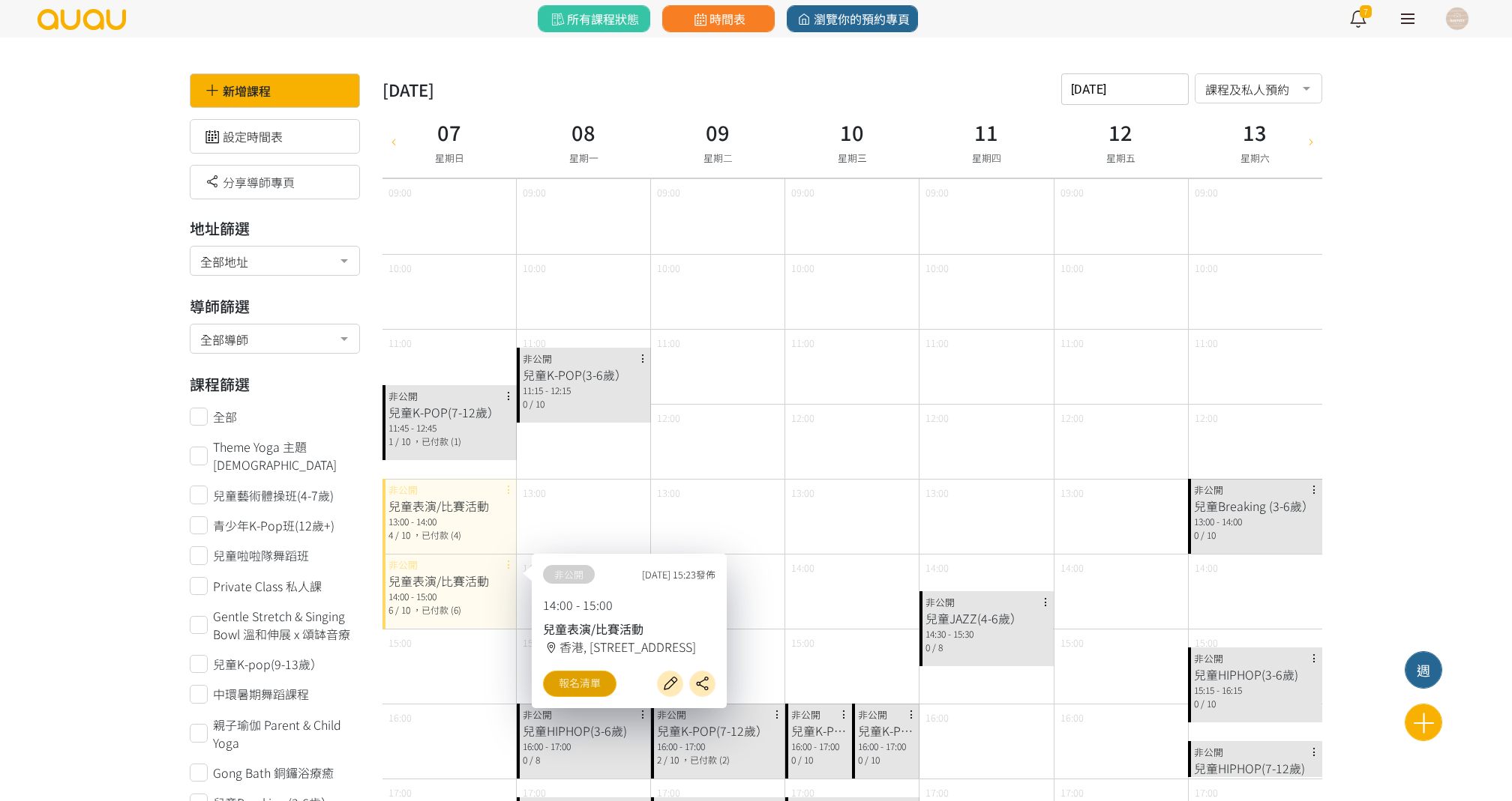
click at [579, 688] on link "報名清單" at bounding box center [579, 684] width 73 height 26
click at [433, 429] on div "11:45 - 12:45" at bounding box center [449, 428] width 122 height 13
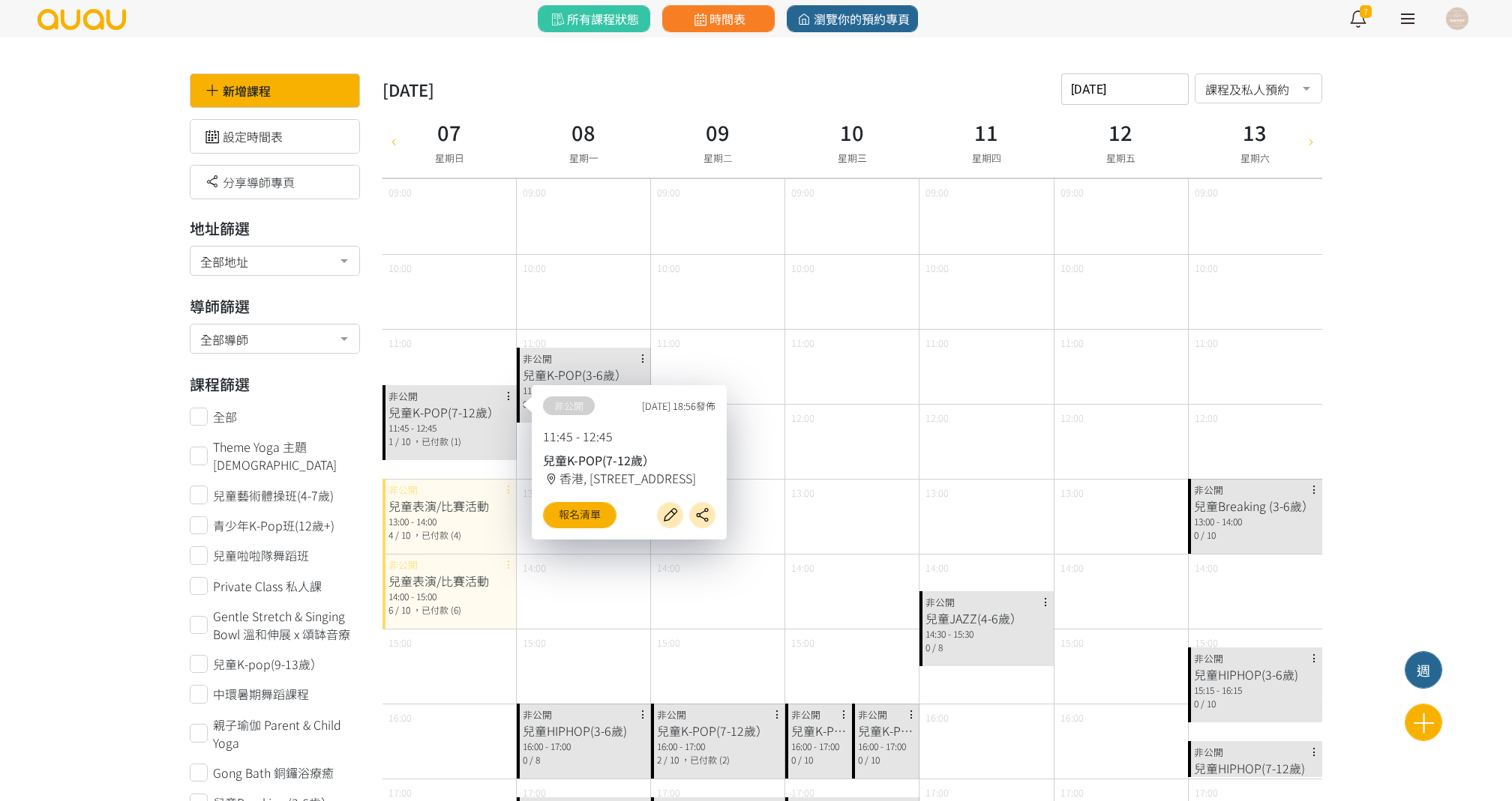
click at [430, 490] on div "兒童表演/比賽活動 13:00 - 14:00 4 / 10 ，已付款 (4) 非公開" at bounding box center [449, 516] width 134 height 75
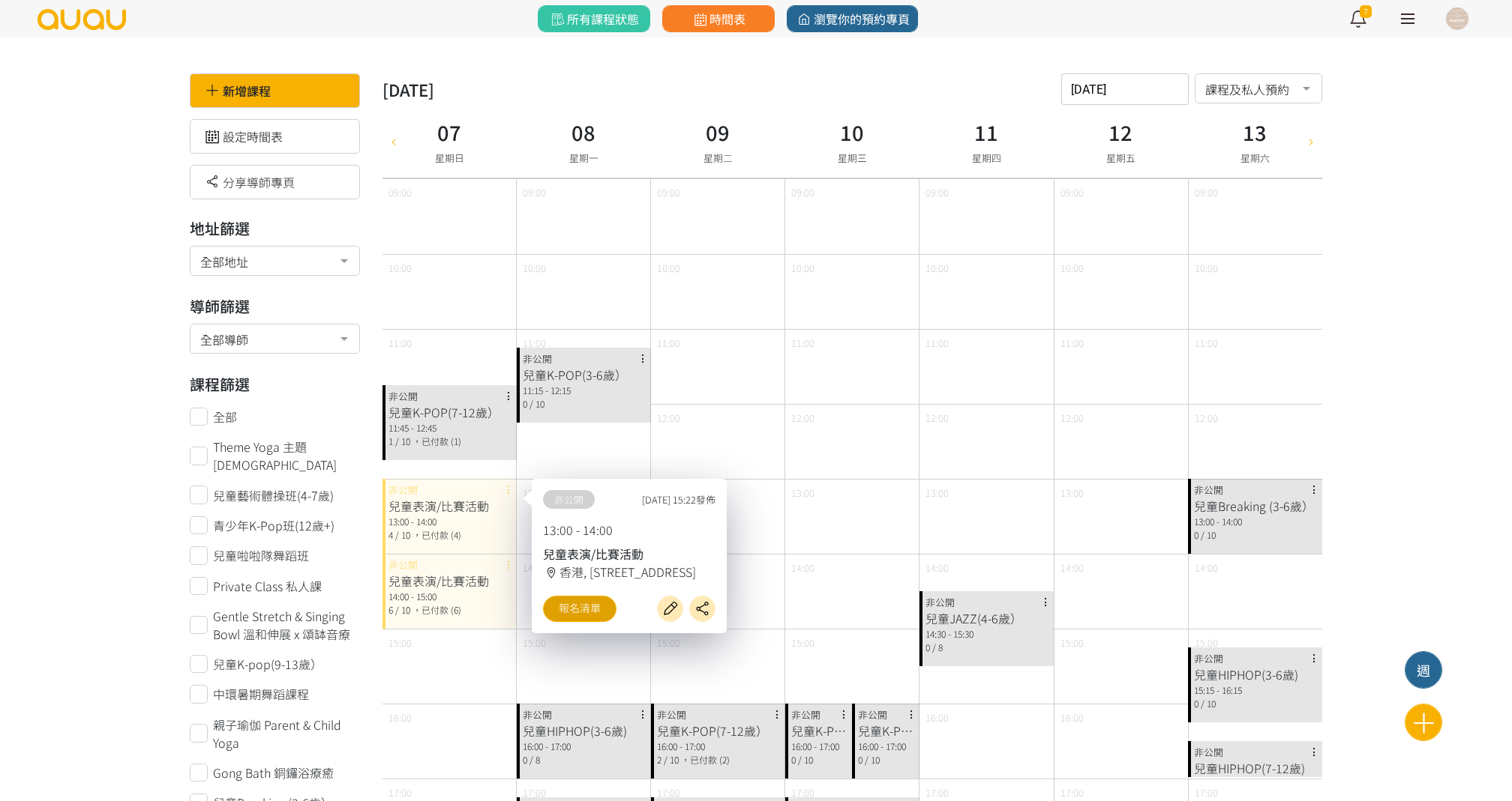
click at [603, 612] on link "報名清單" at bounding box center [579, 609] width 73 height 26
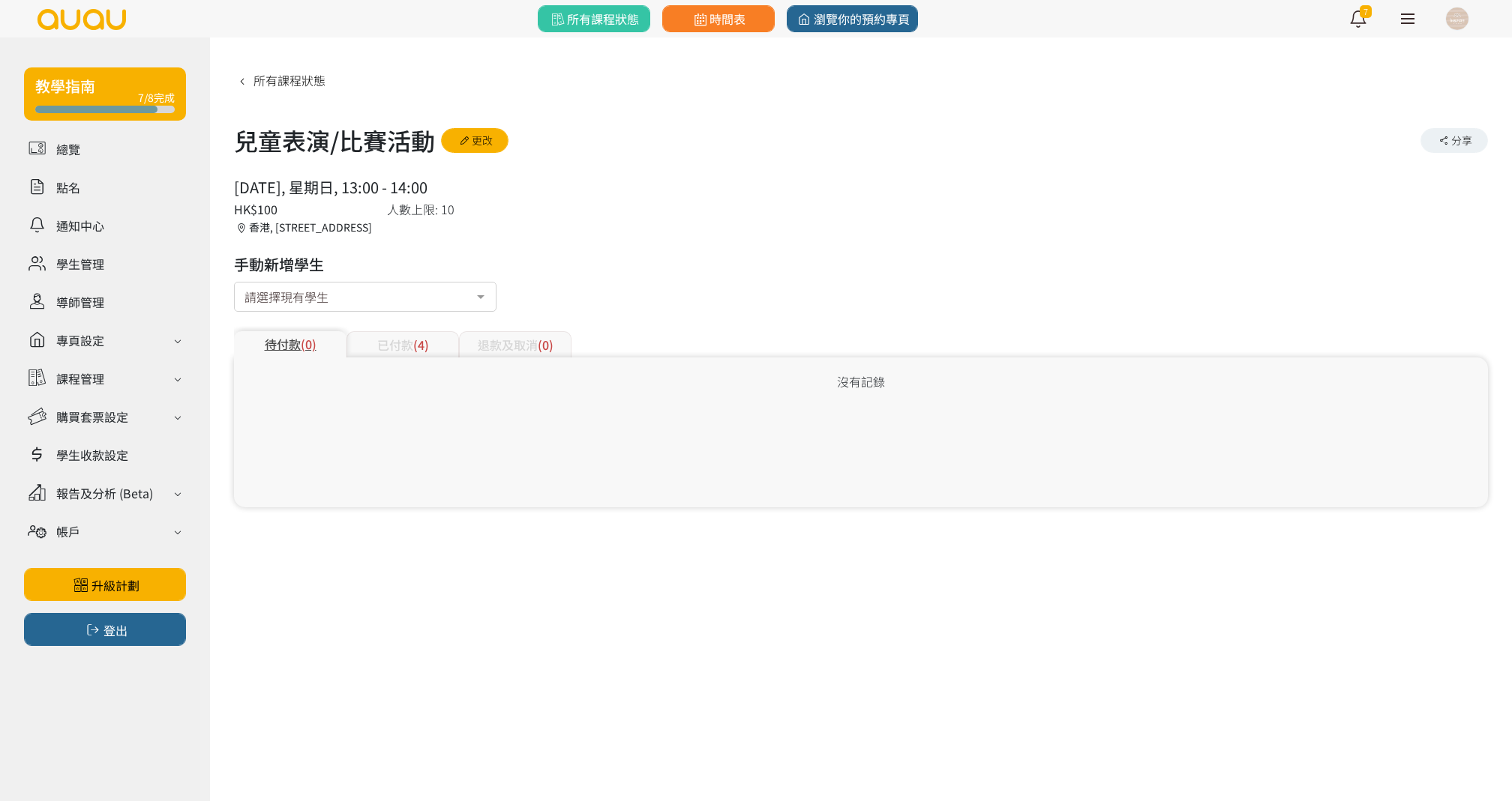
click at [439, 339] on div "已付款 (4)" at bounding box center [402, 344] width 113 height 26
click at [387, 346] on div "已付款 (6)" at bounding box center [402, 344] width 113 height 26
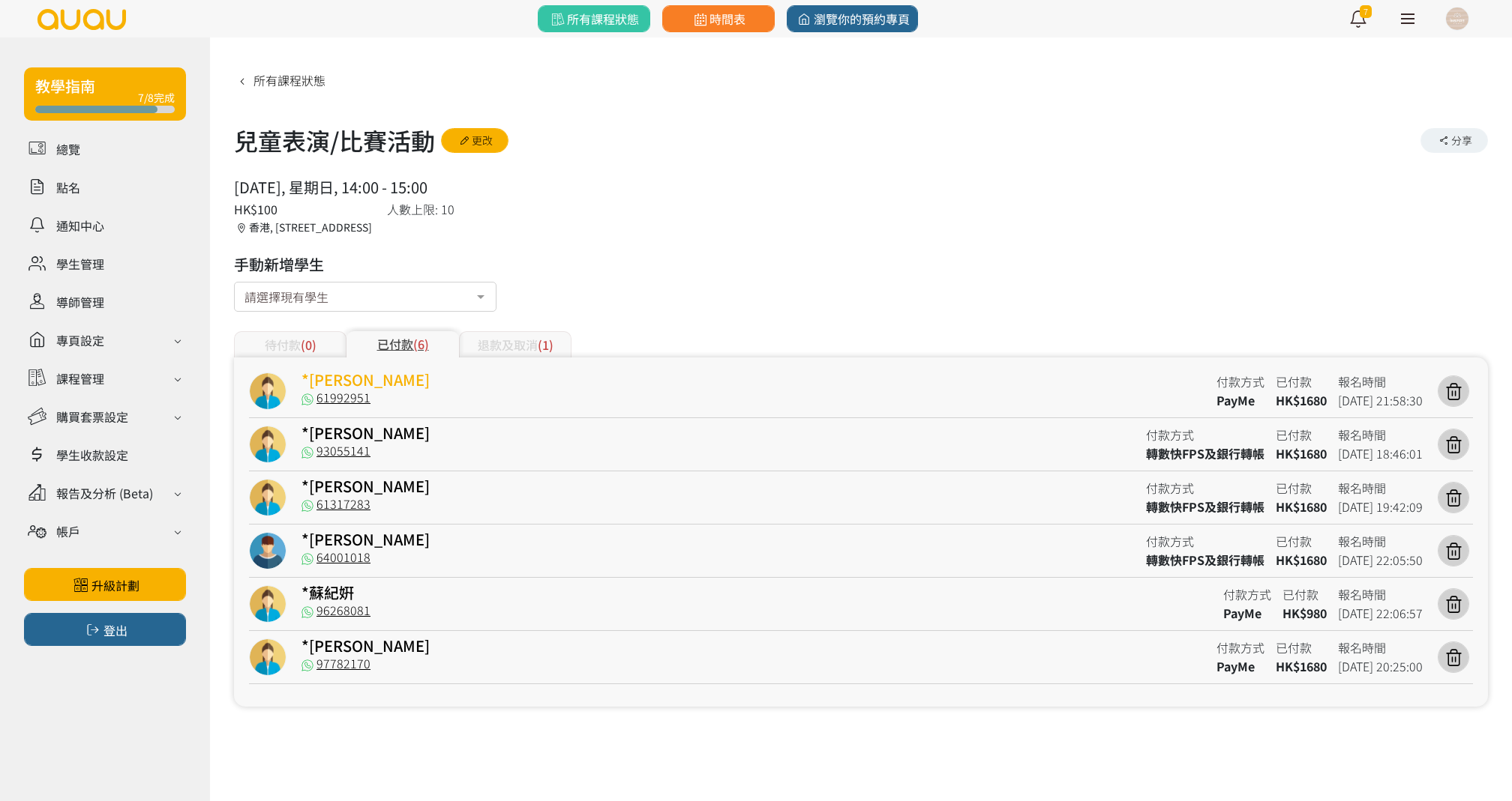
drag, startPoint x: 406, startPoint y: 391, endPoint x: 305, endPoint y: 381, distance: 101.5
click at [305, 381] on div "*翟詩雅Nelly 61992951 付款方式 PayMe 已付款 HK$1680 報名時間 2025-07-11 21:58:30" at bounding box center [861, 395] width 1224 height 46
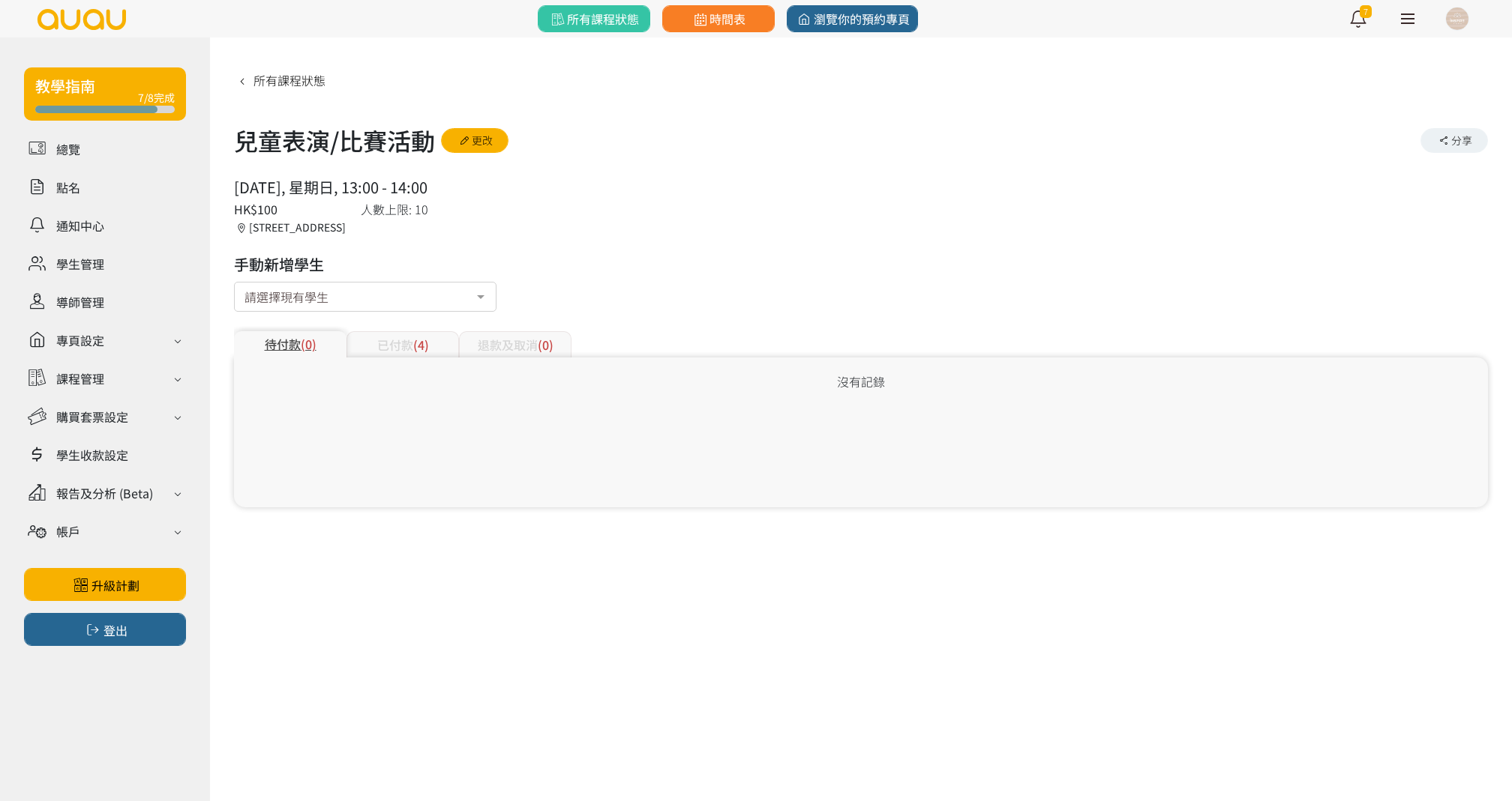
click at [414, 341] on span "(4)" at bounding box center [421, 345] width 16 height 18
